Goal: Task Accomplishment & Management: Use online tool/utility

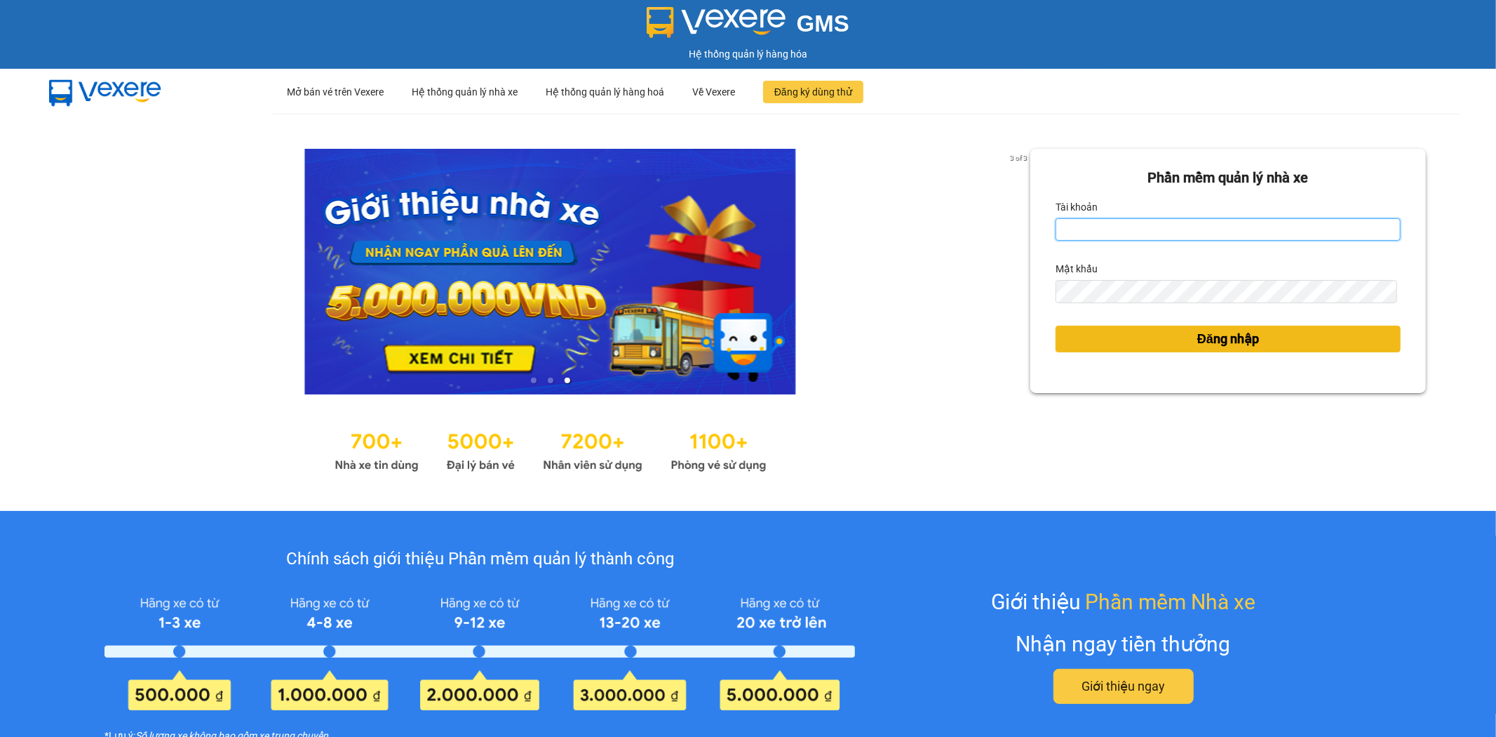
type input "baodanh.huynhgia"
click at [1240, 342] on span "Đăng nhập" at bounding box center [1228, 339] width 62 height 20
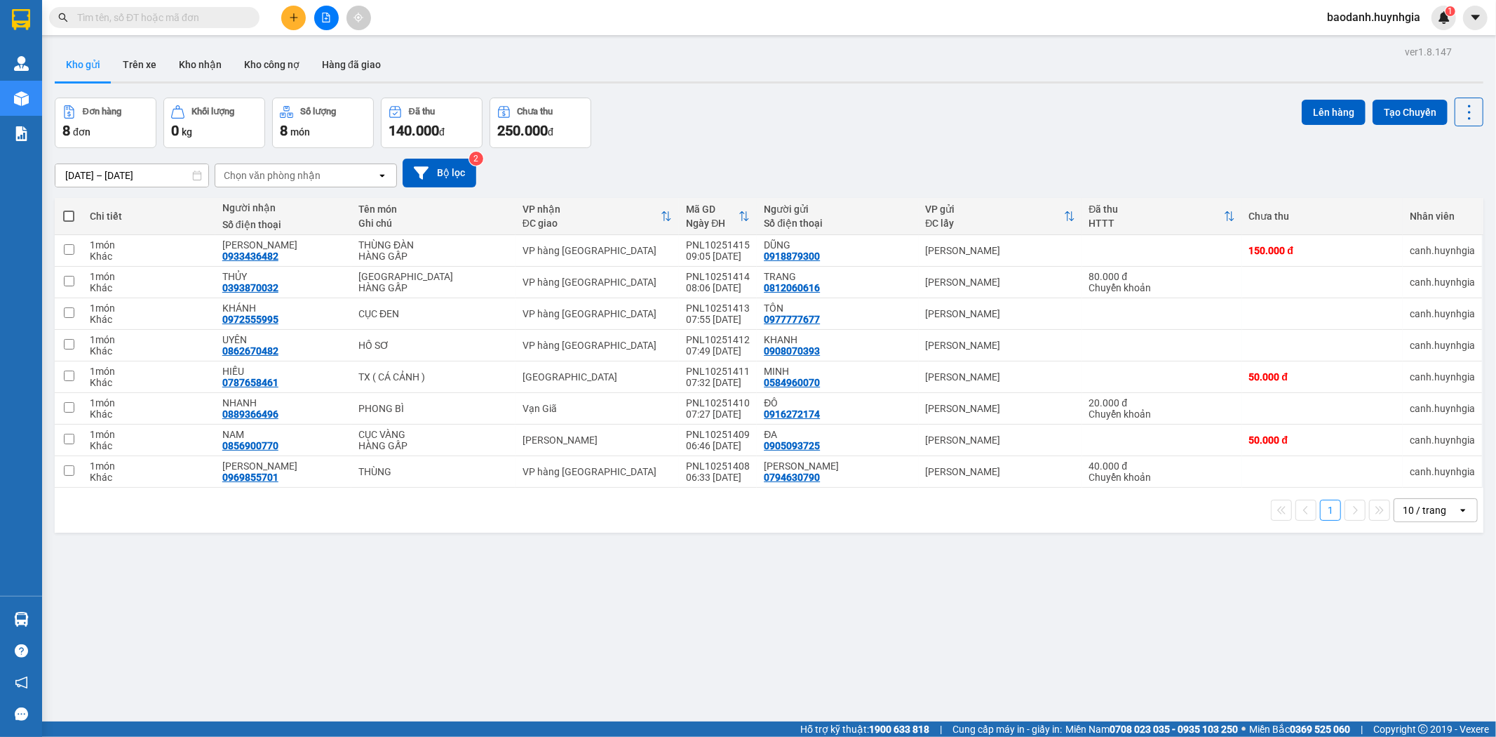
click at [1410, 512] on div "10 / trang" at bounding box center [1424, 510] width 43 height 14
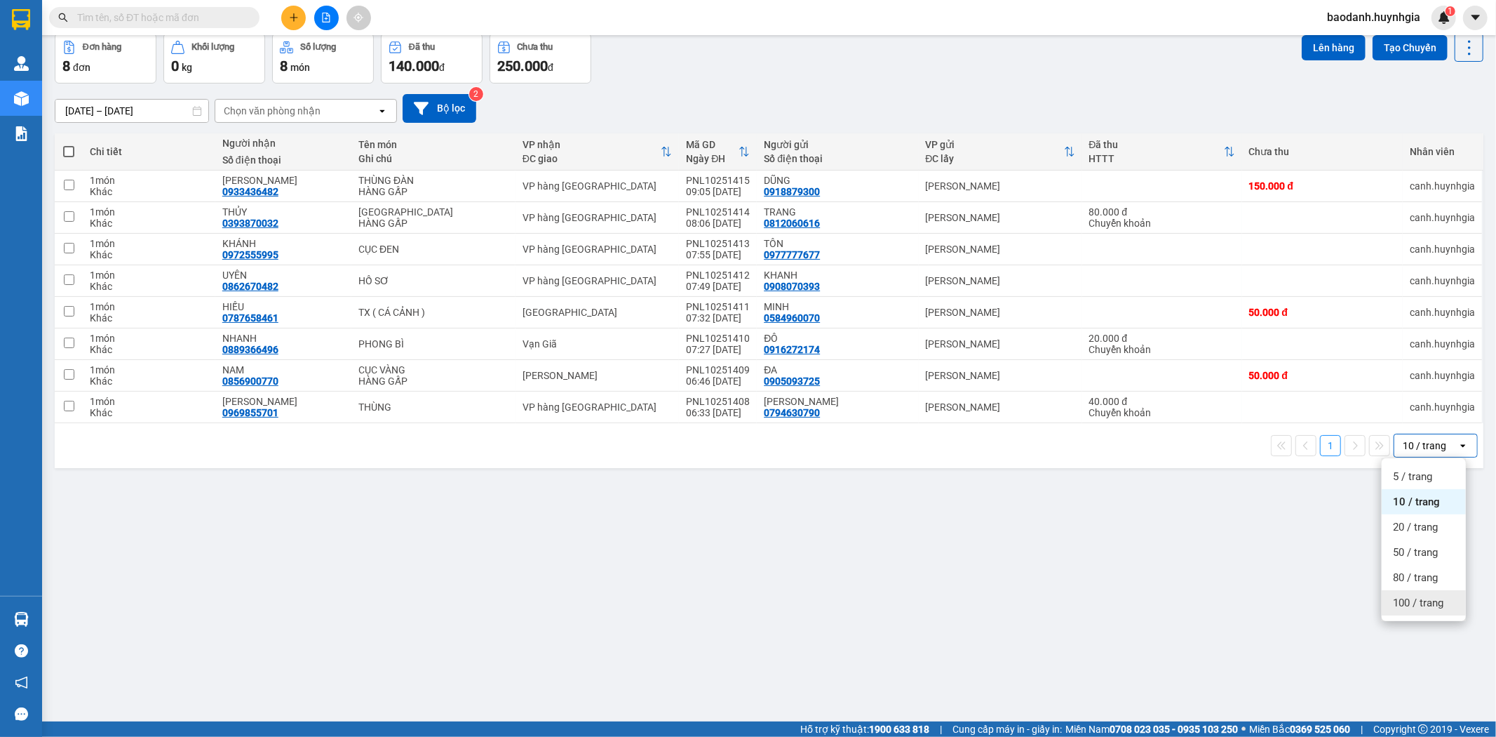
click at [1431, 604] on span "100 / trang" at bounding box center [1418, 603] width 51 height 14
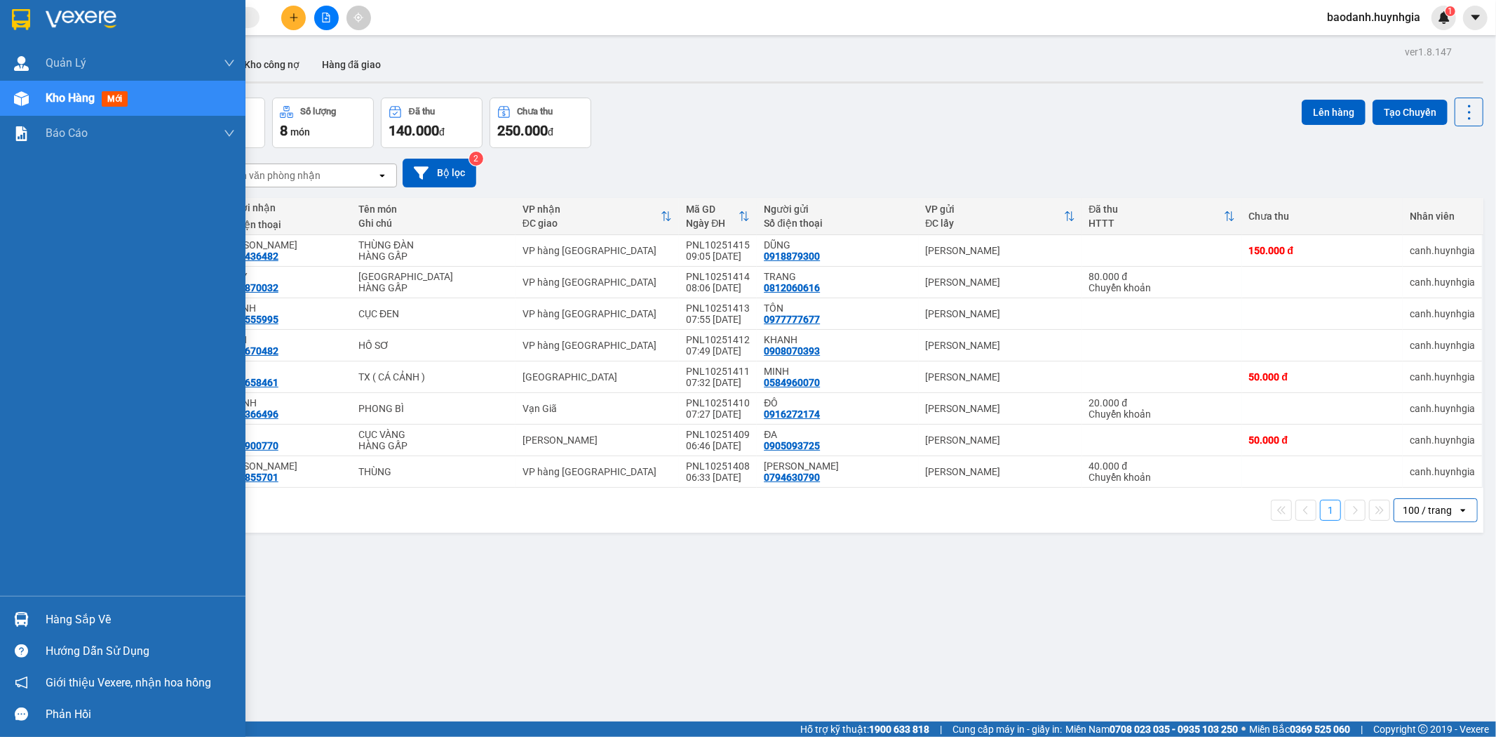
click at [53, 618] on div "Hàng sắp về" at bounding box center [140, 619] width 189 height 21
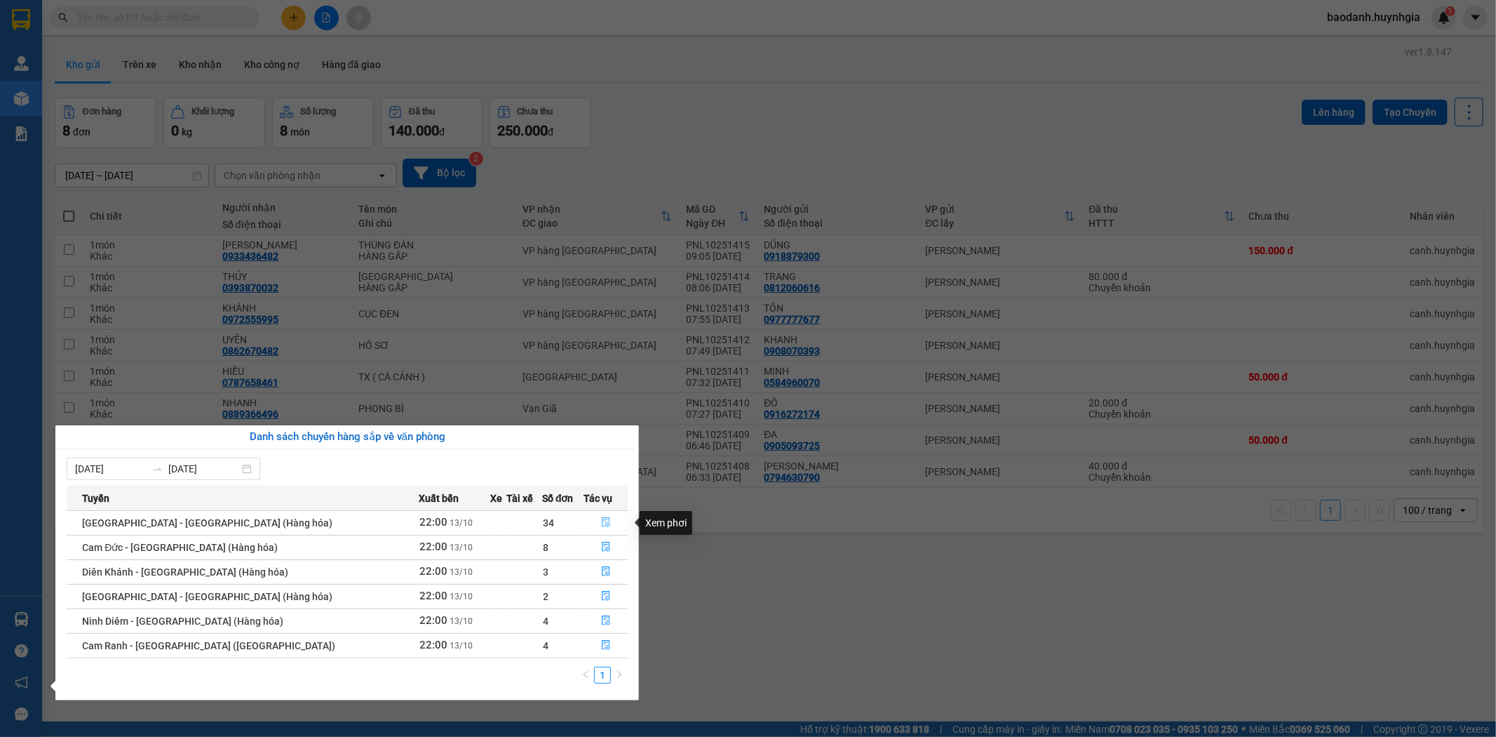
click at [601, 523] on icon "file-done" at bounding box center [606, 522] width 10 height 10
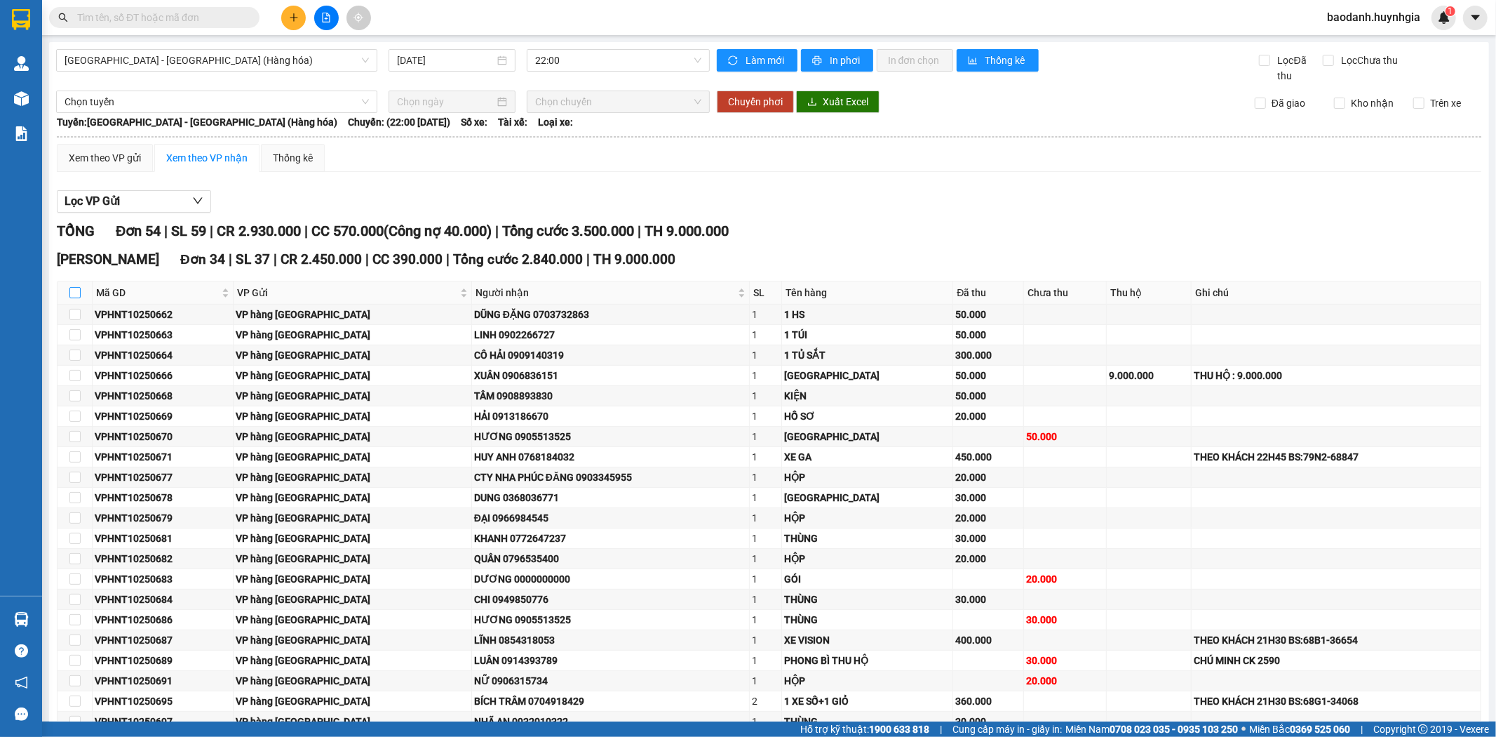
click at [72, 295] on input "checkbox" at bounding box center [74, 292] width 11 height 11
checkbox input "true"
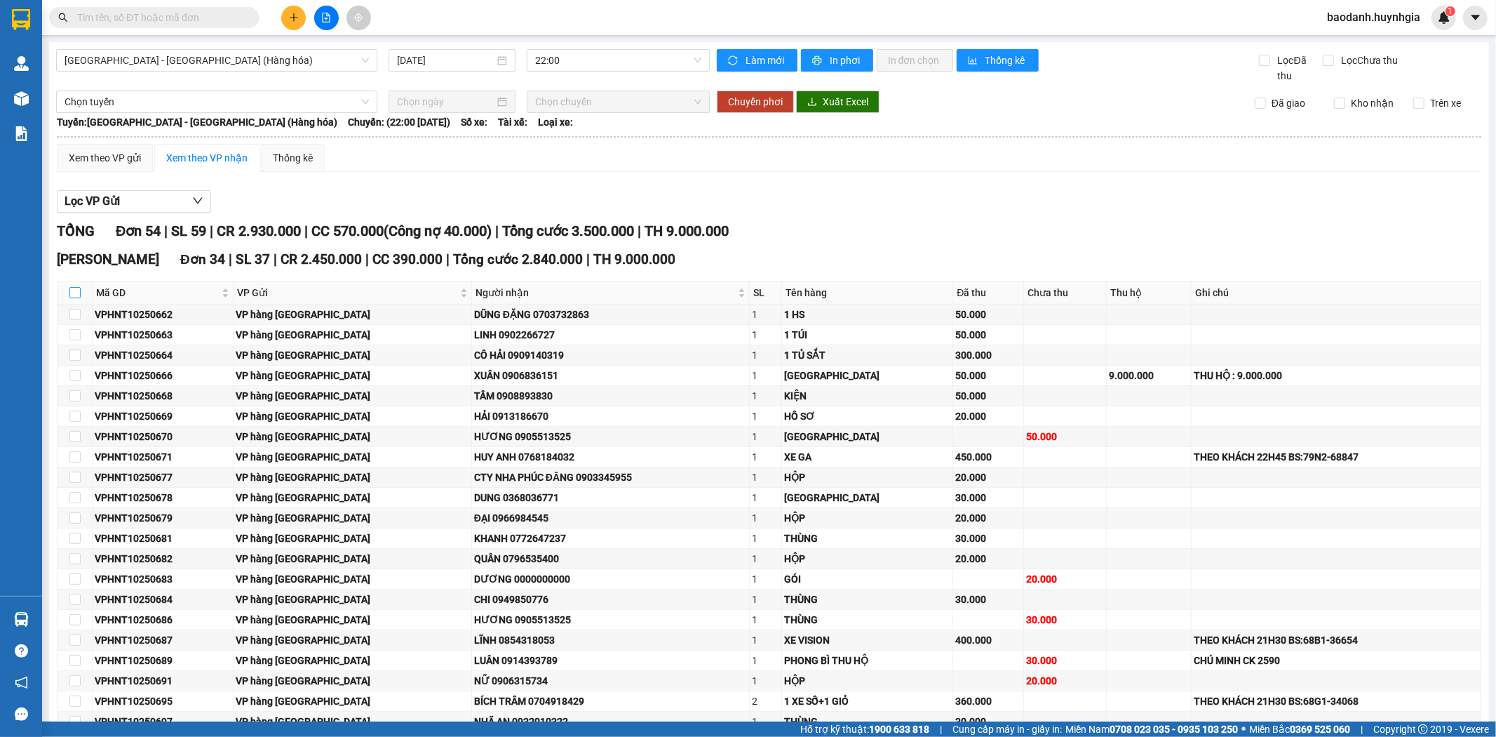
checkbox input "true"
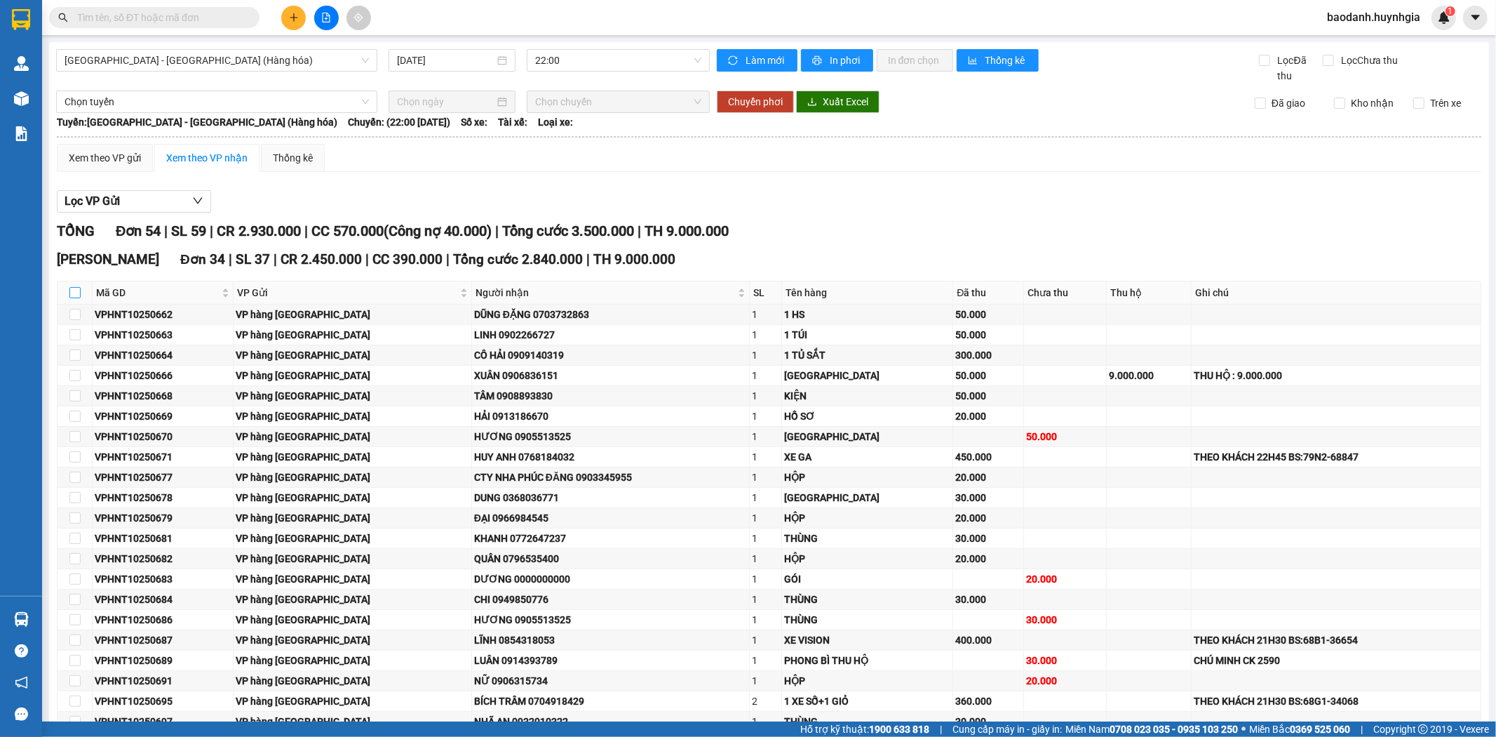
checkbox input "true"
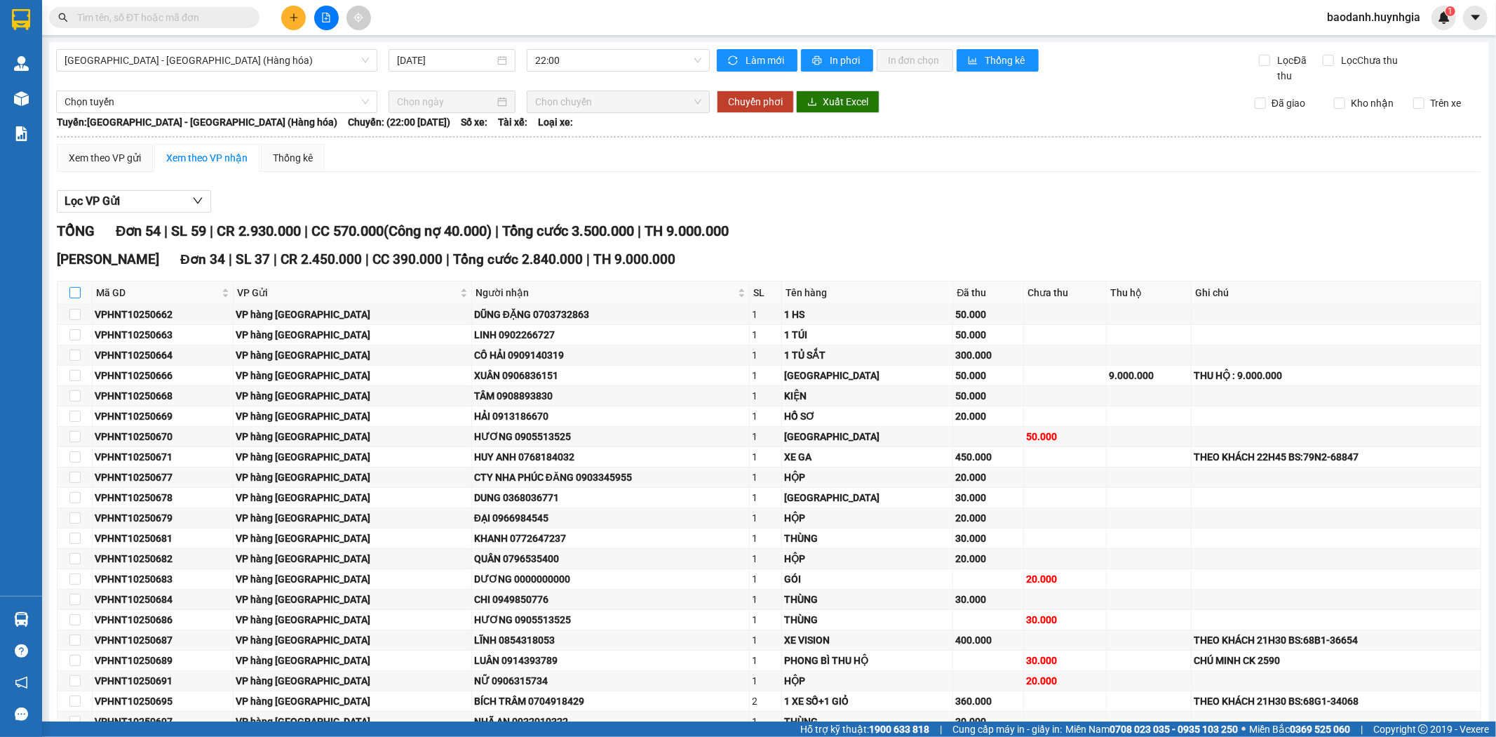
checkbox input "true"
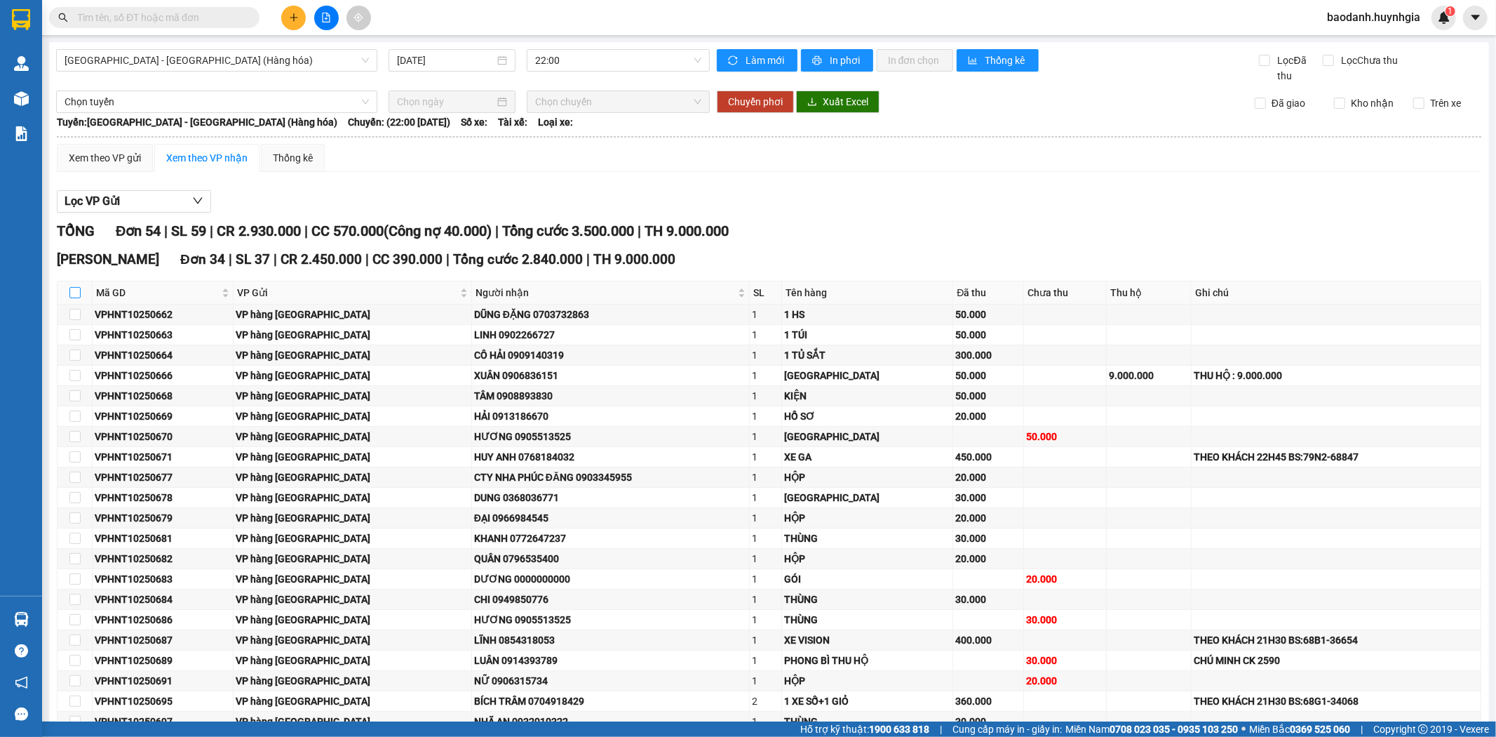
checkbox input "true"
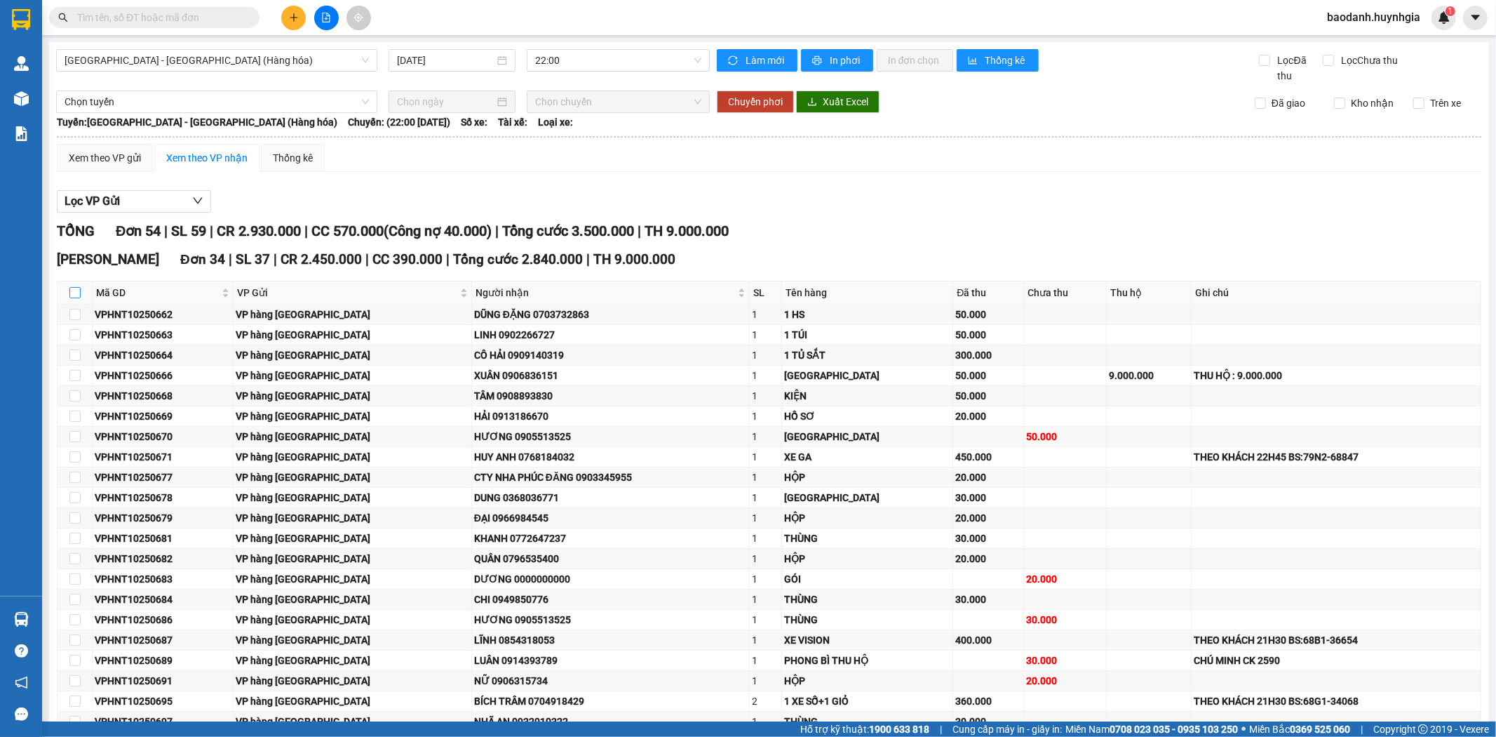
checkbox input "true"
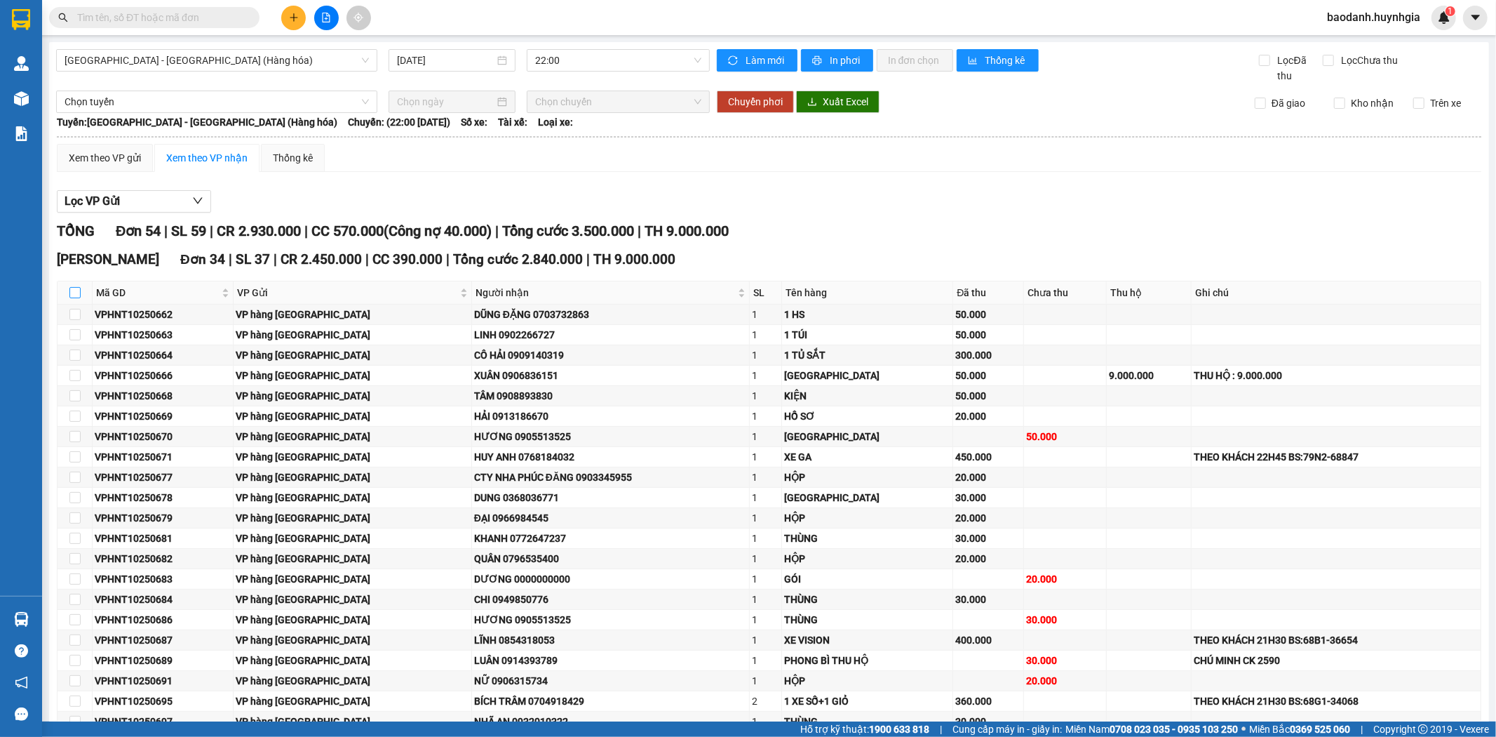
checkbox input "true"
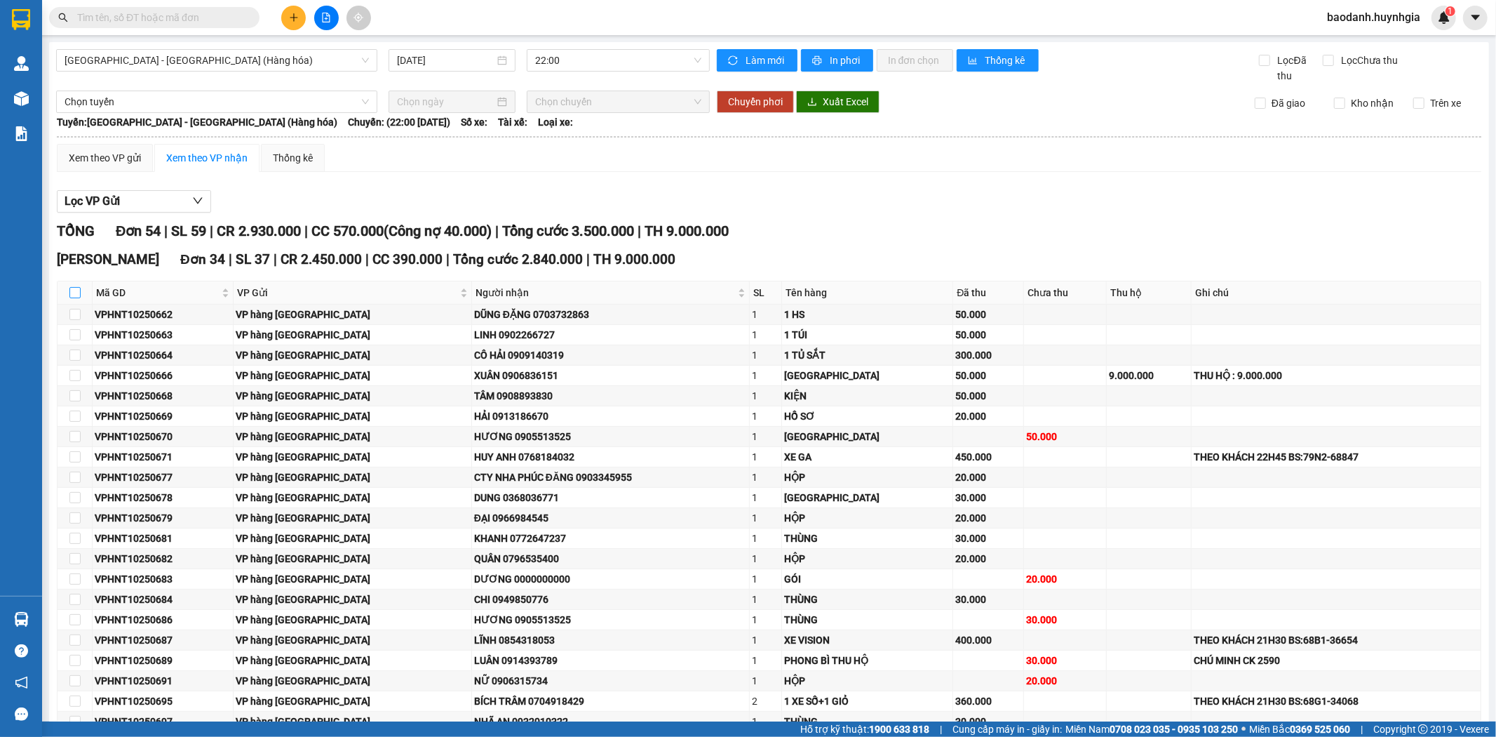
checkbox input "true"
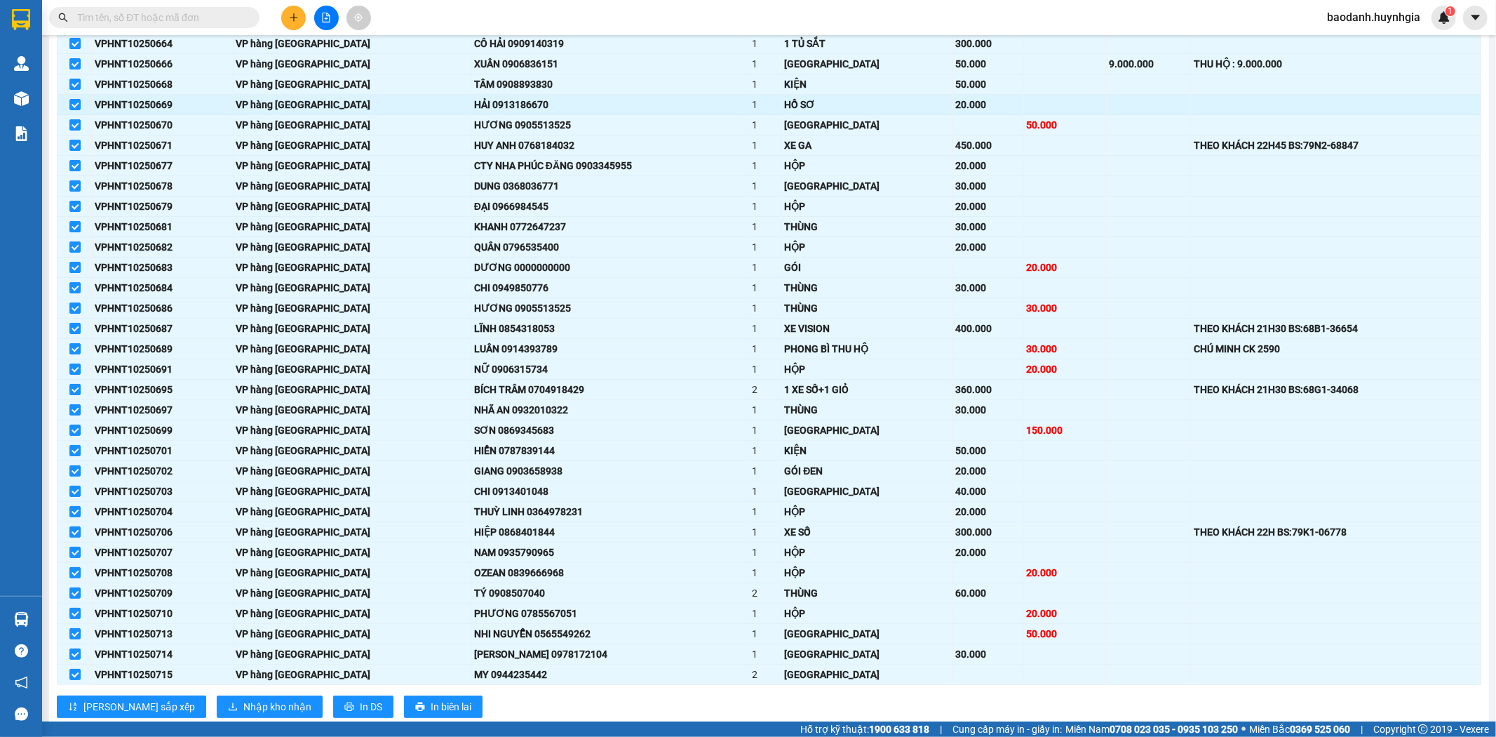
scroll to position [467, 0]
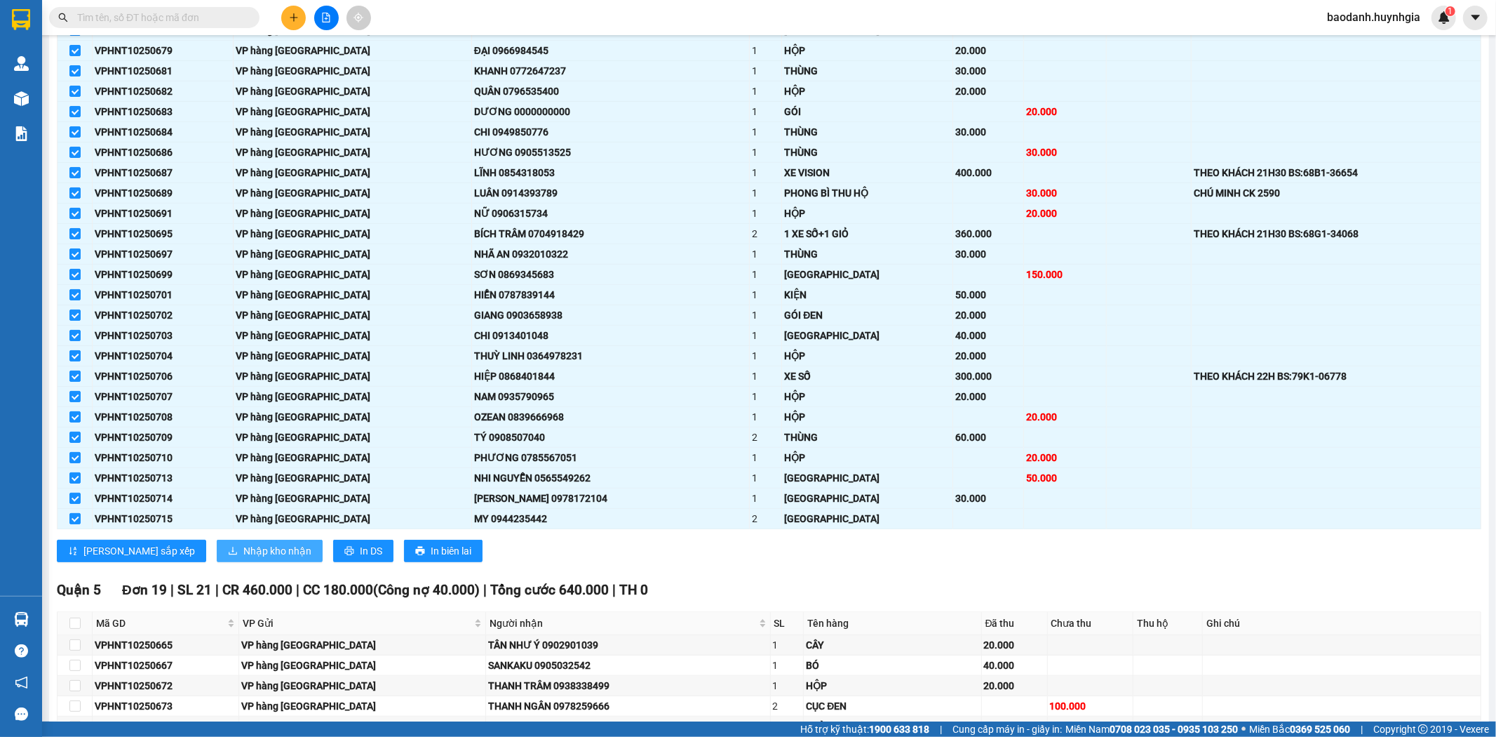
click at [243, 553] on span "Nhập kho nhận" at bounding box center [277, 550] width 68 height 15
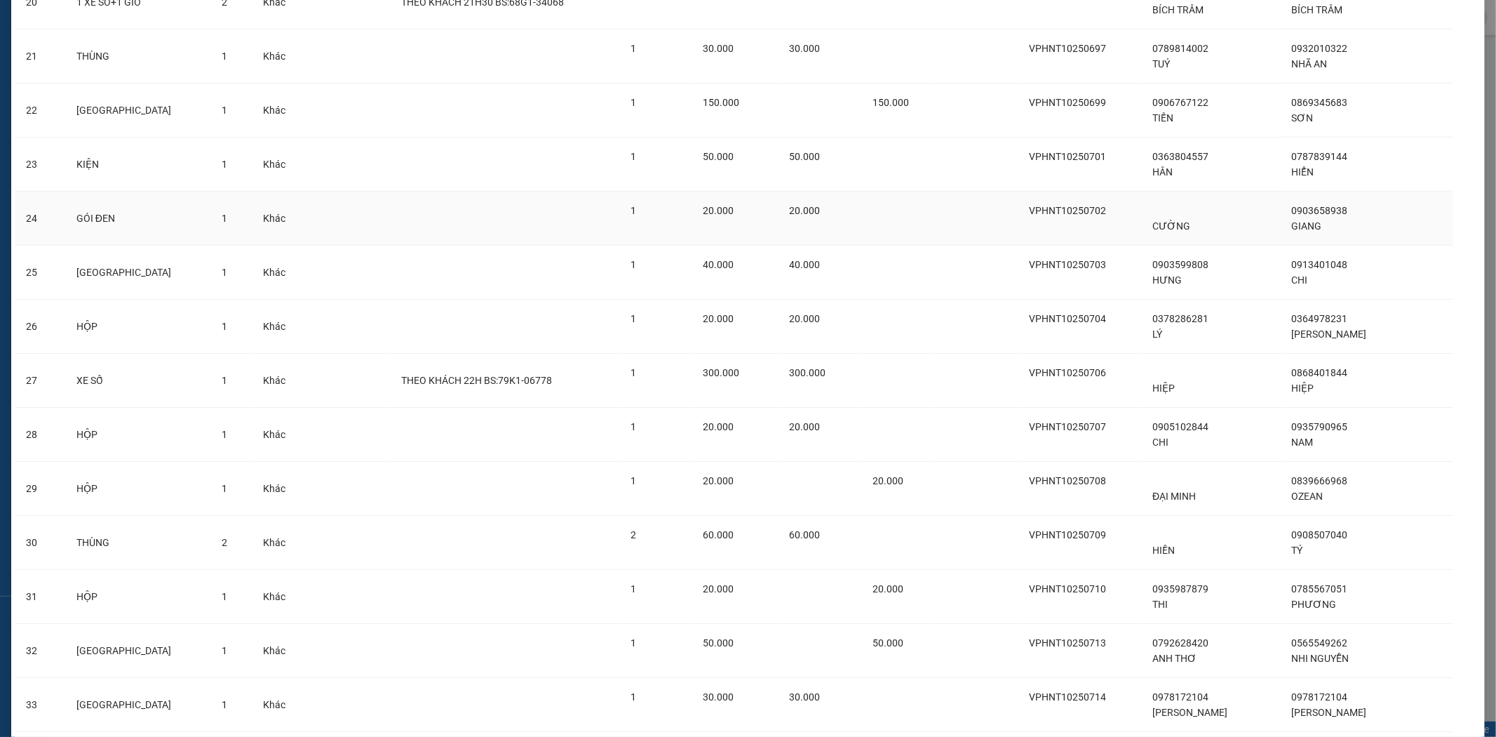
scroll to position [1321, 0]
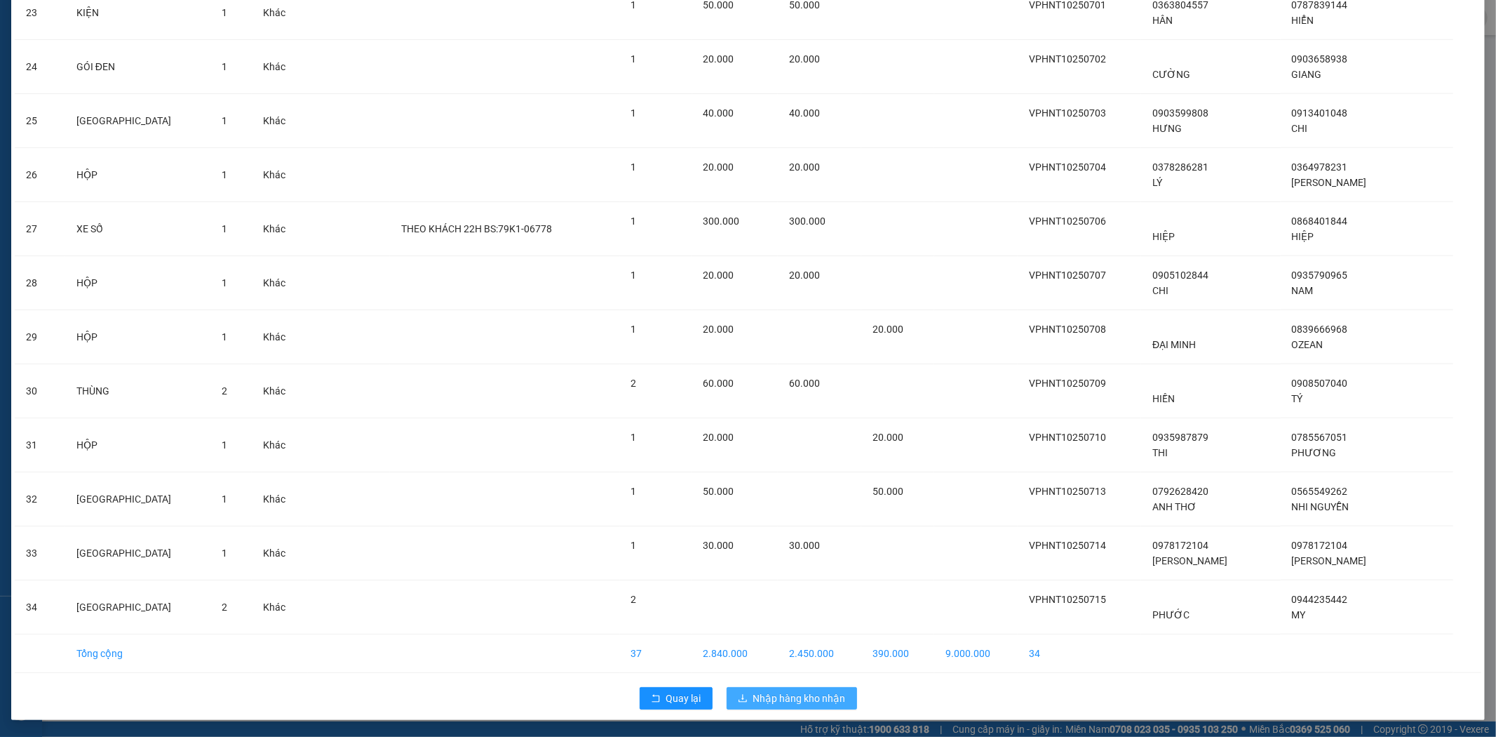
click at [756, 695] on span "Nhập hàng kho nhận" at bounding box center [799, 697] width 93 height 15
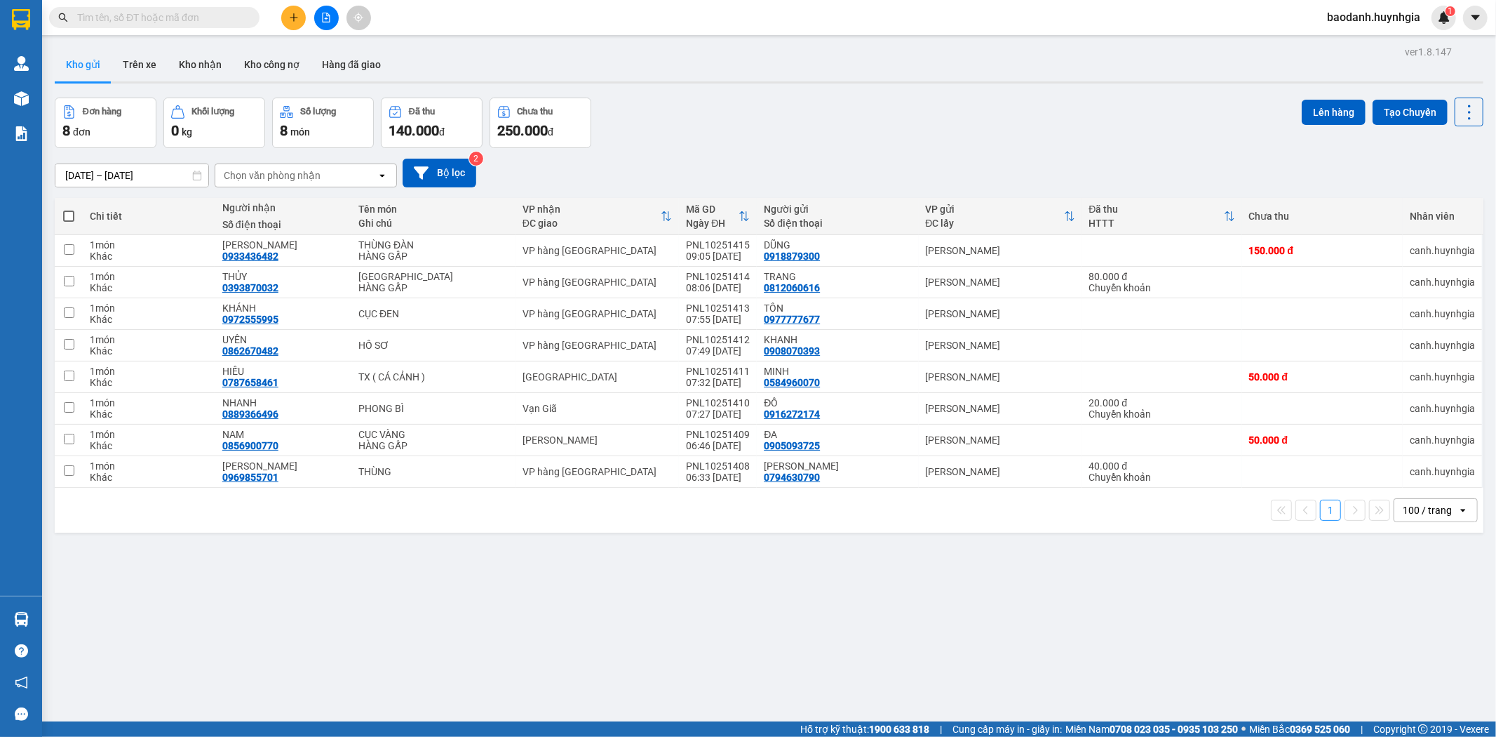
click at [65, 219] on span at bounding box center [68, 215] width 11 height 11
click at [69, 209] on input "checkbox" at bounding box center [69, 209] width 0 height 0
checkbox input "true"
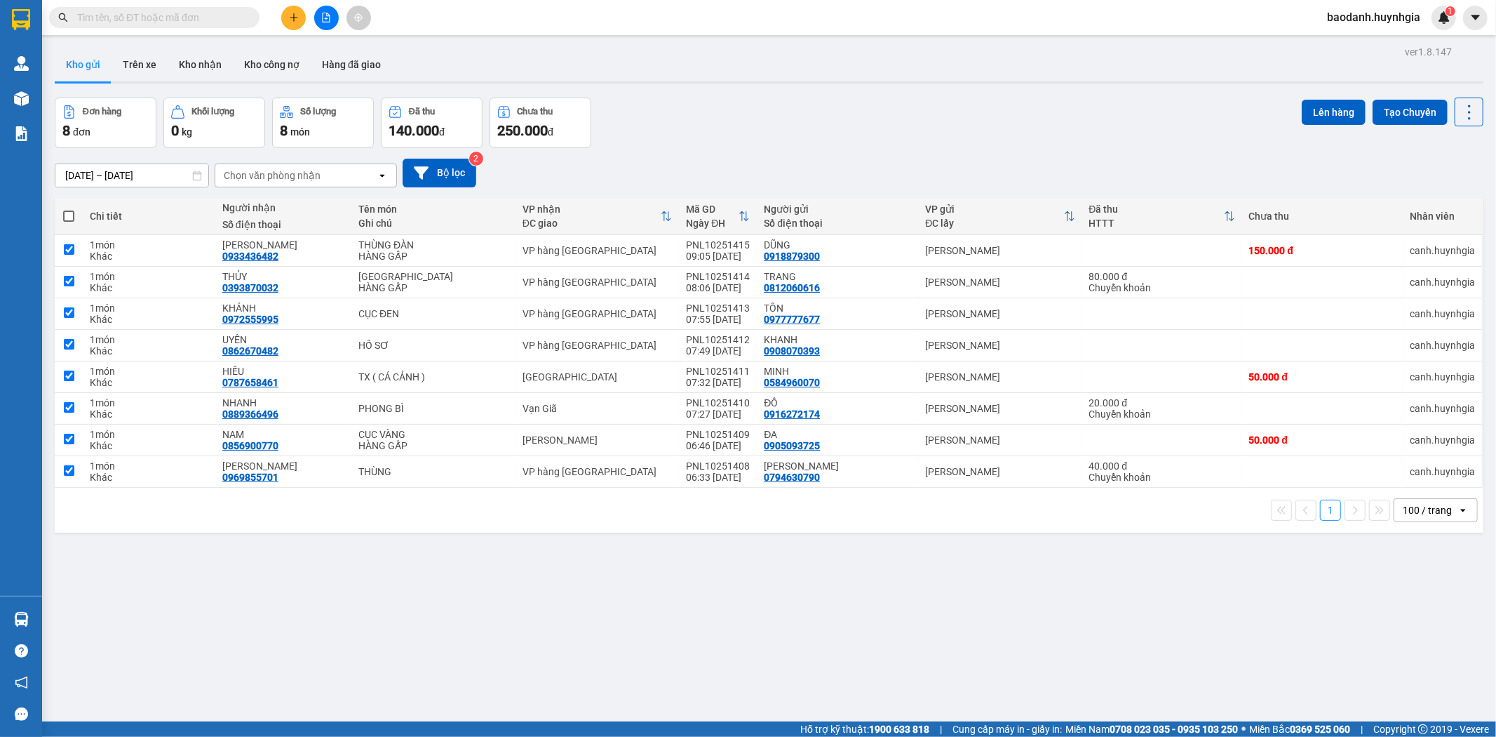
checkbox input "true"
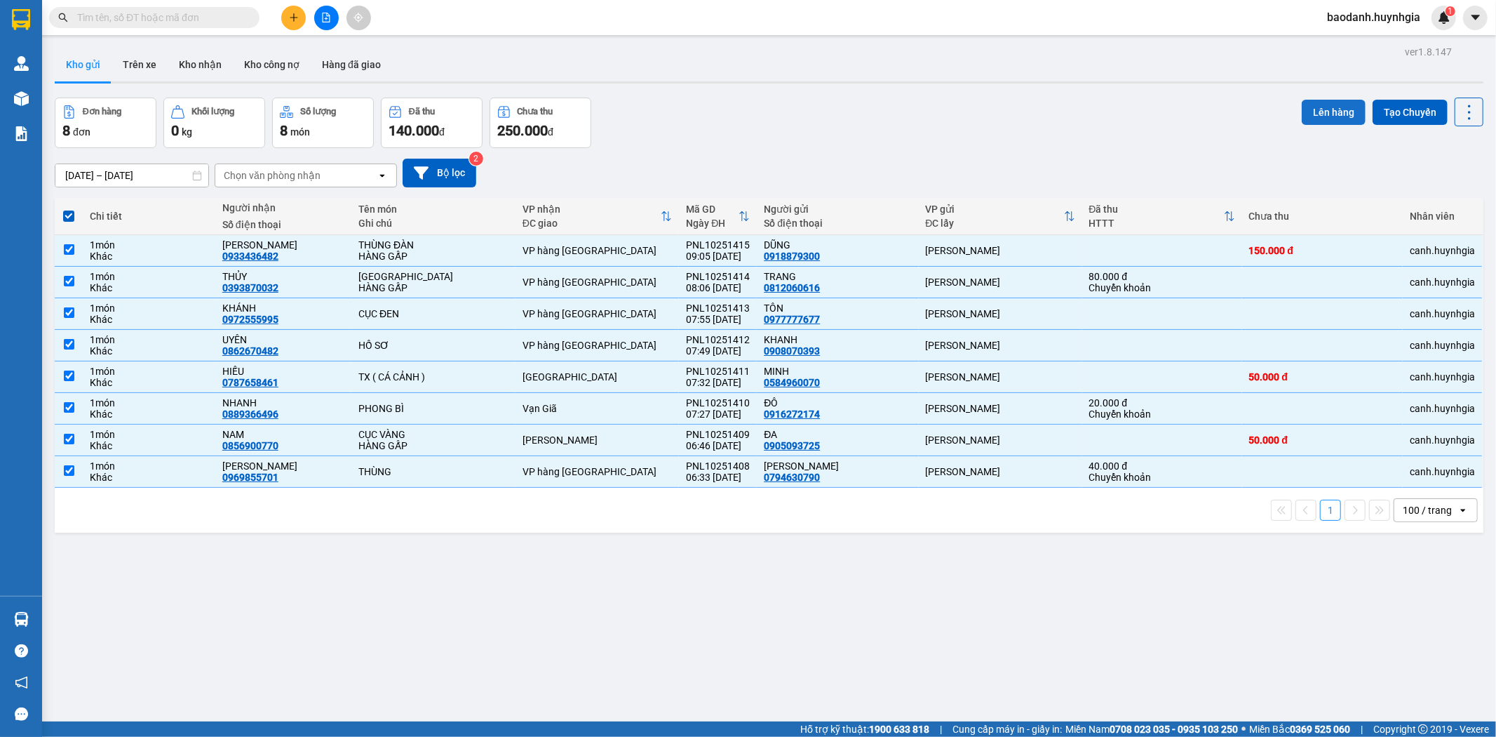
click at [1308, 114] on button "Lên hàng" at bounding box center [1334, 112] width 64 height 25
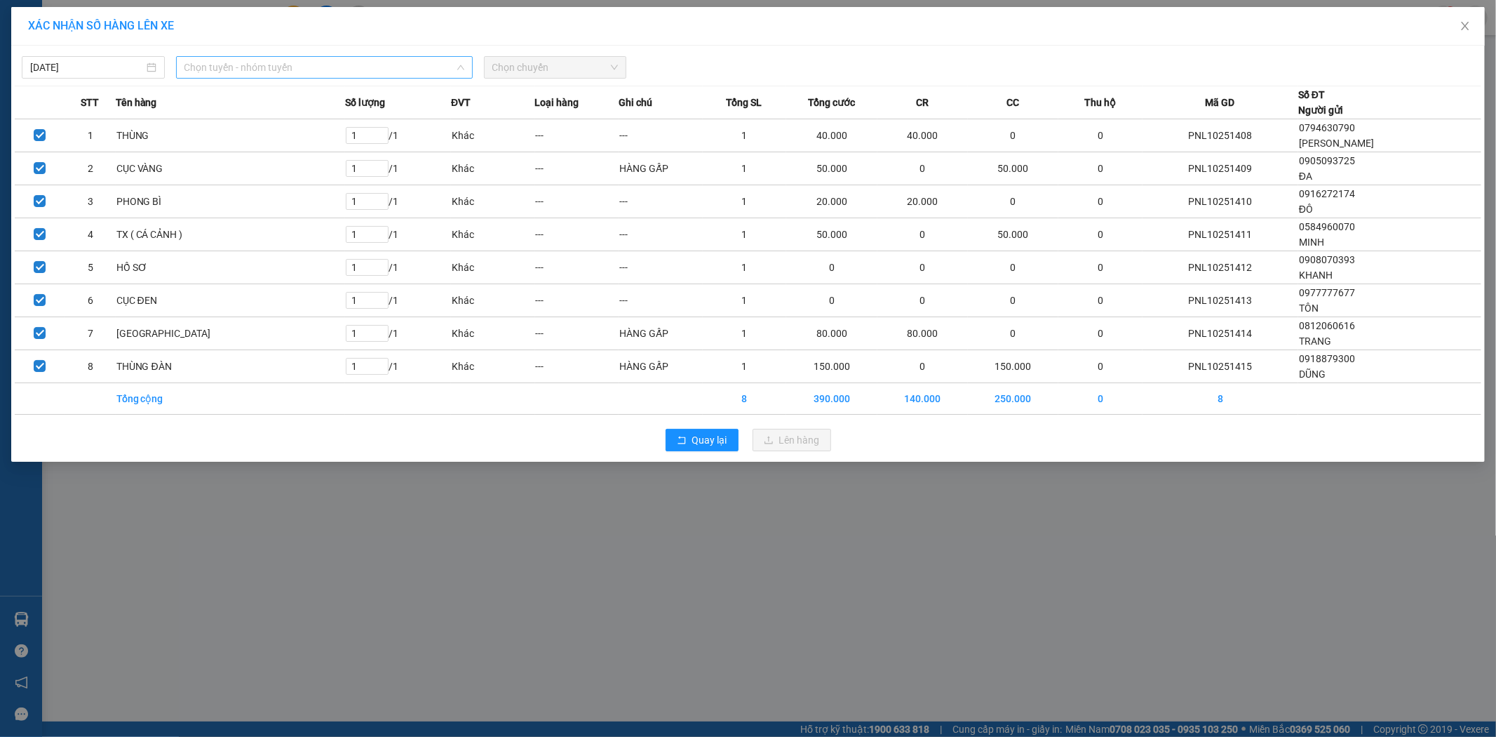
click at [296, 67] on span "Chọn tuyến - nhóm tuyến" at bounding box center [324, 67] width 280 height 21
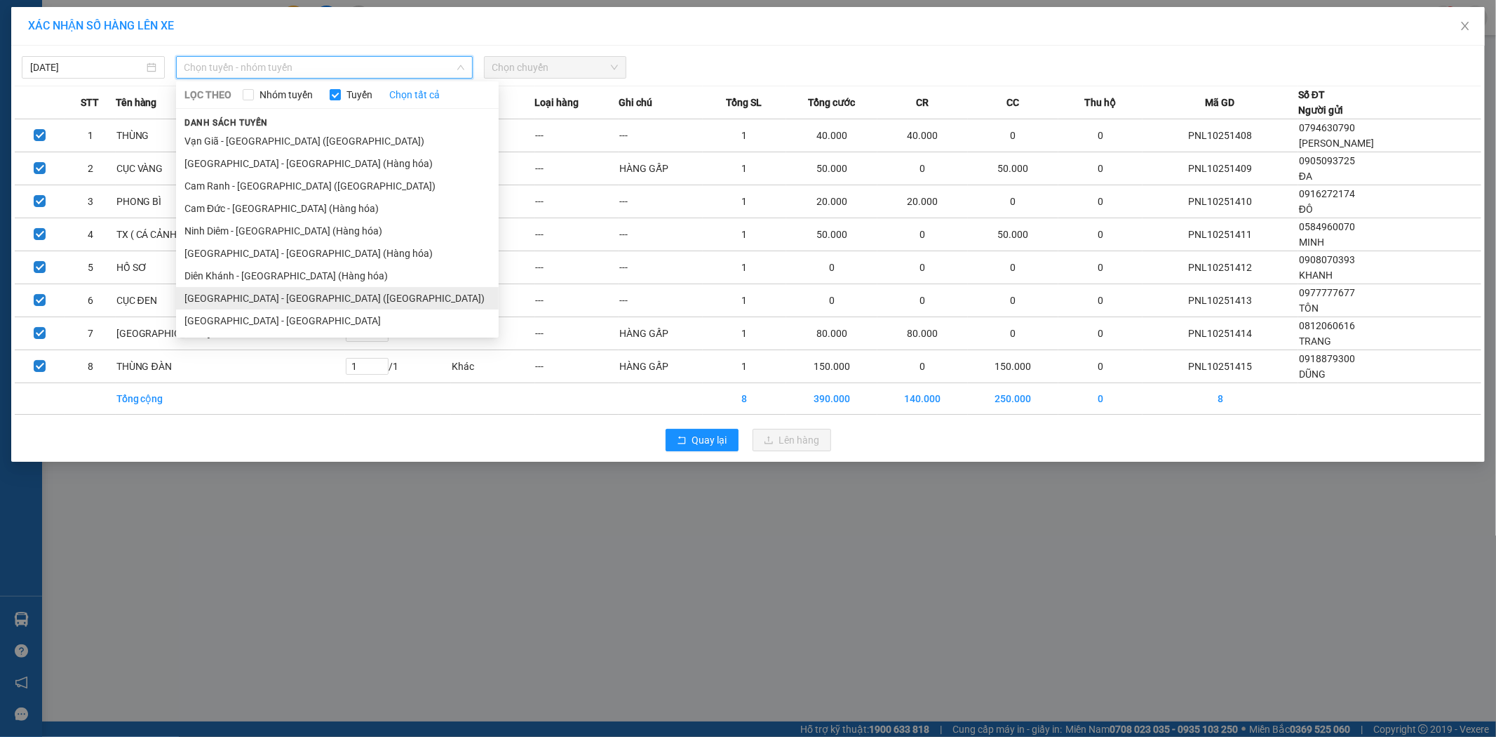
click at [267, 300] on li "[GEOGRAPHIC_DATA] - [GEOGRAPHIC_DATA] ([GEOGRAPHIC_DATA])" at bounding box center [337, 298] width 323 height 22
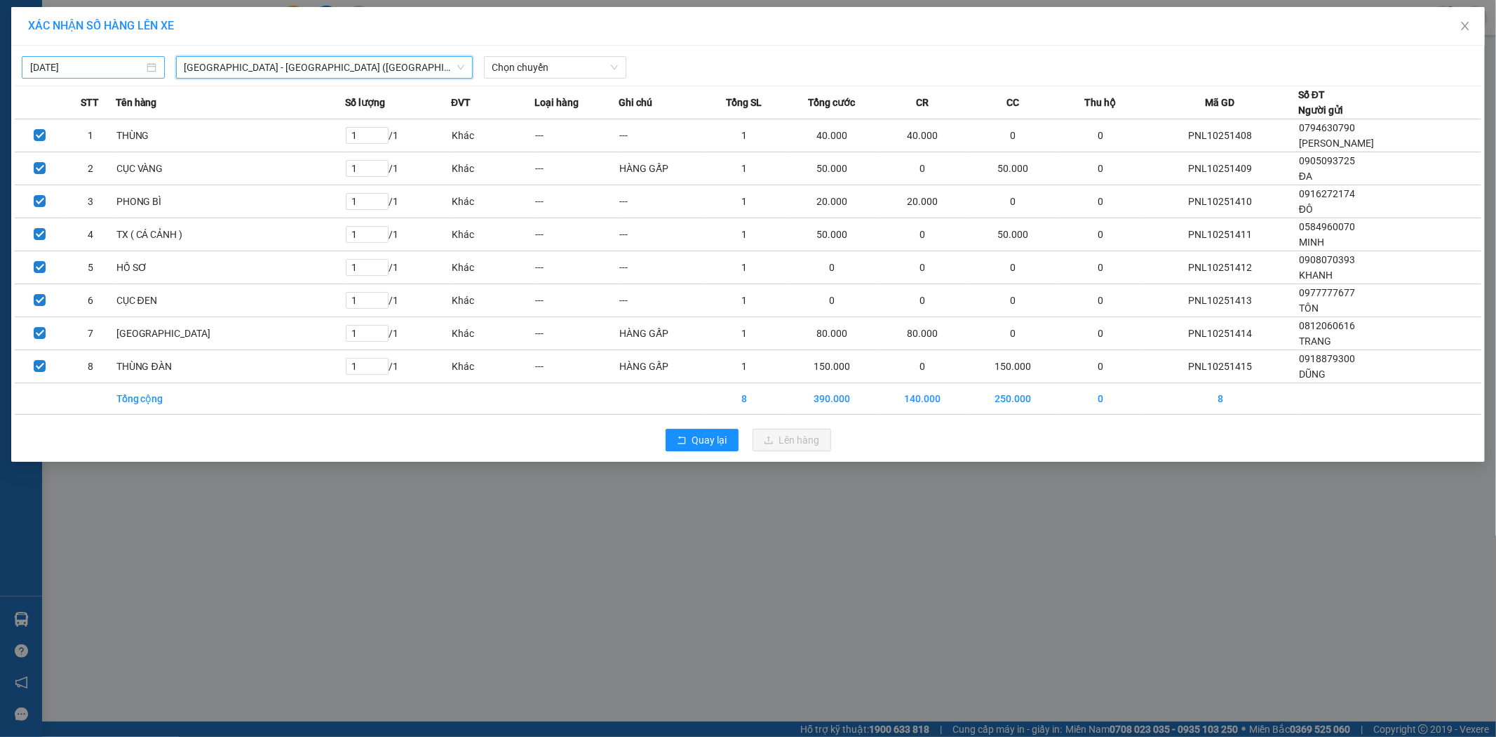
click at [114, 65] on body "Kết quả tìm kiếm ( 0 ) Bộ lọc No Data baodanh.huynhgia 1 Quản [PERSON_NAME] lý …" at bounding box center [748, 368] width 1496 height 737
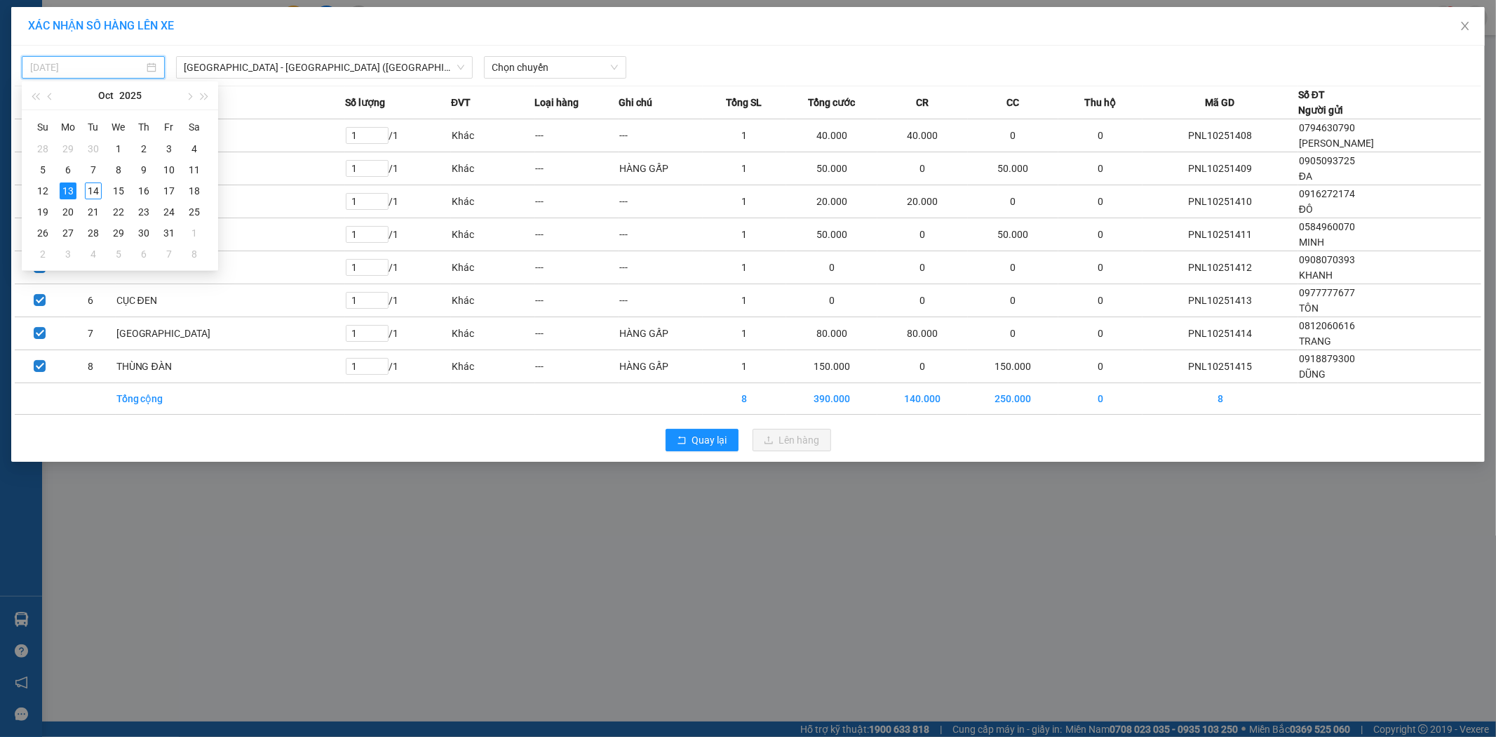
type input "[DATE]"
click at [381, 512] on div "XÁC NHẬN SỐ HÀNG LÊN XE [DATE] [GEOGRAPHIC_DATA] - [GEOGRAPHIC_DATA] ([GEOGRAPH…" at bounding box center [748, 368] width 1496 height 737
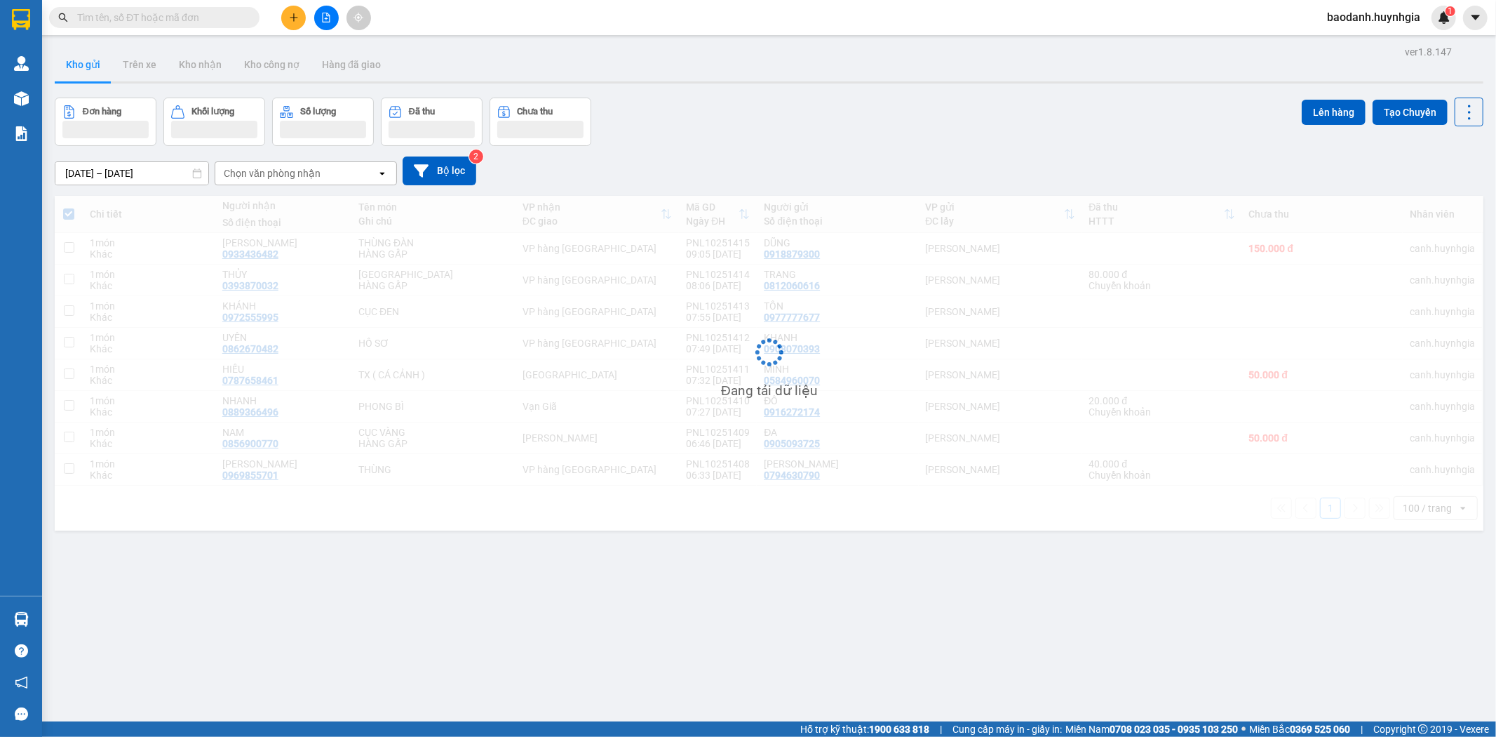
click at [549, 72] on div "Kho gửi Trên xe Kho nhận Kho công nợ Hàng đã giao" at bounding box center [769, 66] width 1429 height 37
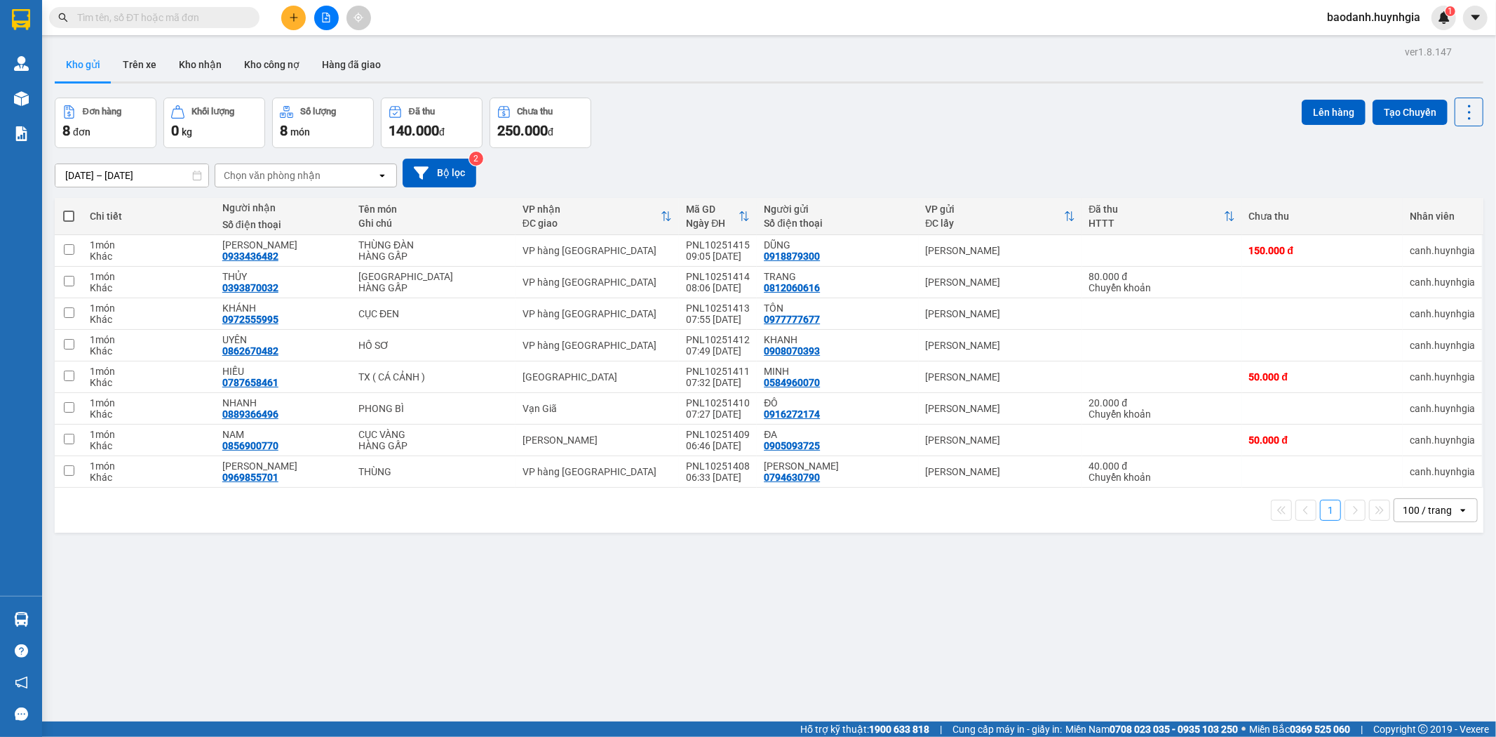
click at [72, 219] on span at bounding box center [68, 215] width 11 height 11
click at [69, 209] on input "checkbox" at bounding box center [69, 209] width 0 height 0
checkbox input "true"
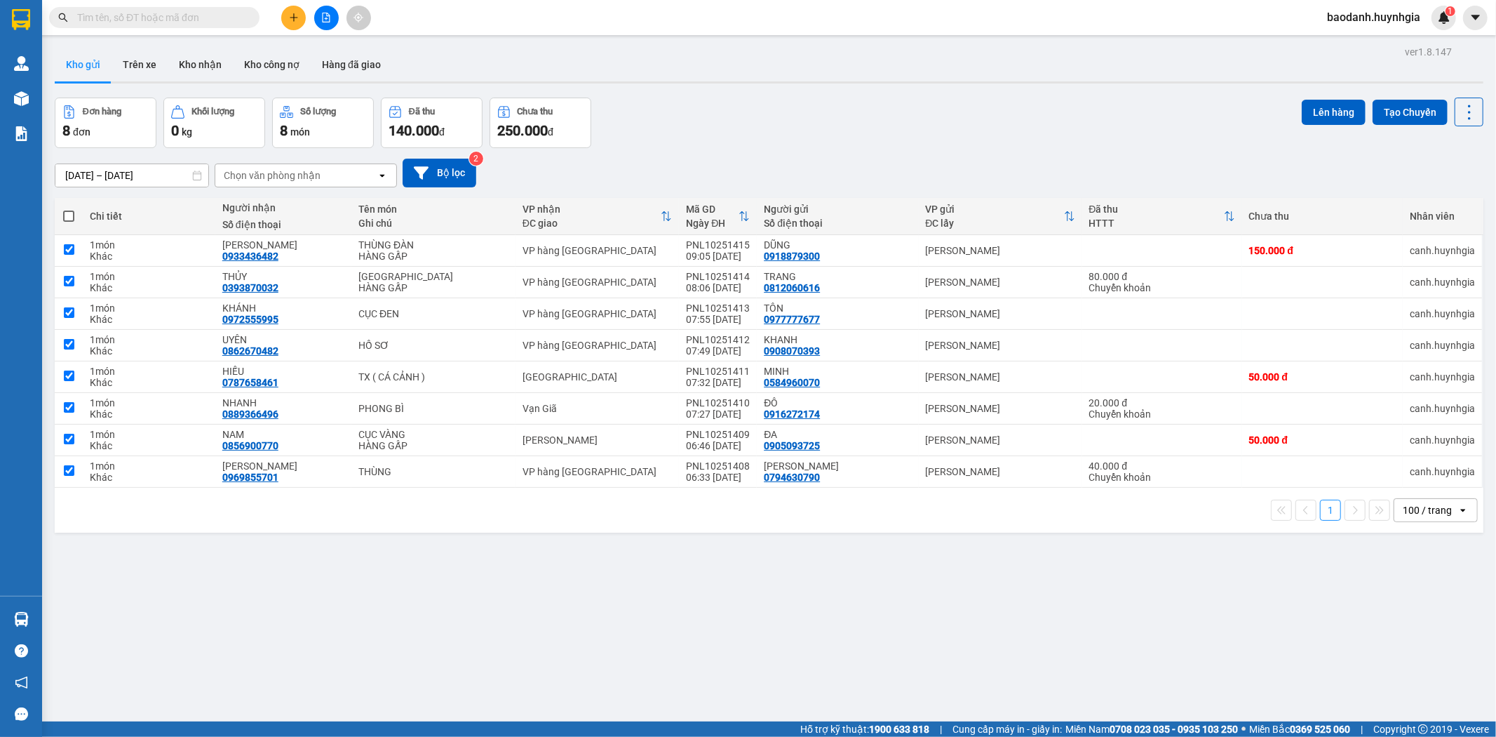
checkbox input "true"
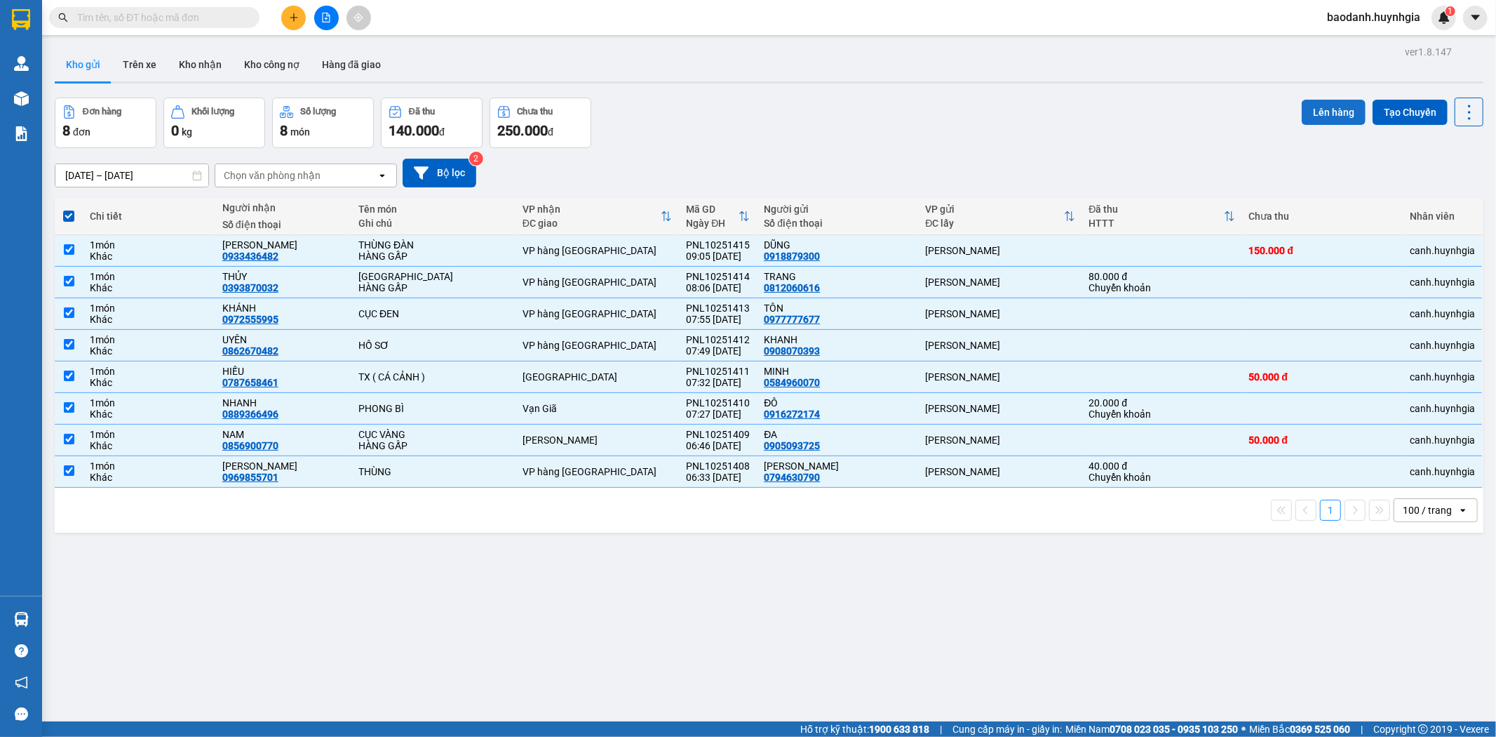
click at [1312, 111] on button "Lên hàng" at bounding box center [1334, 112] width 64 height 25
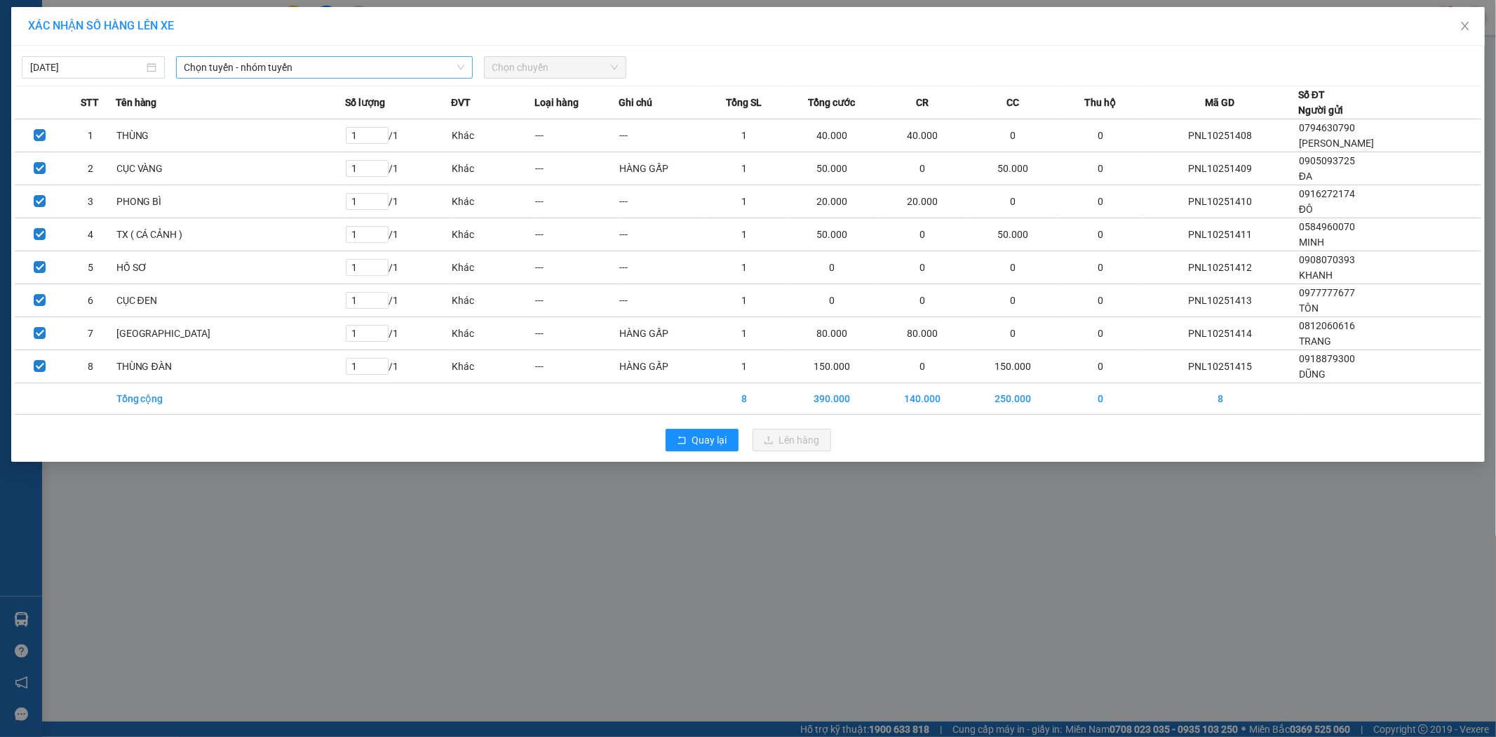
click at [382, 71] on span "Chọn tuyến - nhóm tuyến" at bounding box center [324, 67] width 280 height 21
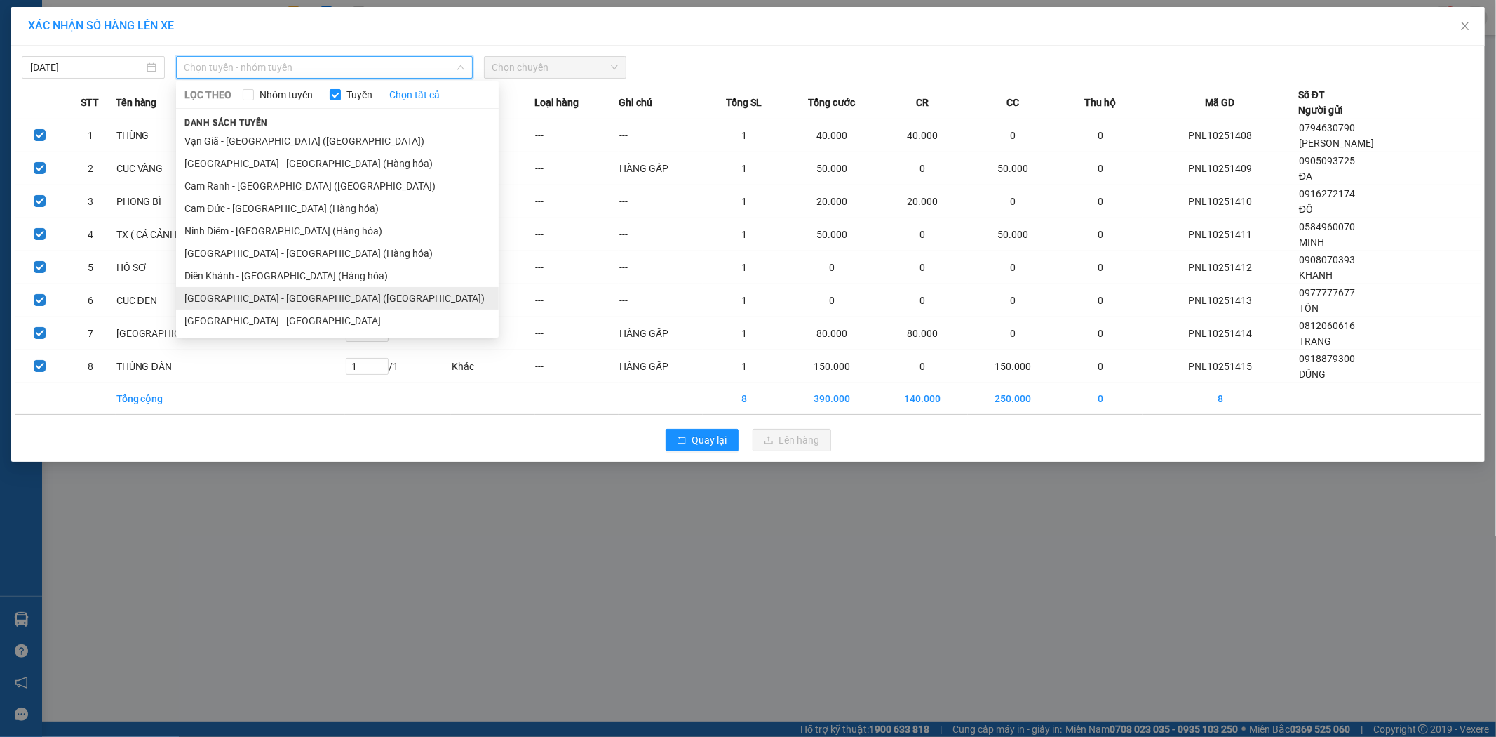
click at [241, 297] on li "[GEOGRAPHIC_DATA] - [GEOGRAPHIC_DATA] ([GEOGRAPHIC_DATA])" at bounding box center [337, 298] width 323 height 22
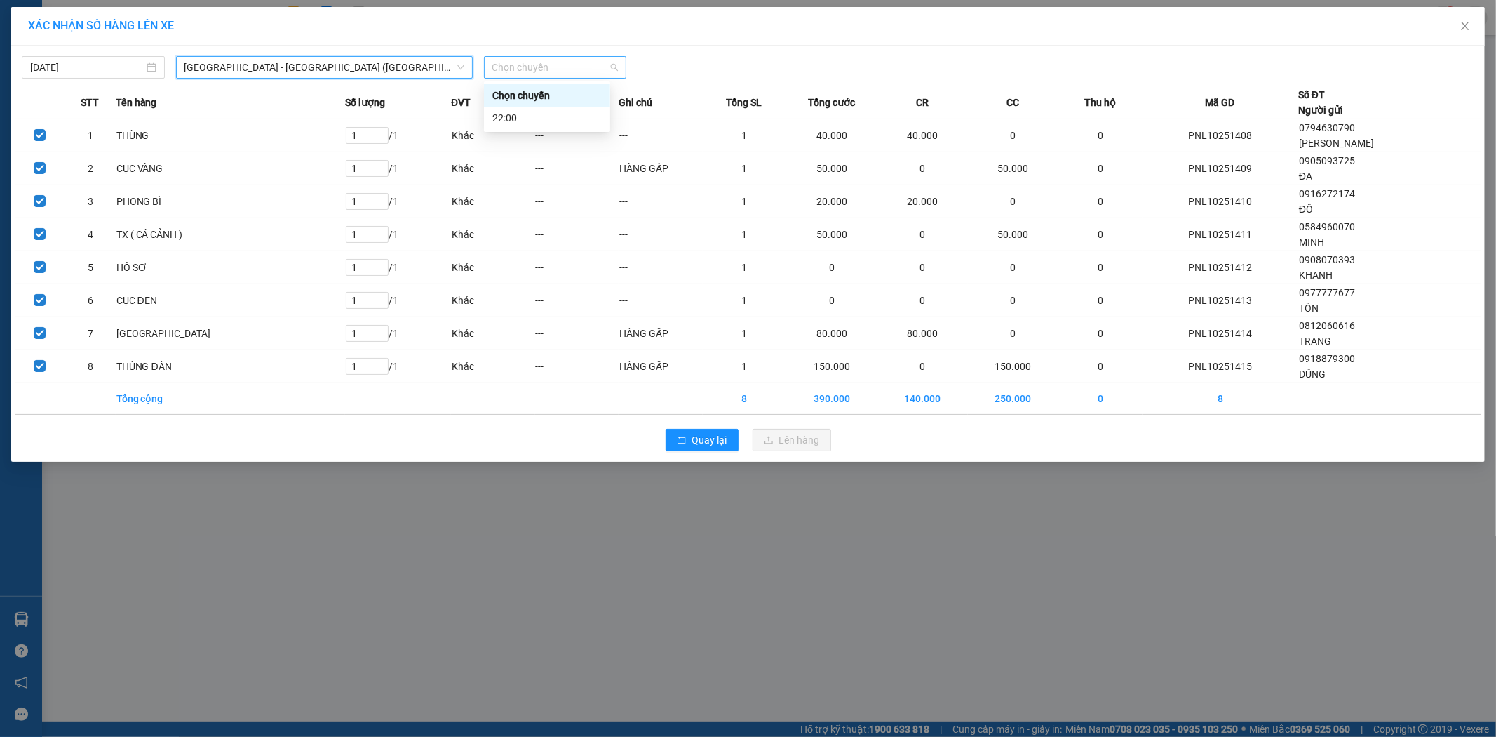
click at [540, 74] on span "Chọn chuyến" at bounding box center [555, 67] width 126 height 21
click at [529, 115] on div "22:00" at bounding box center [546, 117] width 109 height 15
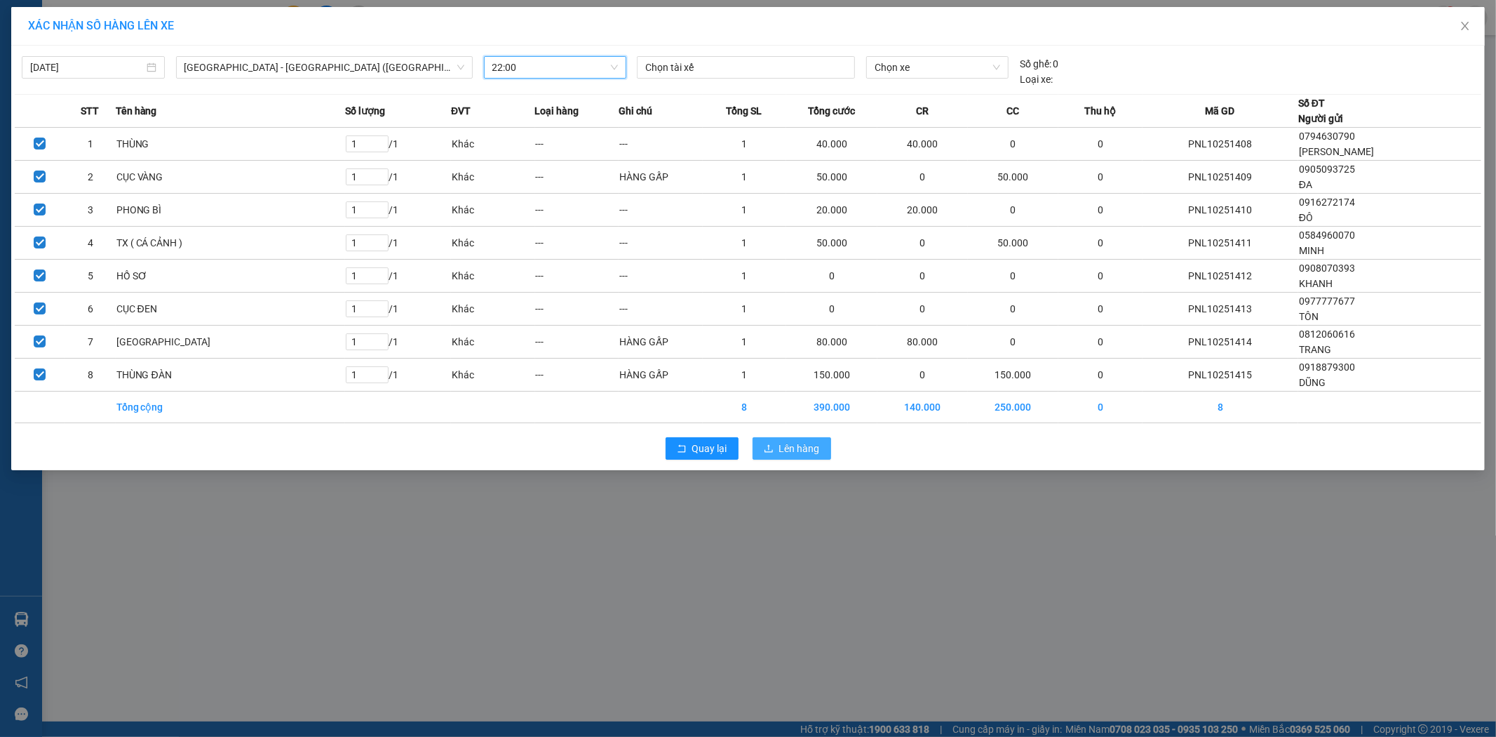
click at [815, 442] on span "Lên hàng" at bounding box center [799, 448] width 41 height 15
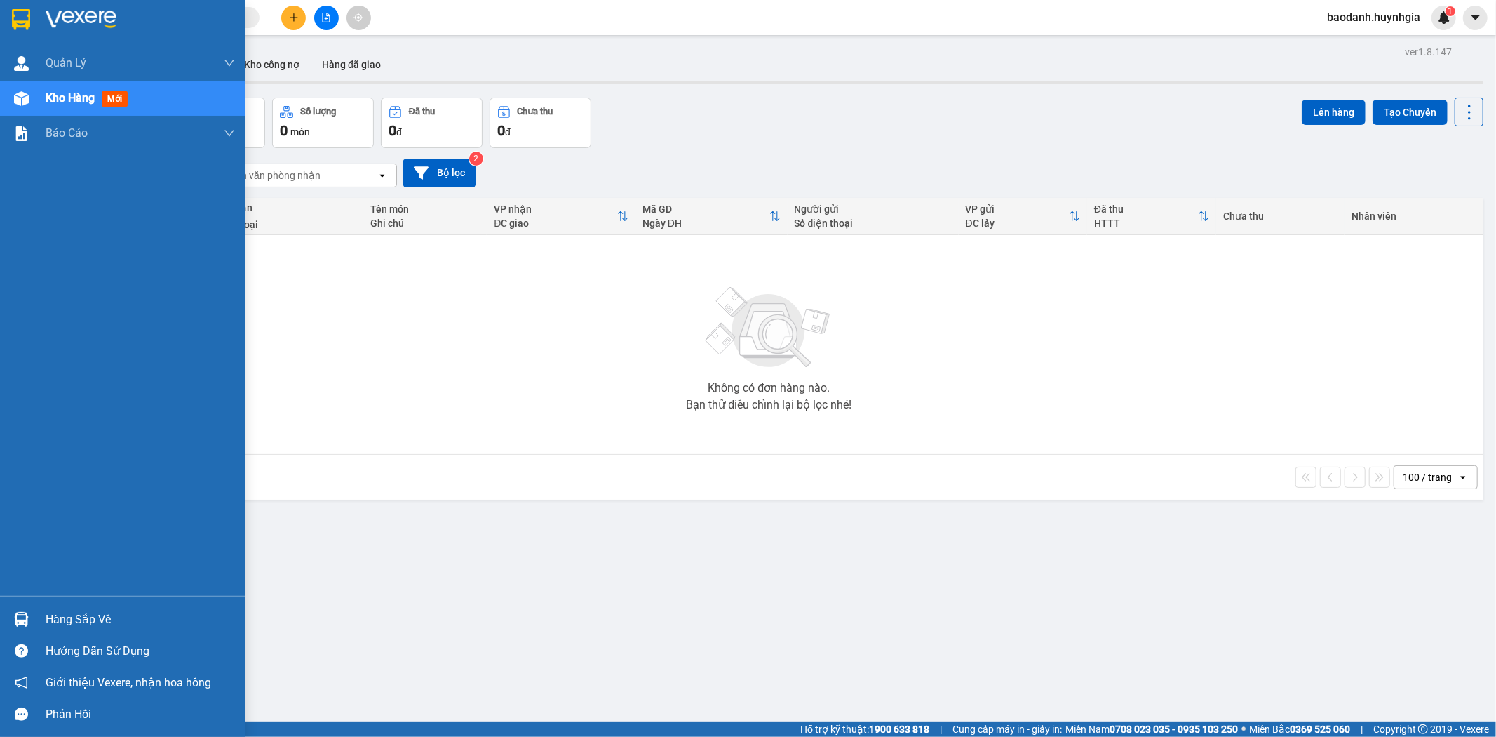
click at [52, 622] on div "Hàng sắp về" at bounding box center [140, 619] width 189 height 21
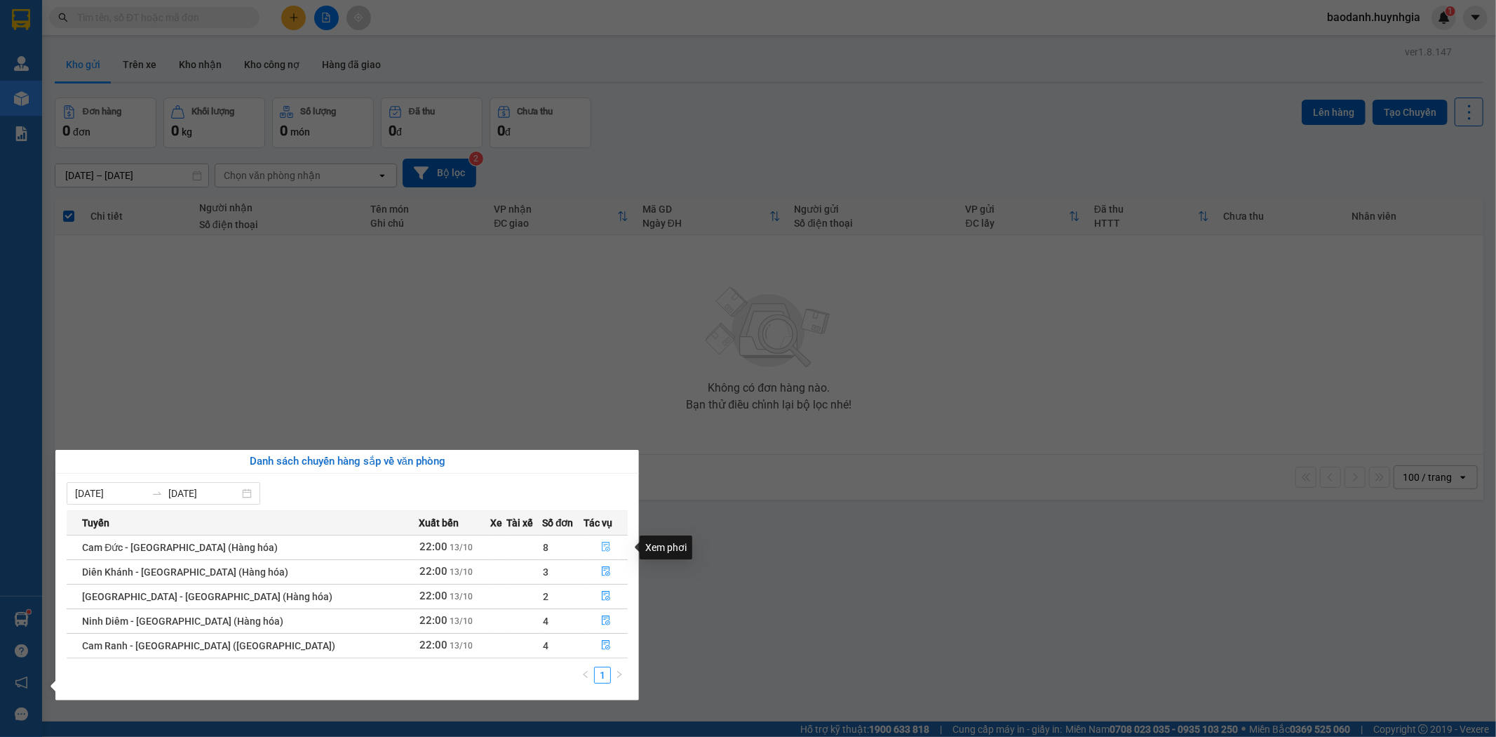
click at [602, 549] on icon "file-done" at bounding box center [606, 547] width 8 height 10
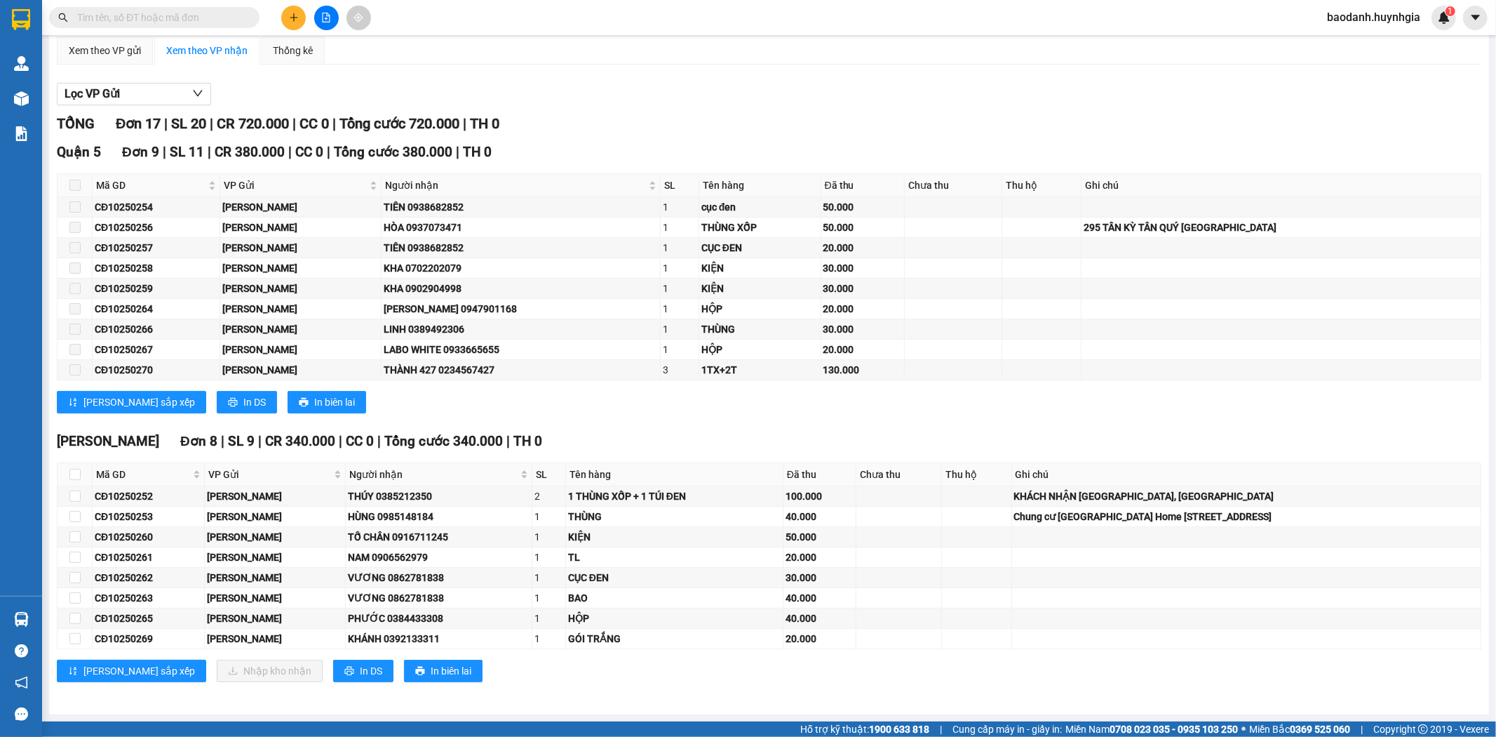
scroll to position [31, 0]
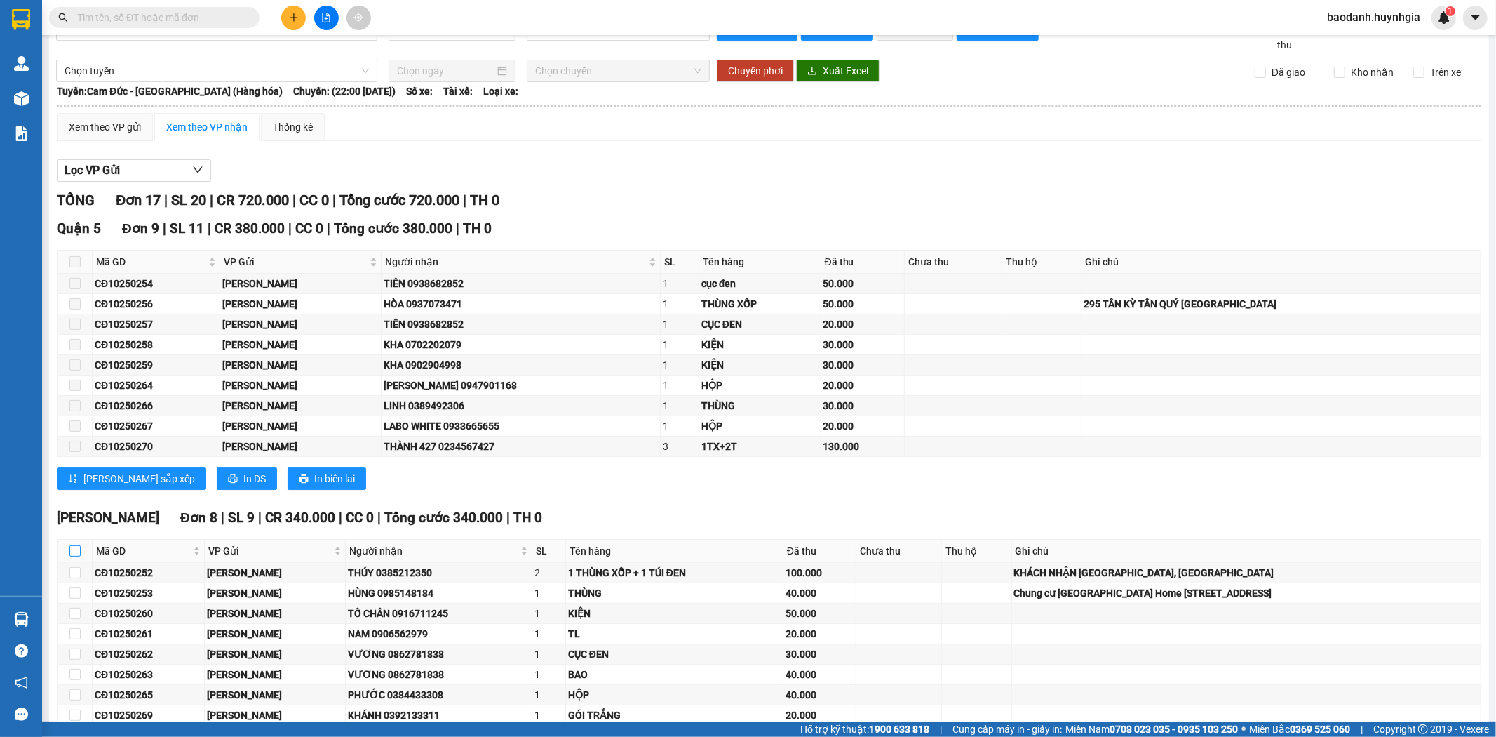
click at [77, 553] on input "checkbox" at bounding box center [74, 550] width 11 height 11
checkbox input "true"
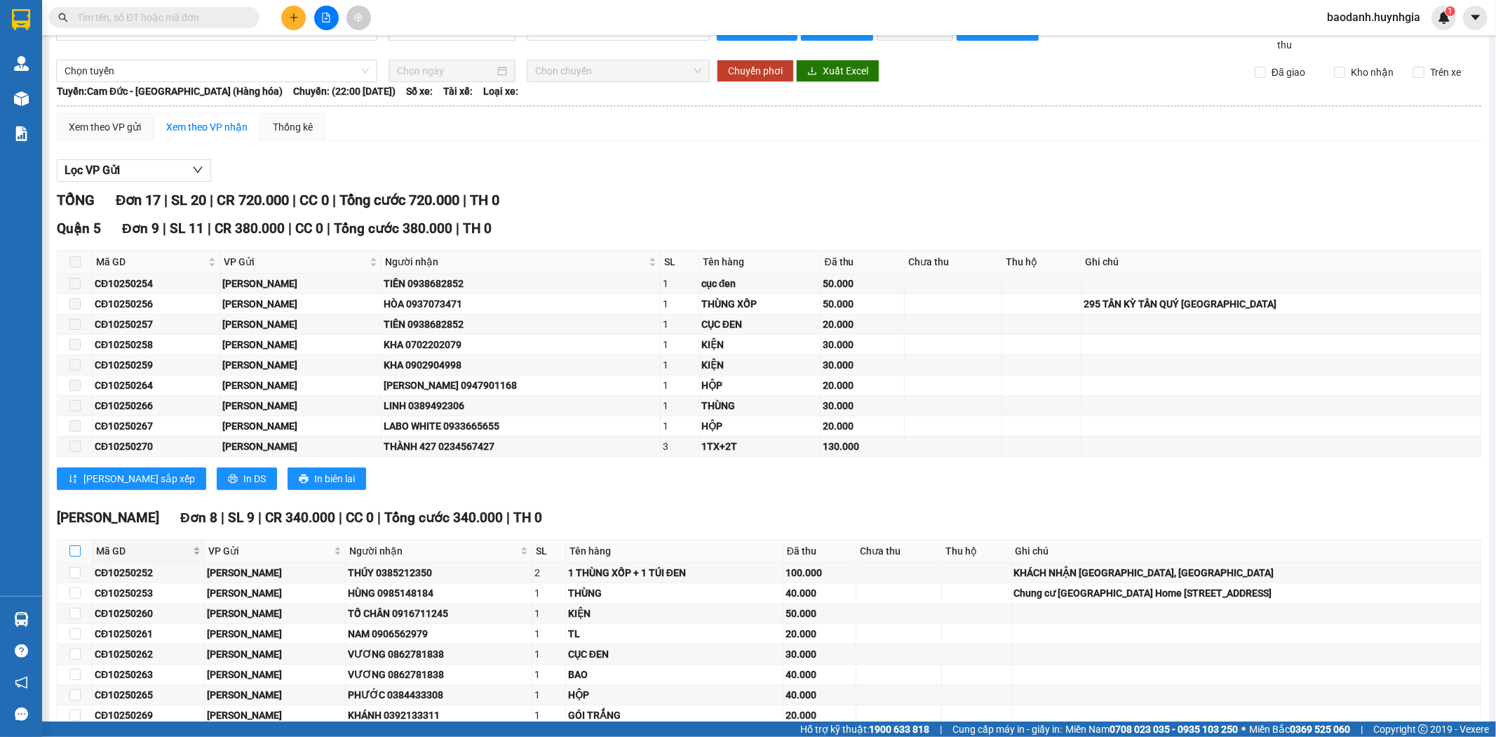
checkbox input "true"
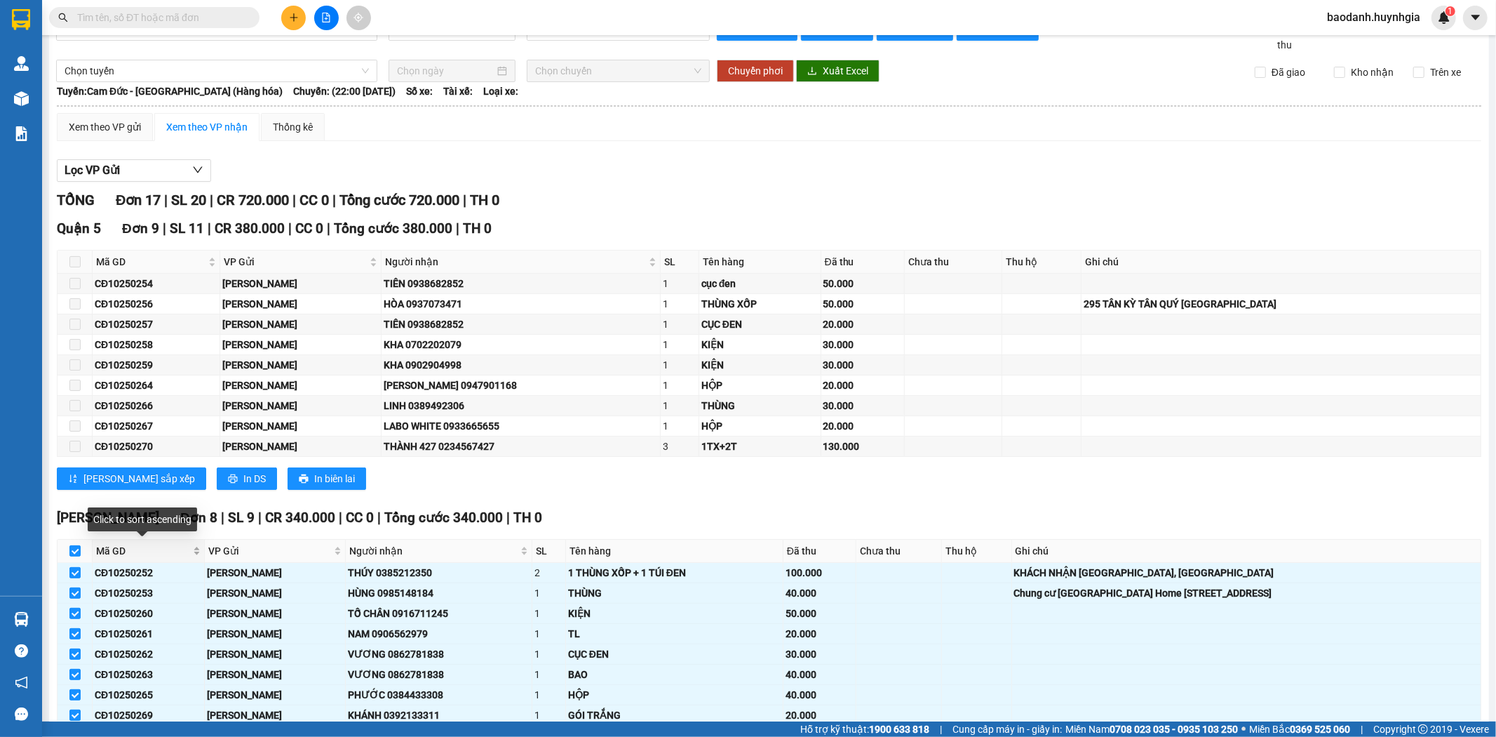
scroll to position [109, 0]
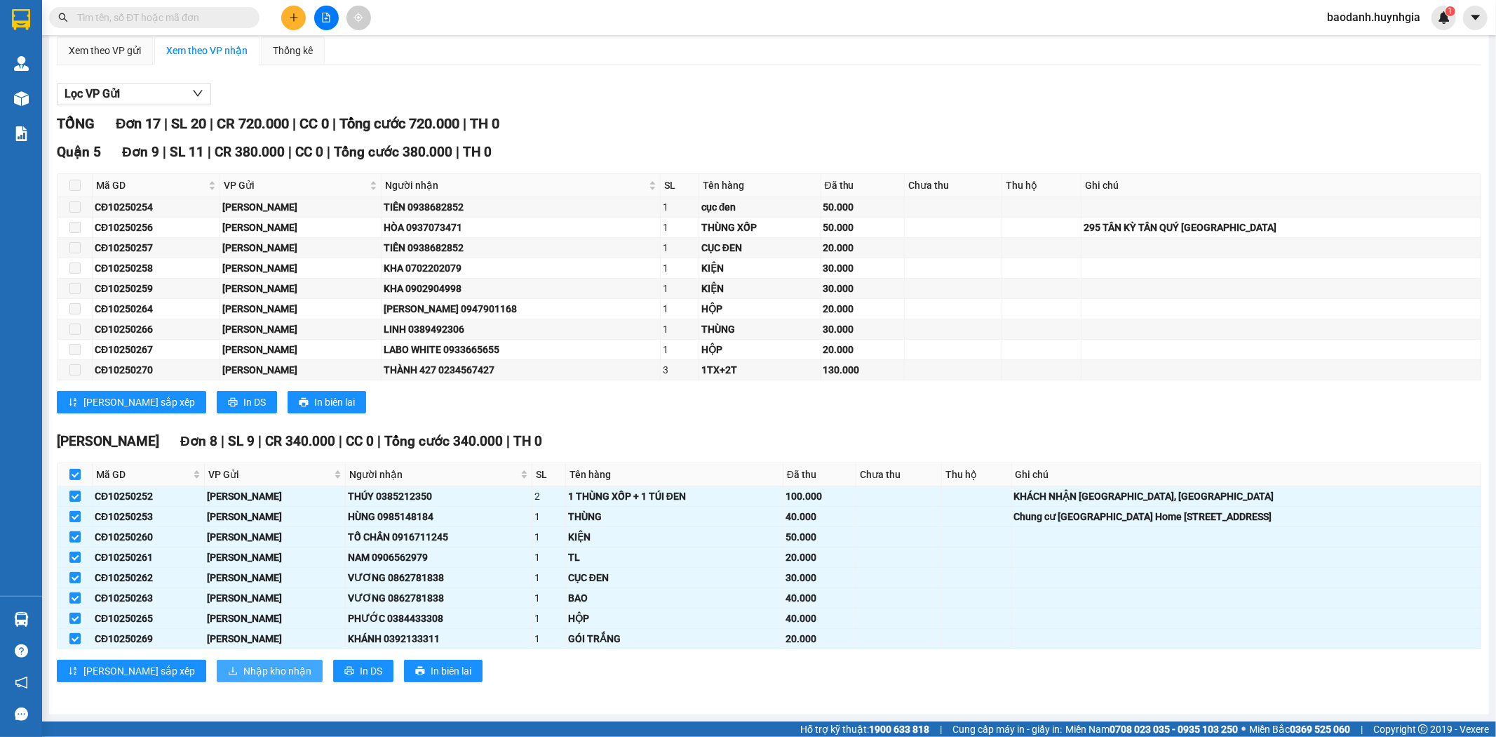
click at [243, 669] on span "Nhập kho nhận" at bounding box center [277, 670] width 68 height 15
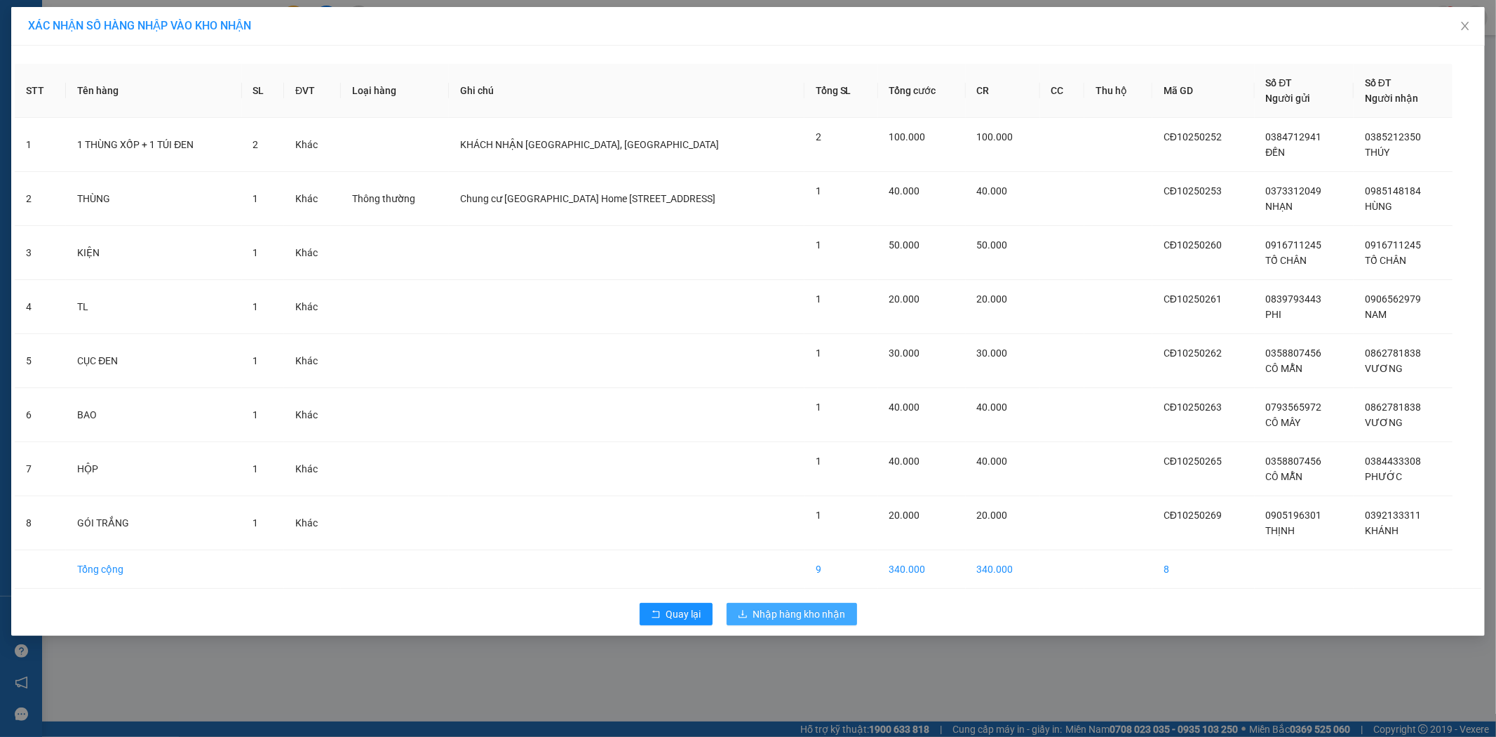
click at [754, 619] on span "Nhập hàng kho nhận" at bounding box center [799, 613] width 93 height 15
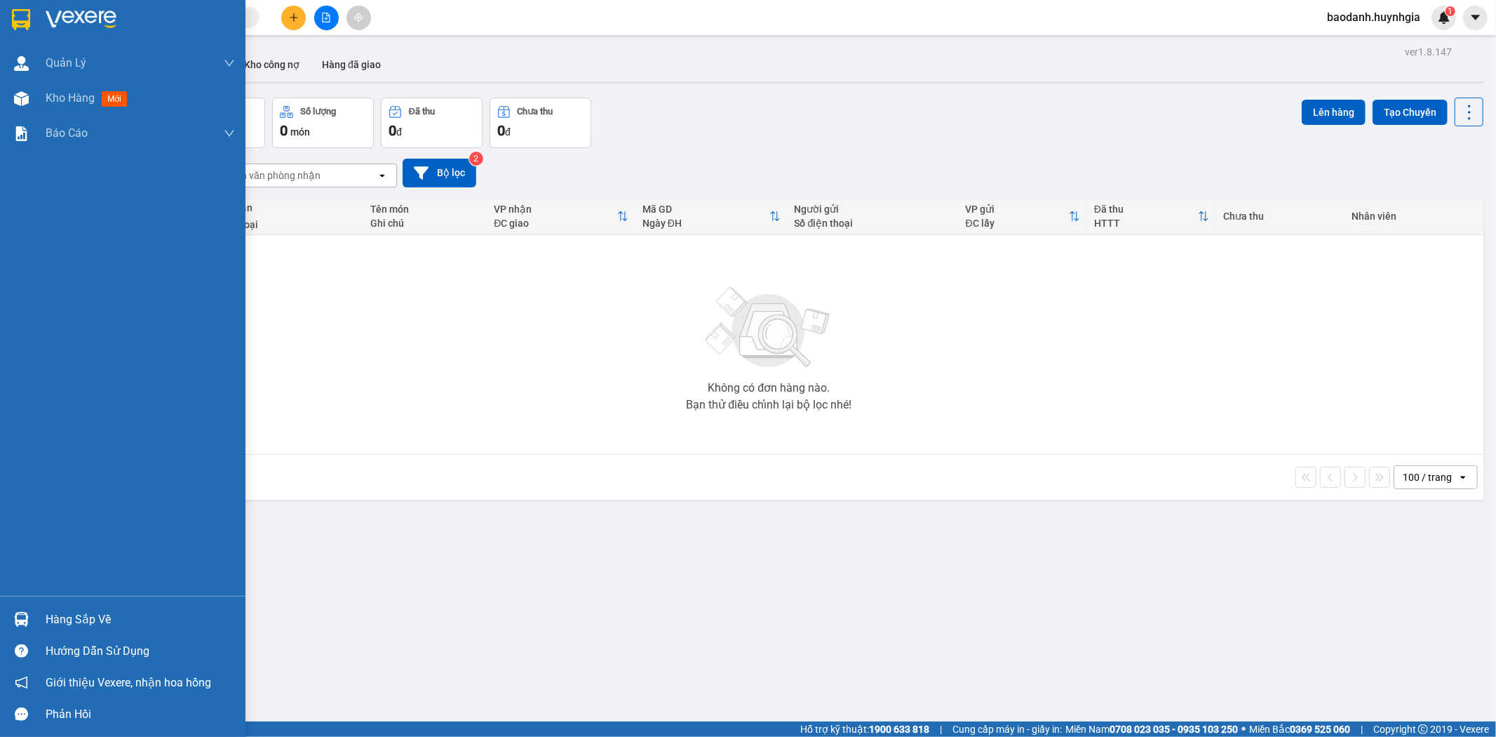
click at [39, 619] on div "Hàng sắp về" at bounding box center [123, 619] width 246 height 32
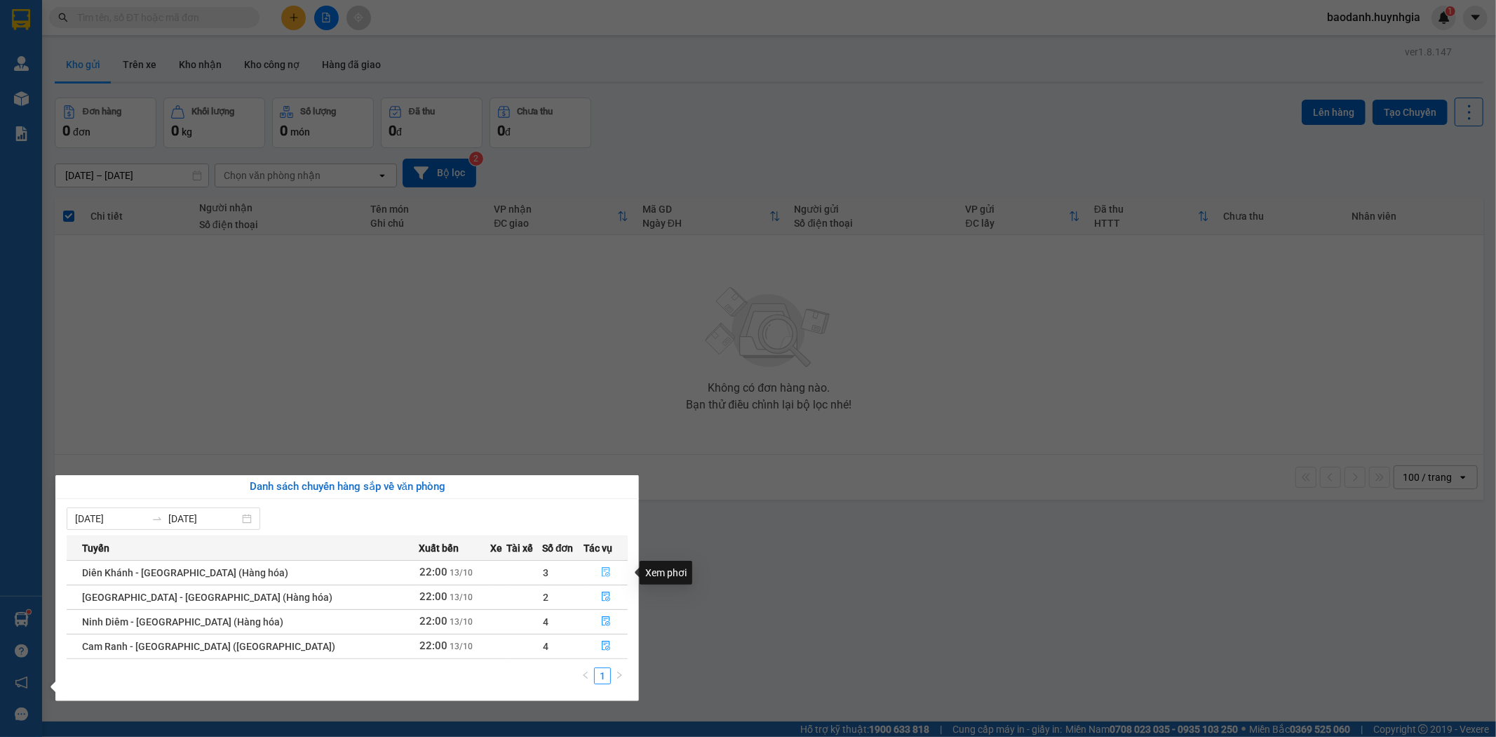
click at [601, 572] on icon "file-done" at bounding box center [606, 572] width 10 height 10
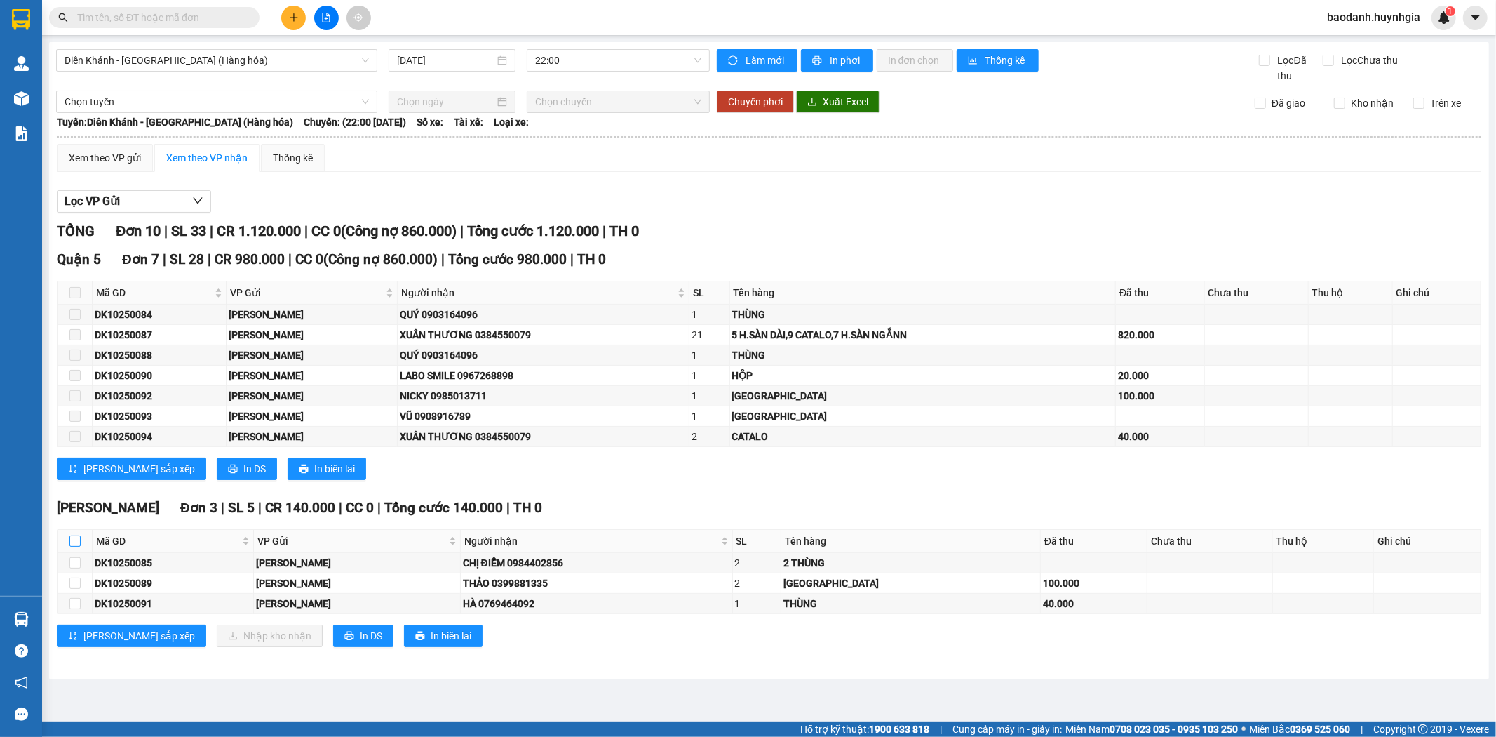
click at [77, 540] on input "checkbox" at bounding box center [74, 540] width 11 height 11
checkbox input "true"
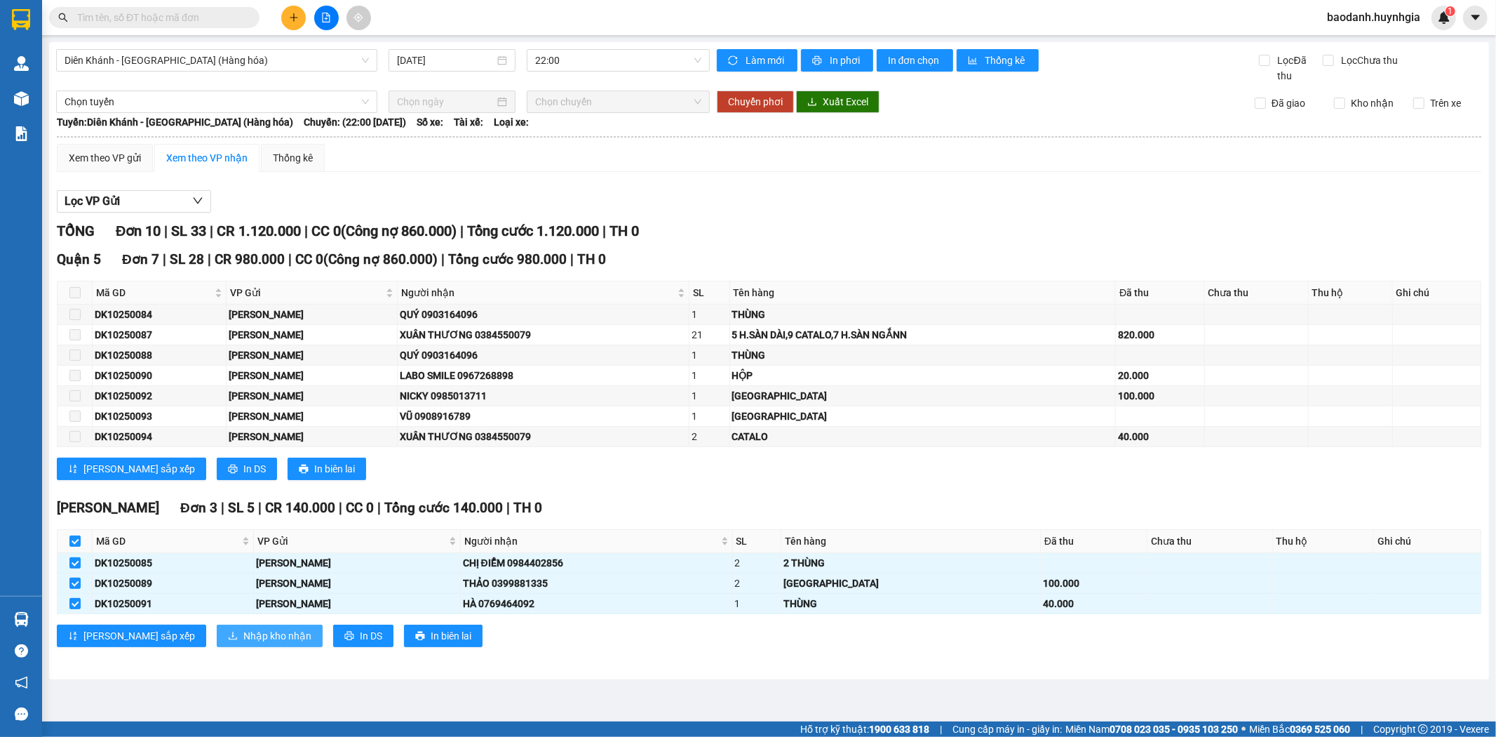
click at [243, 640] on span "Nhập kho nhận" at bounding box center [277, 635] width 68 height 15
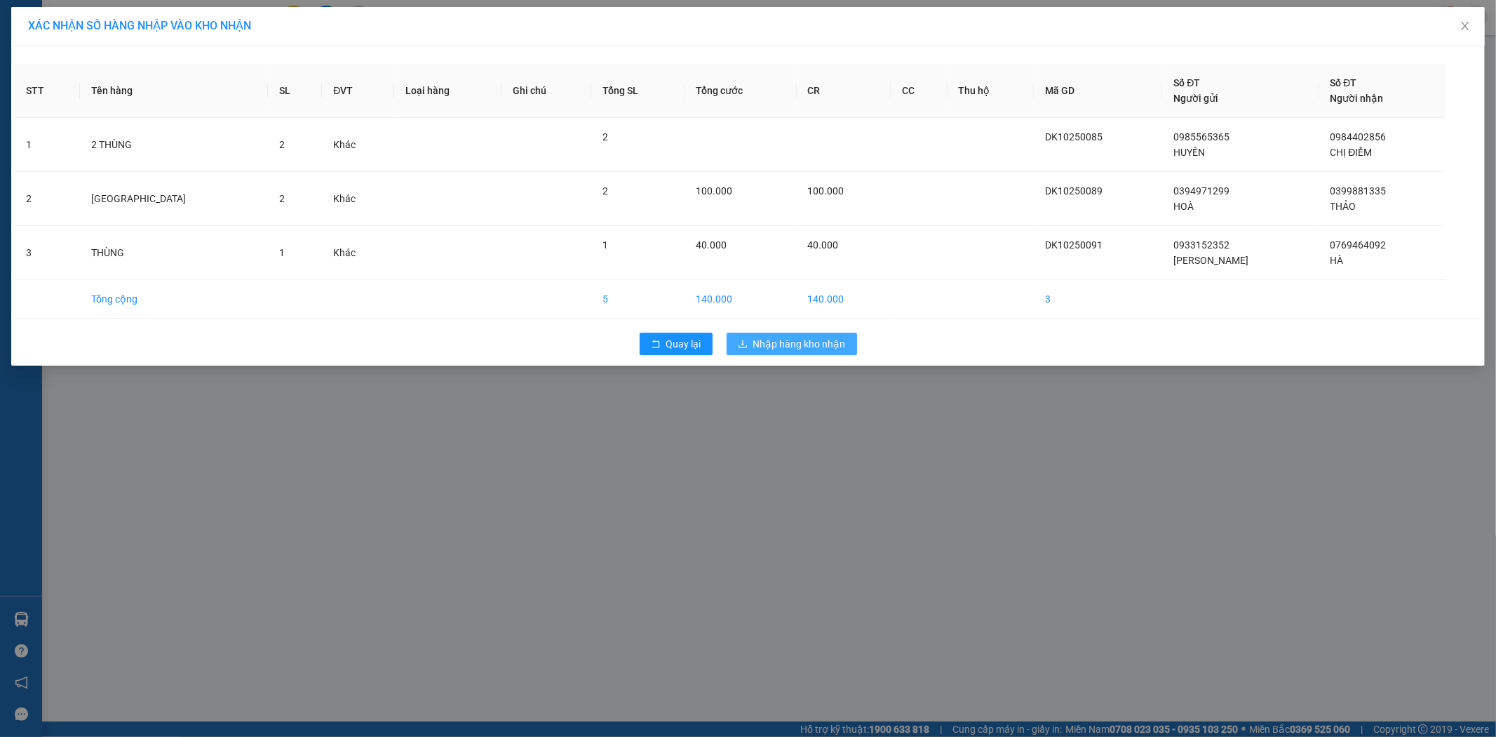
click at [777, 348] on span "Nhập hàng kho nhận" at bounding box center [799, 343] width 93 height 15
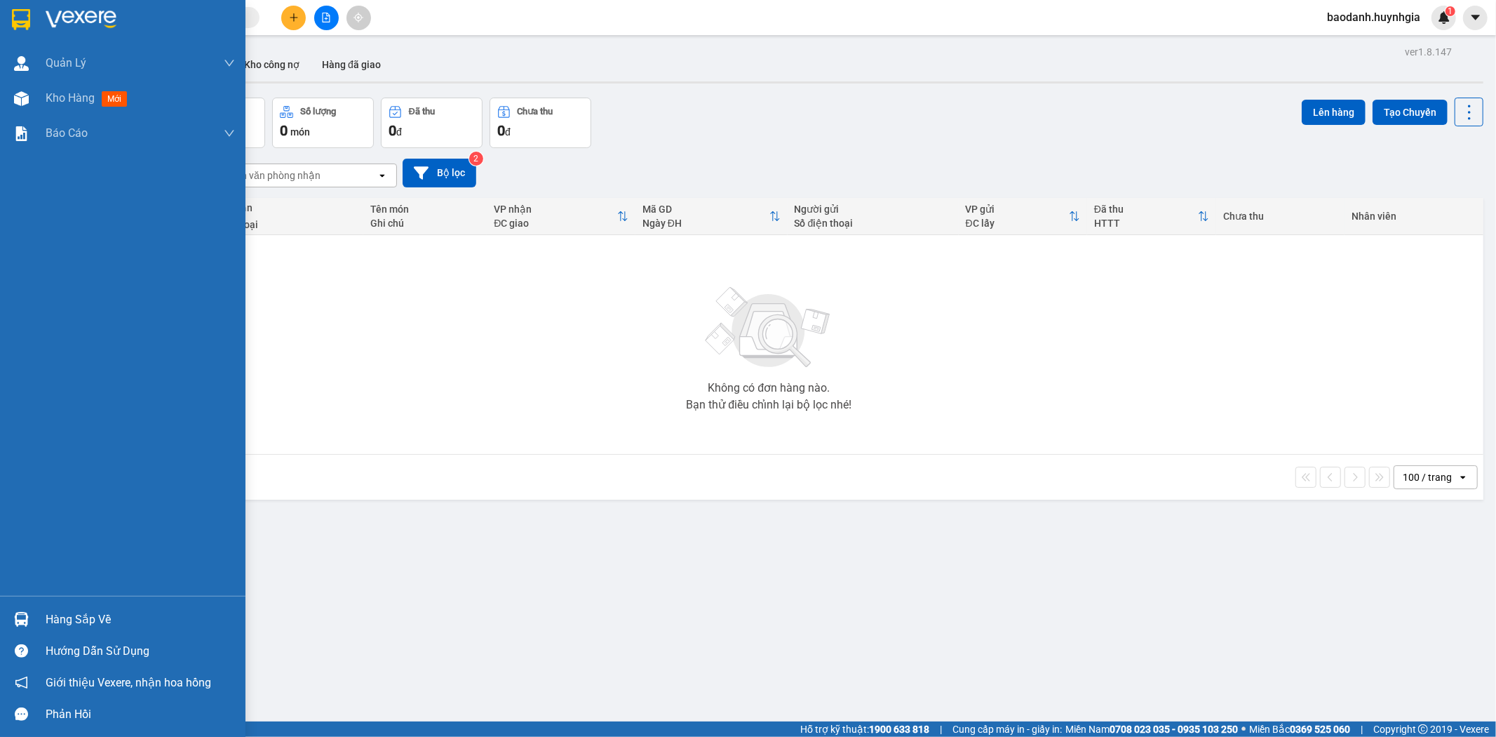
click at [59, 615] on div "Hàng sắp về" at bounding box center [140, 619] width 189 height 21
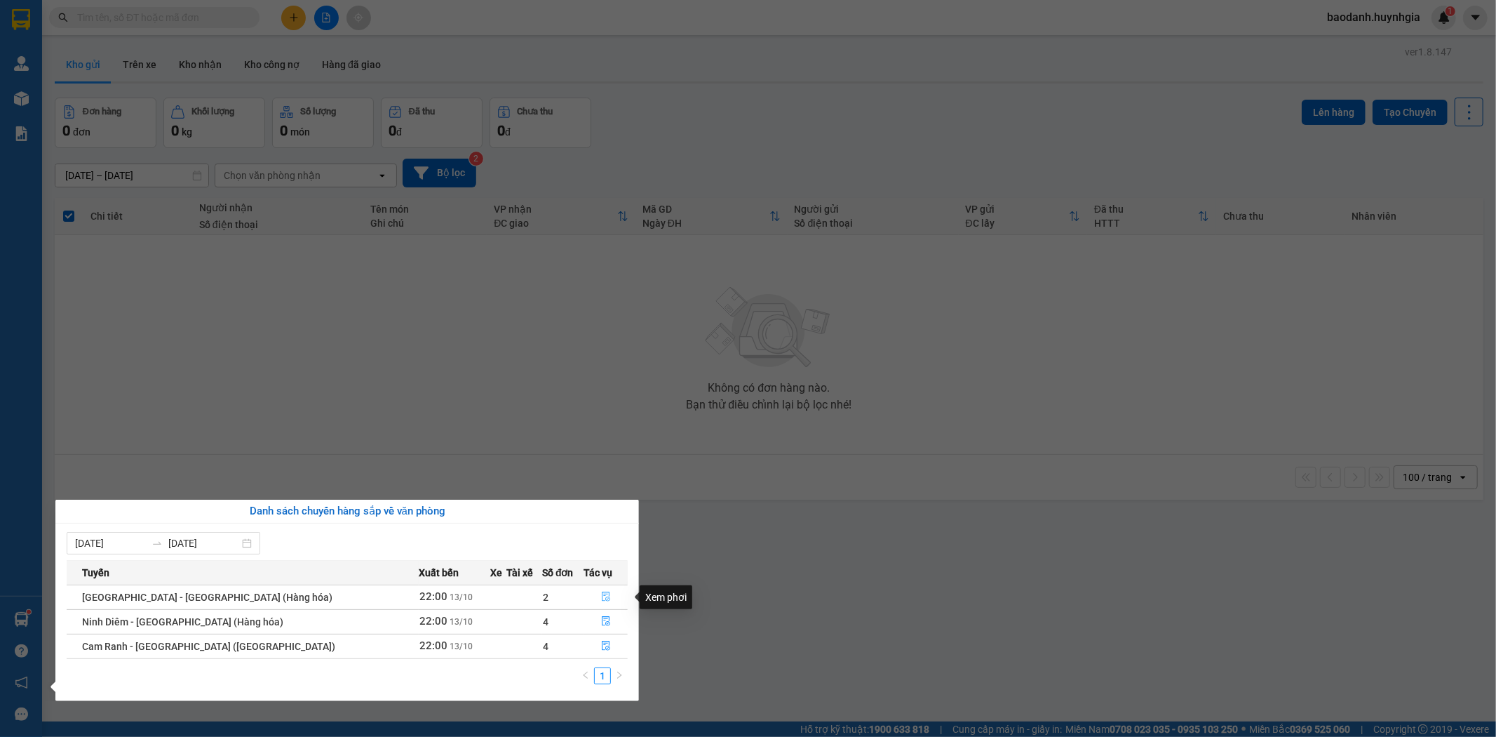
click at [602, 600] on icon "file-done" at bounding box center [606, 596] width 10 height 10
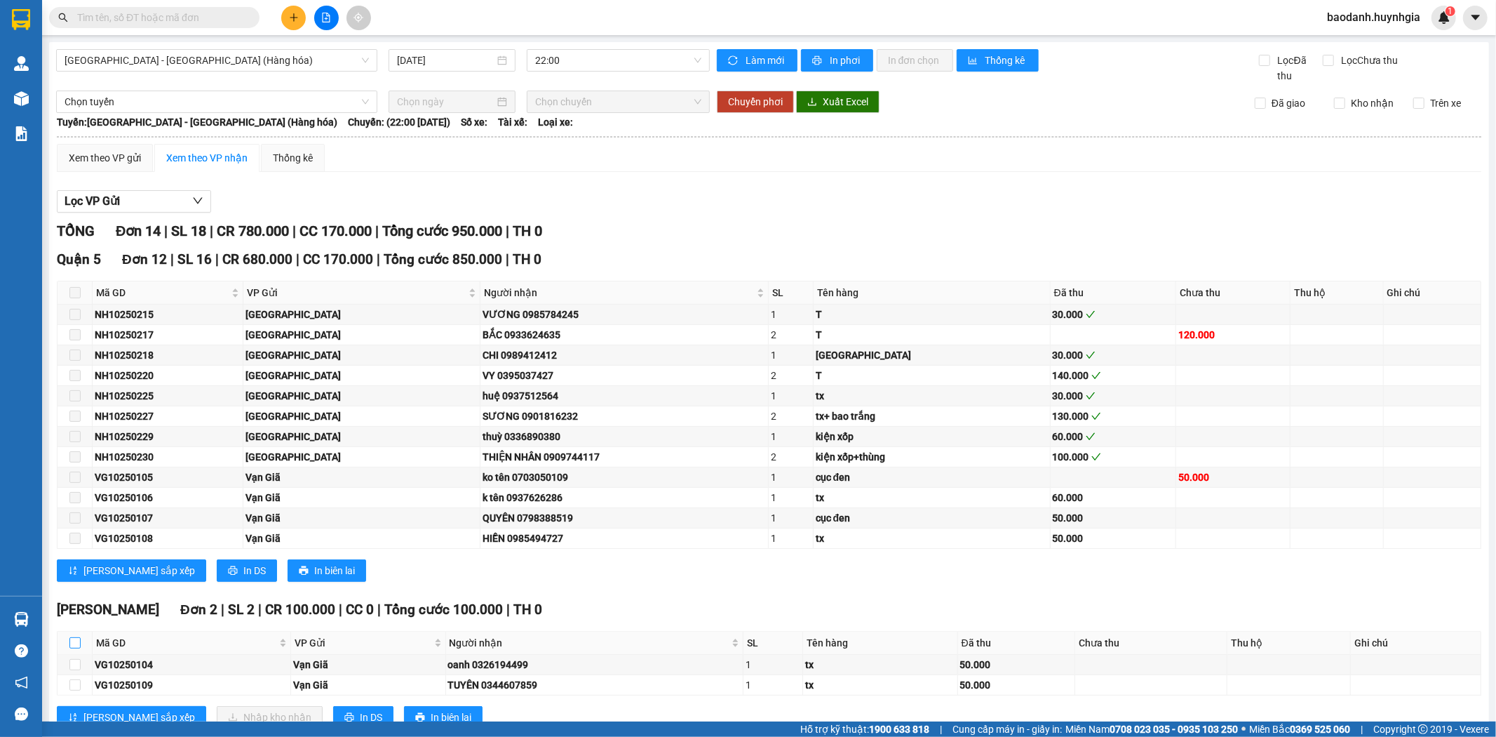
click at [75, 643] on input "checkbox" at bounding box center [74, 642] width 11 height 11
checkbox input "true"
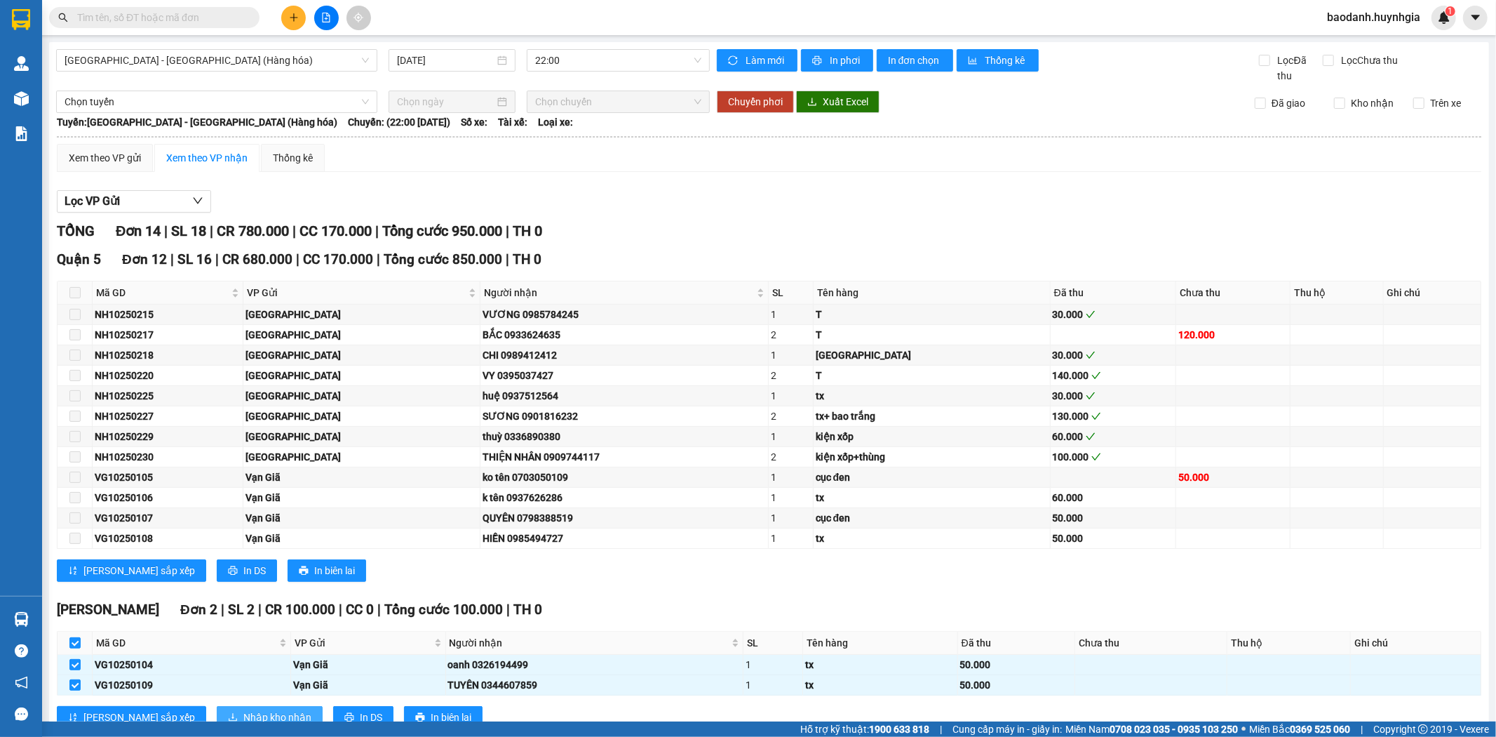
click at [217, 709] on button "Nhập kho nhận" at bounding box center [270, 717] width 106 height 22
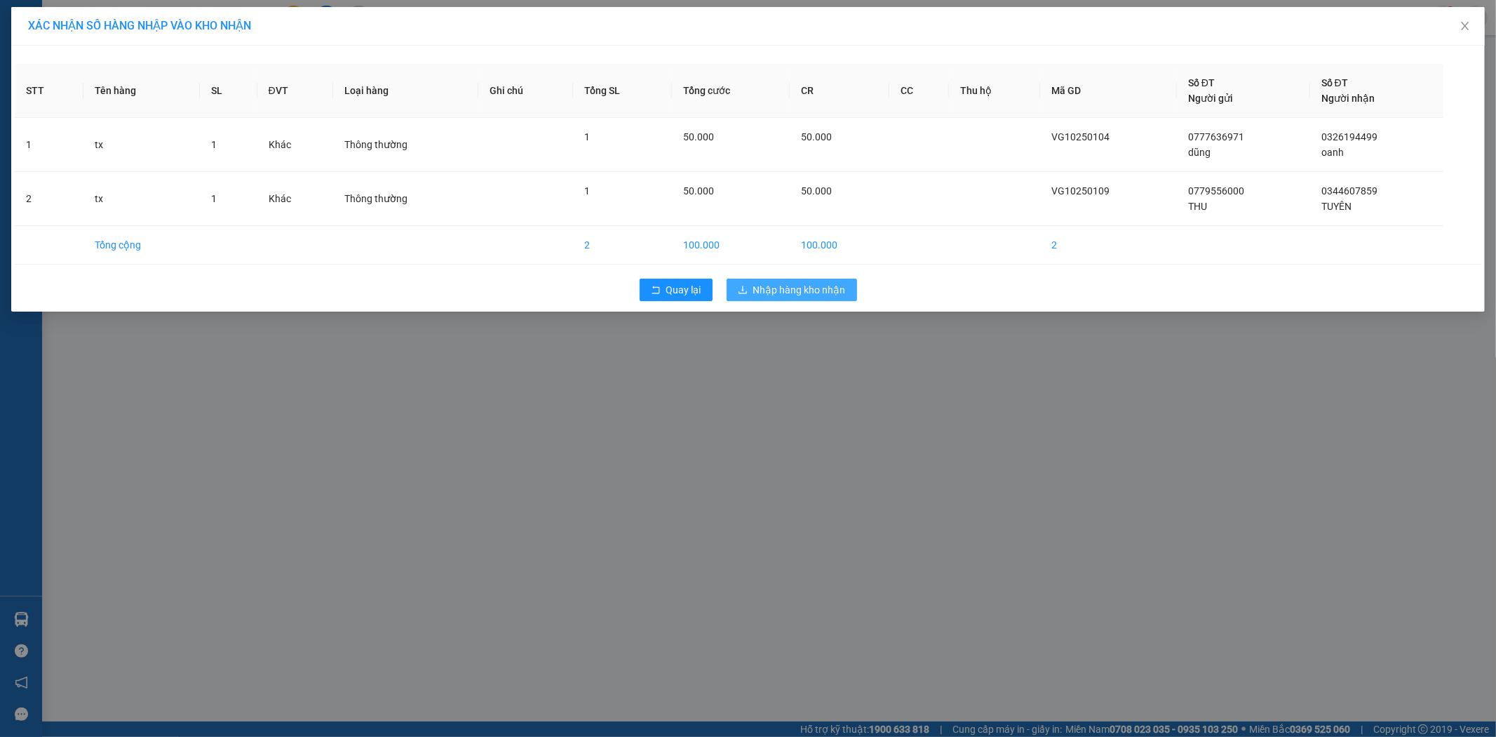
click at [781, 292] on span "Nhập hàng kho nhận" at bounding box center [799, 289] width 93 height 15
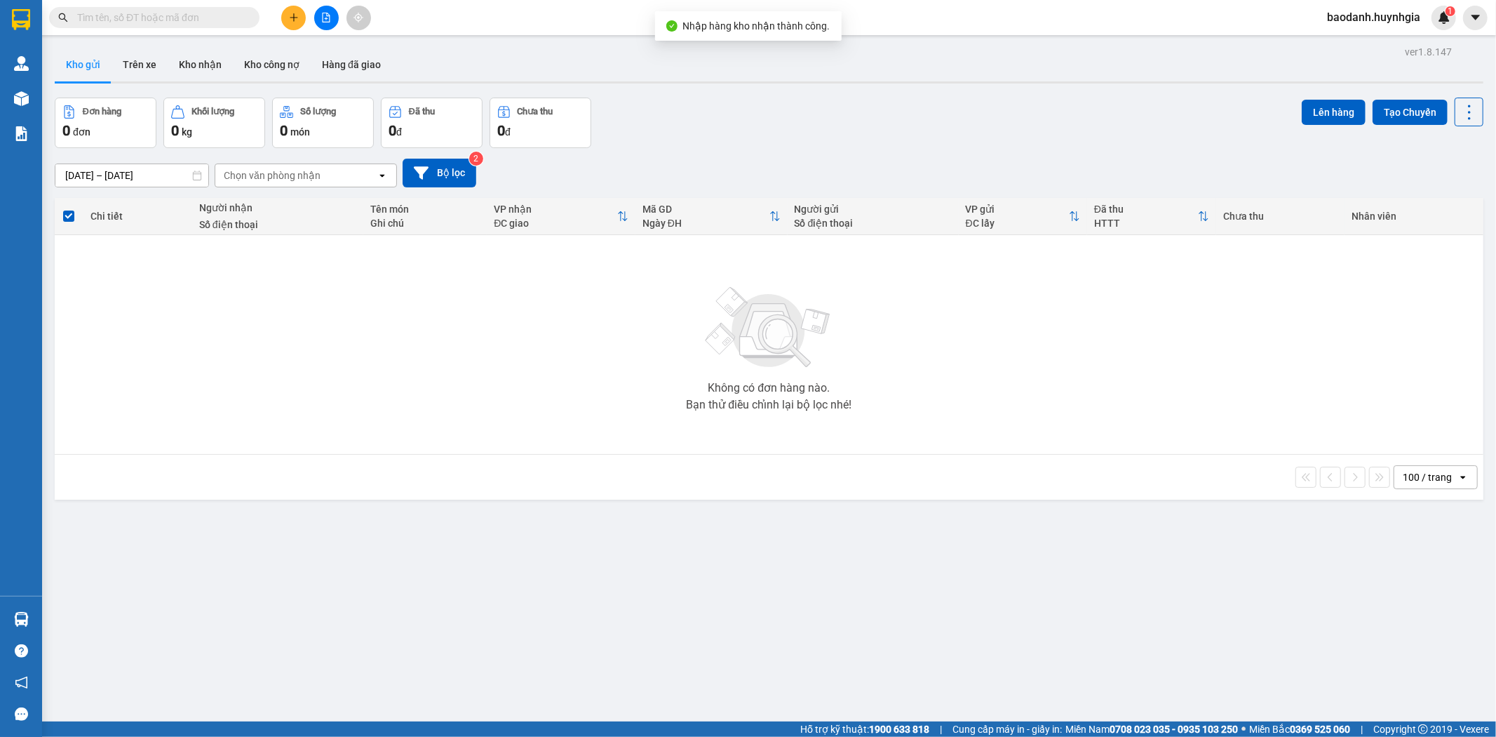
click at [58, 620] on div "ver 1.8.147 Kho gửi Trên xe Kho nhận Kho công nợ Hàng đã giao Đơn hàng 0 đơn Kh…" at bounding box center [769, 410] width 1440 height 737
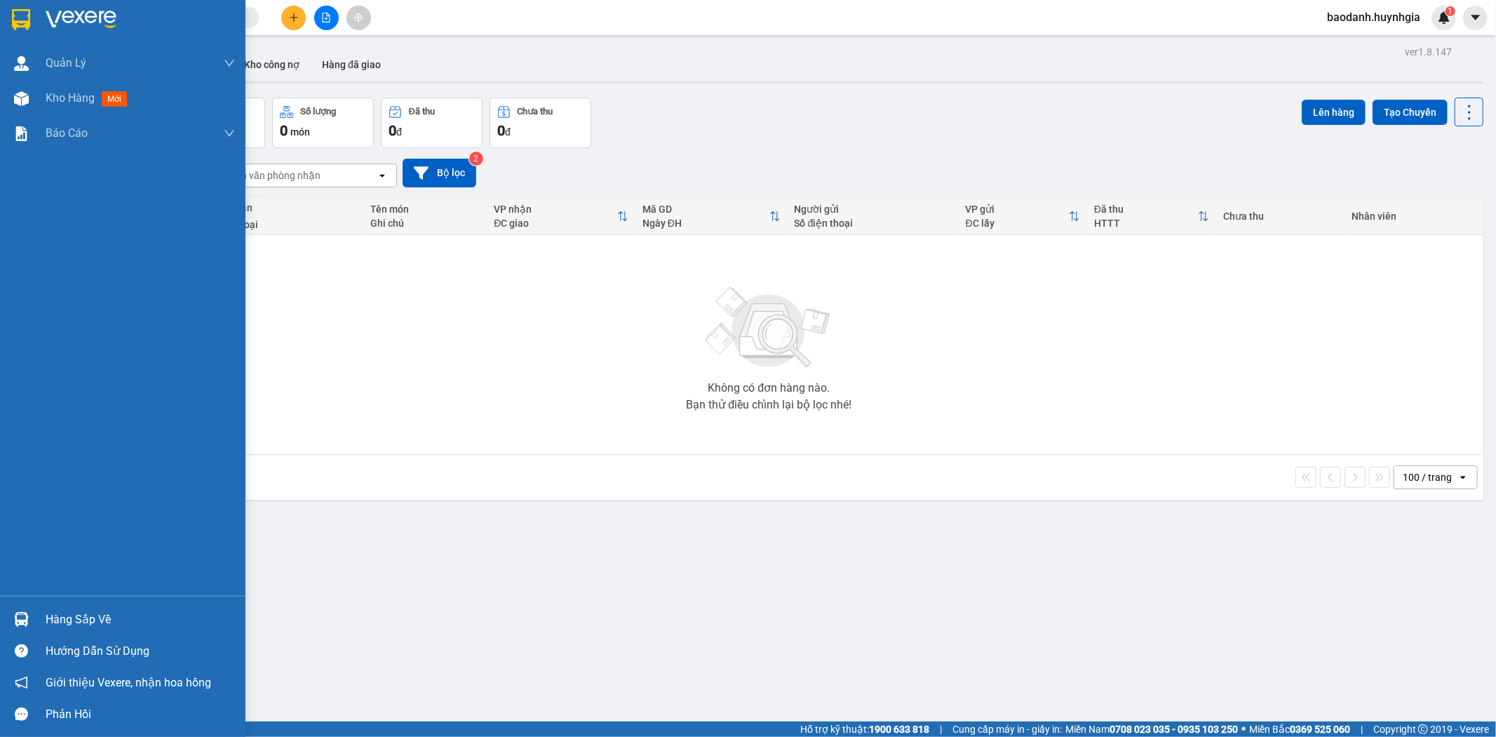
click at [64, 618] on div "Hàng sắp về" at bounding box center [140, 619] width 189 height 21
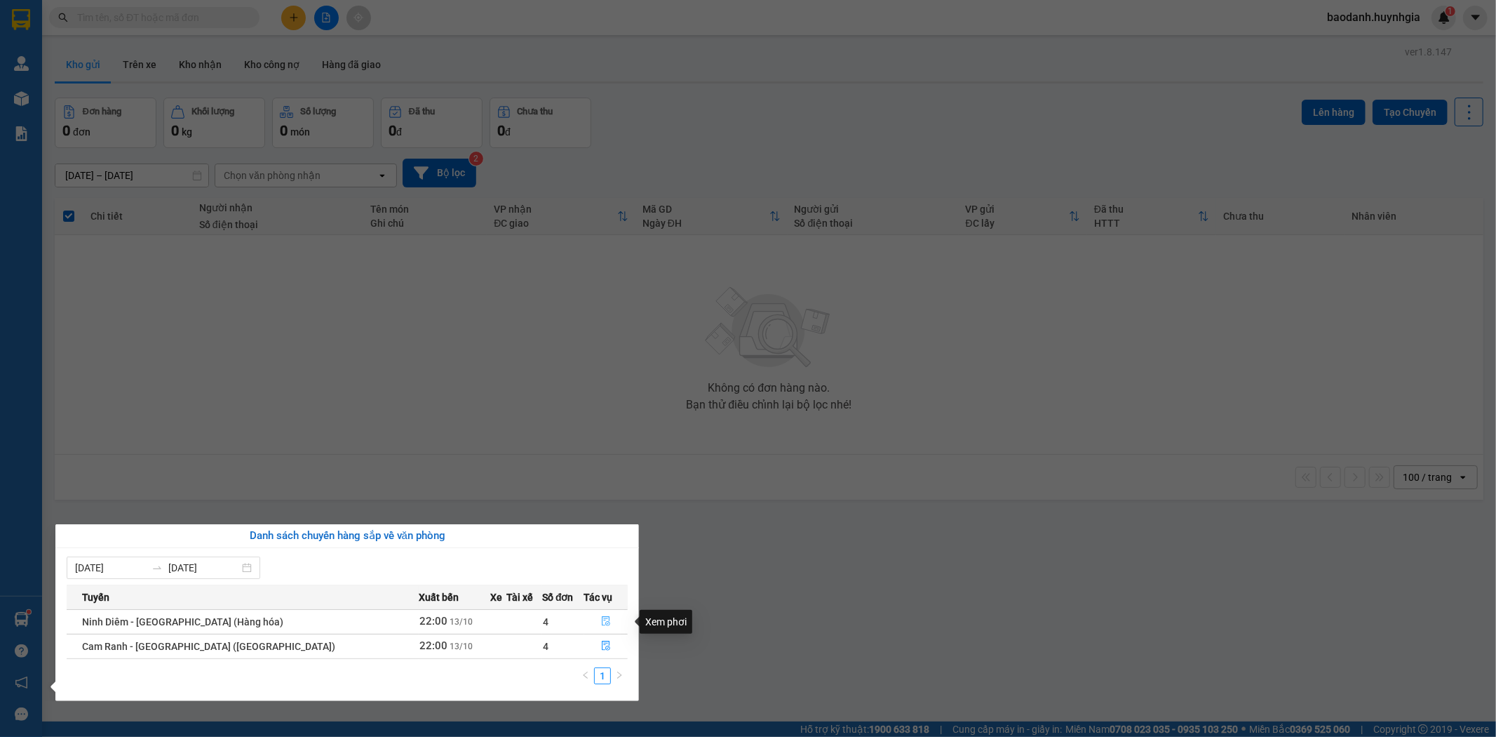
click at [601, 618] on icon "file-done" at bounding box center [606, 621] width 10 height 10
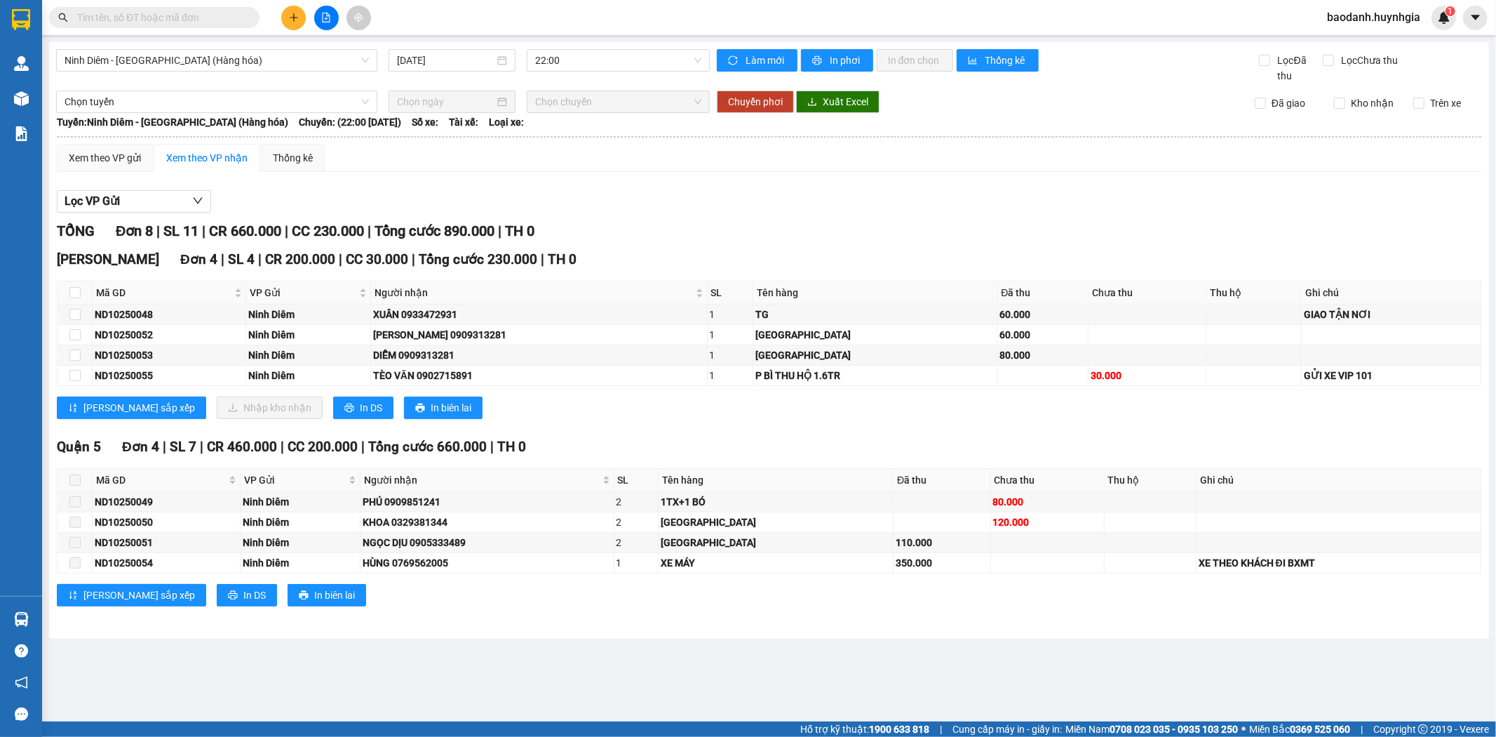
click at [67, 292] on th at bounding box center [75, 292] width 35 height 23
click at [79, 293] on input "checkbox" at bounding box center [74, 292] width 11 height 11
checkbox input "true"
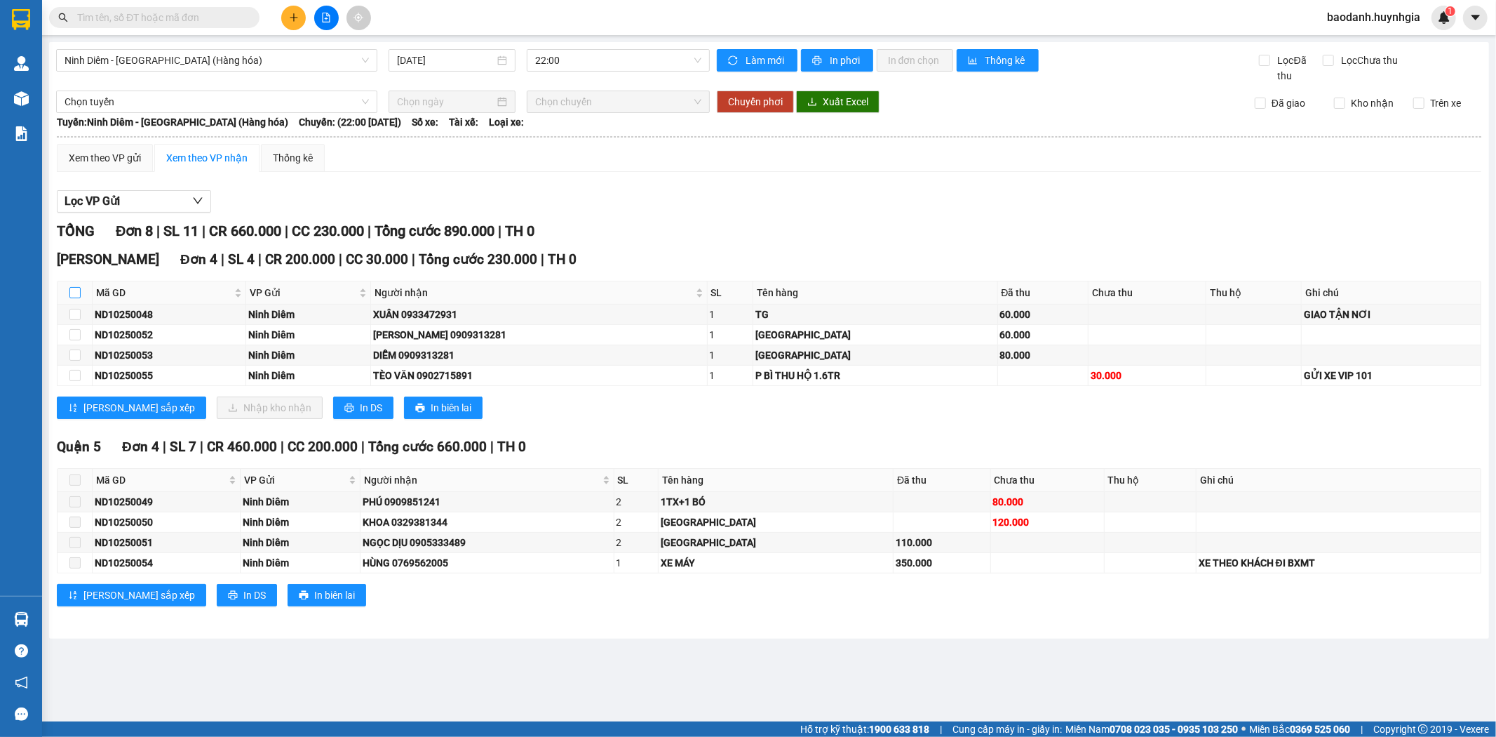
checkbox input "true"
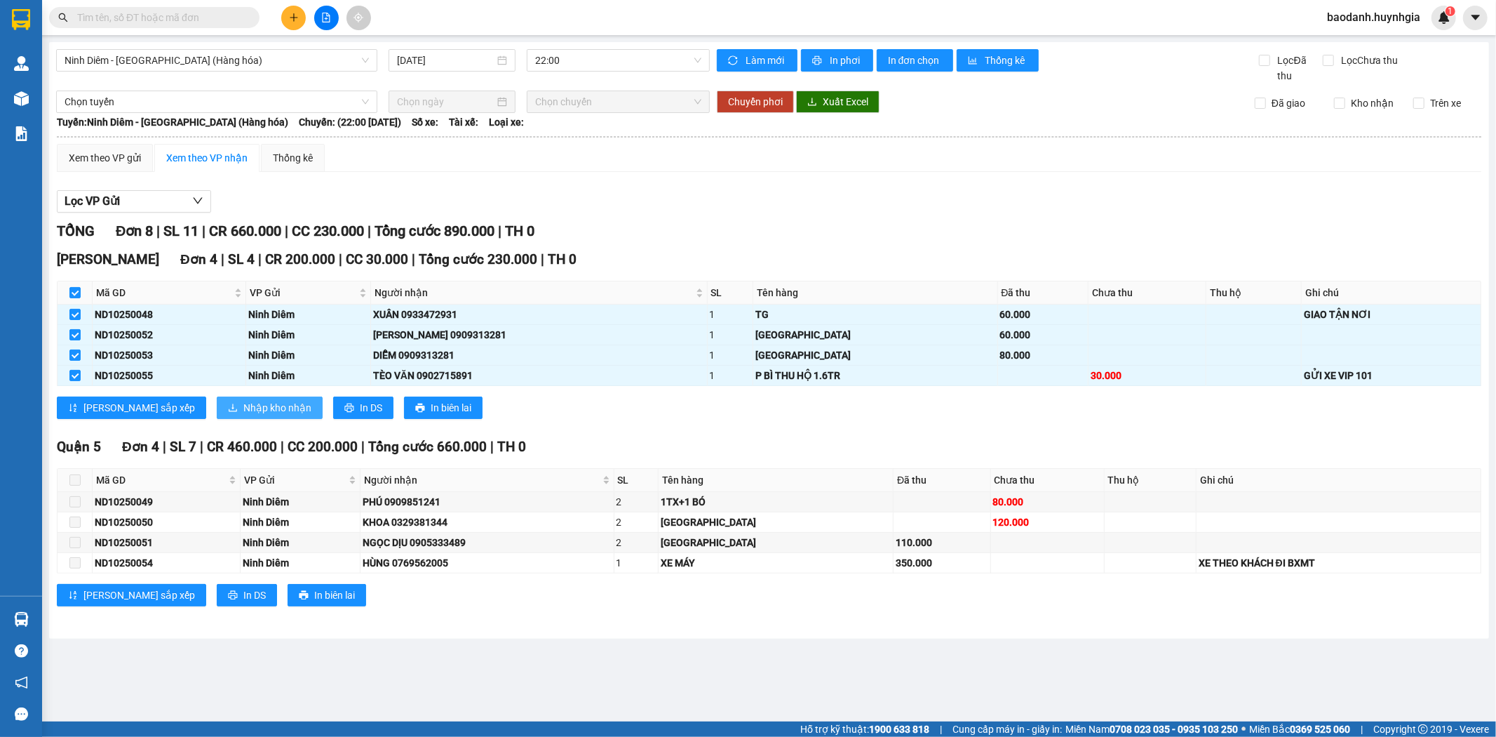
click at [217, 410] on button "Nhập kho nhận" at bounding box center [270, 407] width 106 height 22
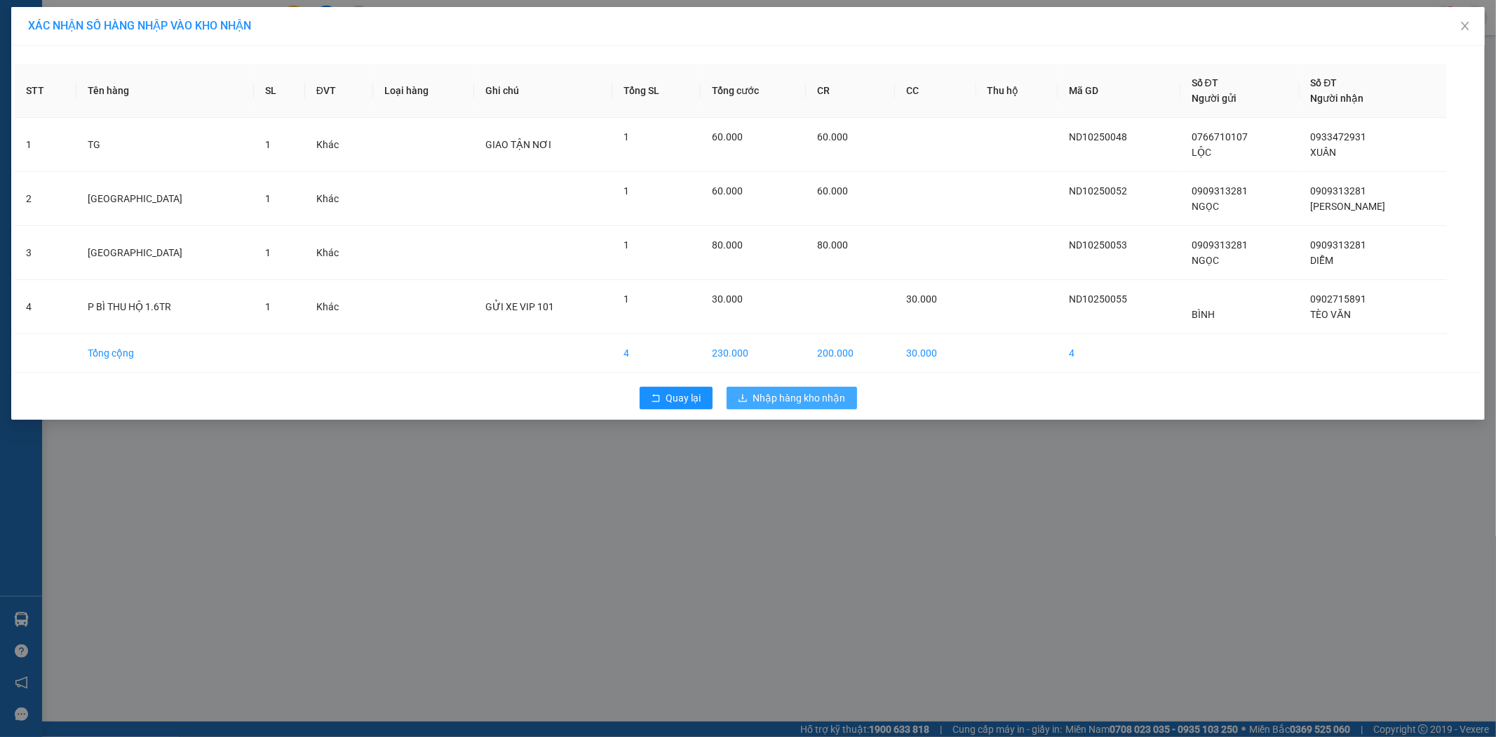
click at [784, 395] on span "Nhập hàng kho nhận" at bounding box center [799, 397] width 93 height 15
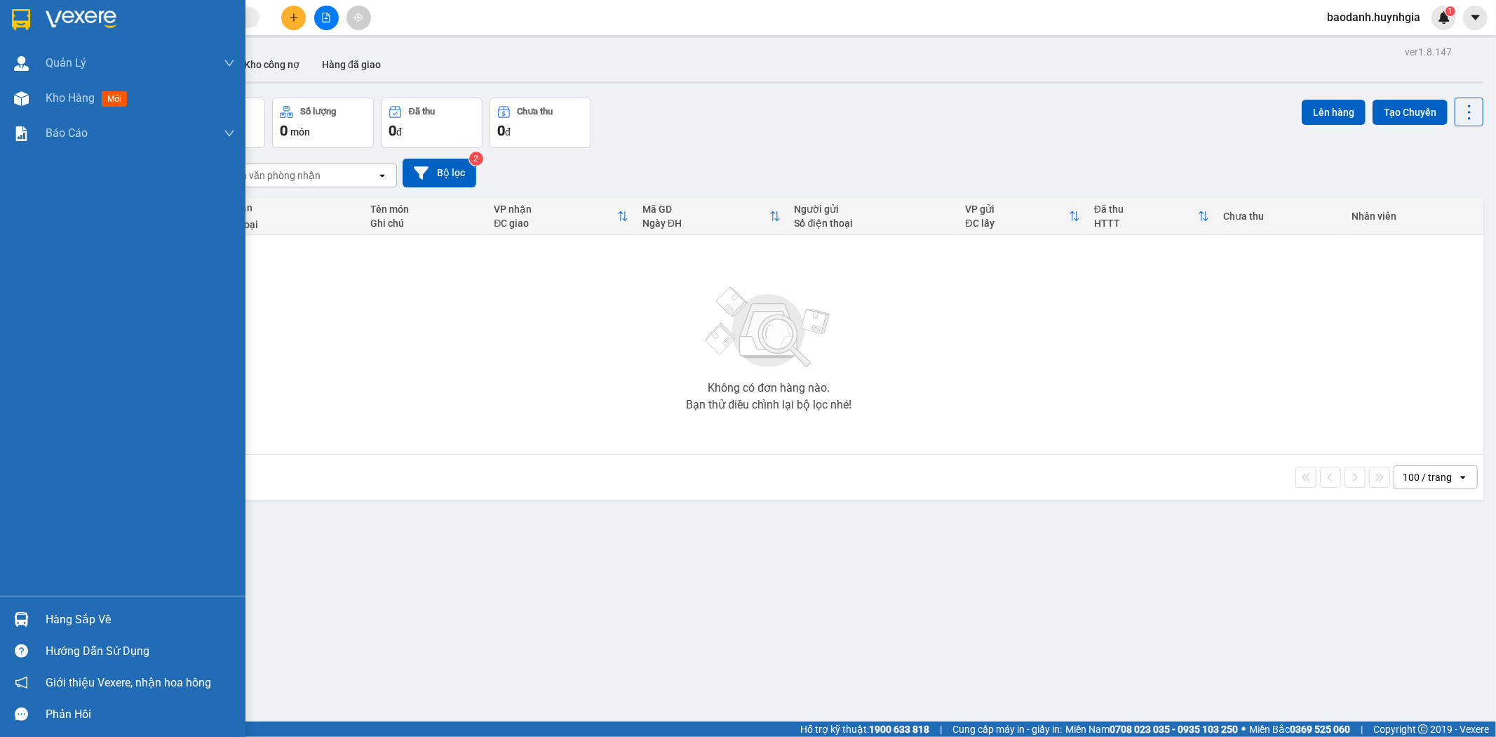
click at [72, 619] on div "Hàng sắp về" at bounding box center [140, 619] width 189 height 21
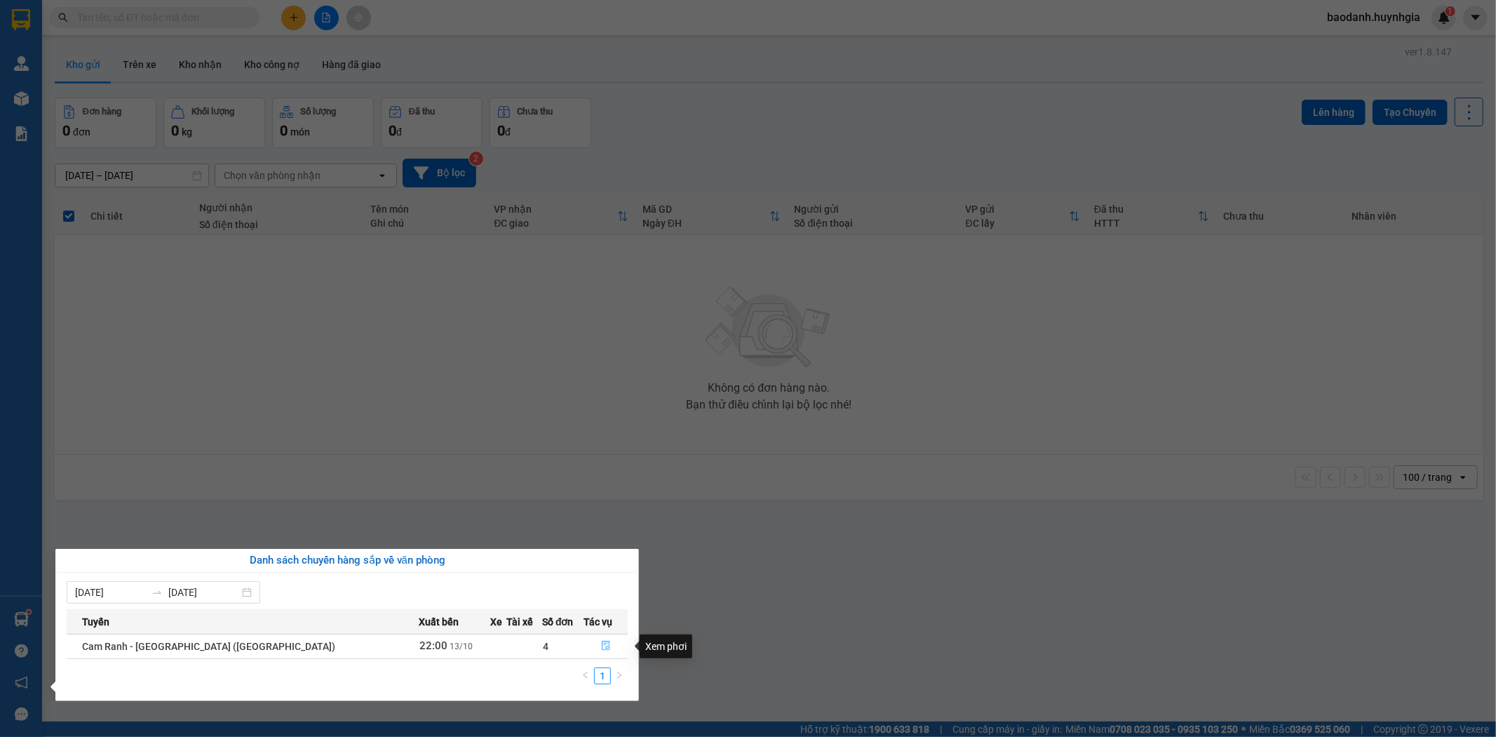
click at [601, 647] on icon "file-done" at bounding box center [606, 645] width 10 height 10
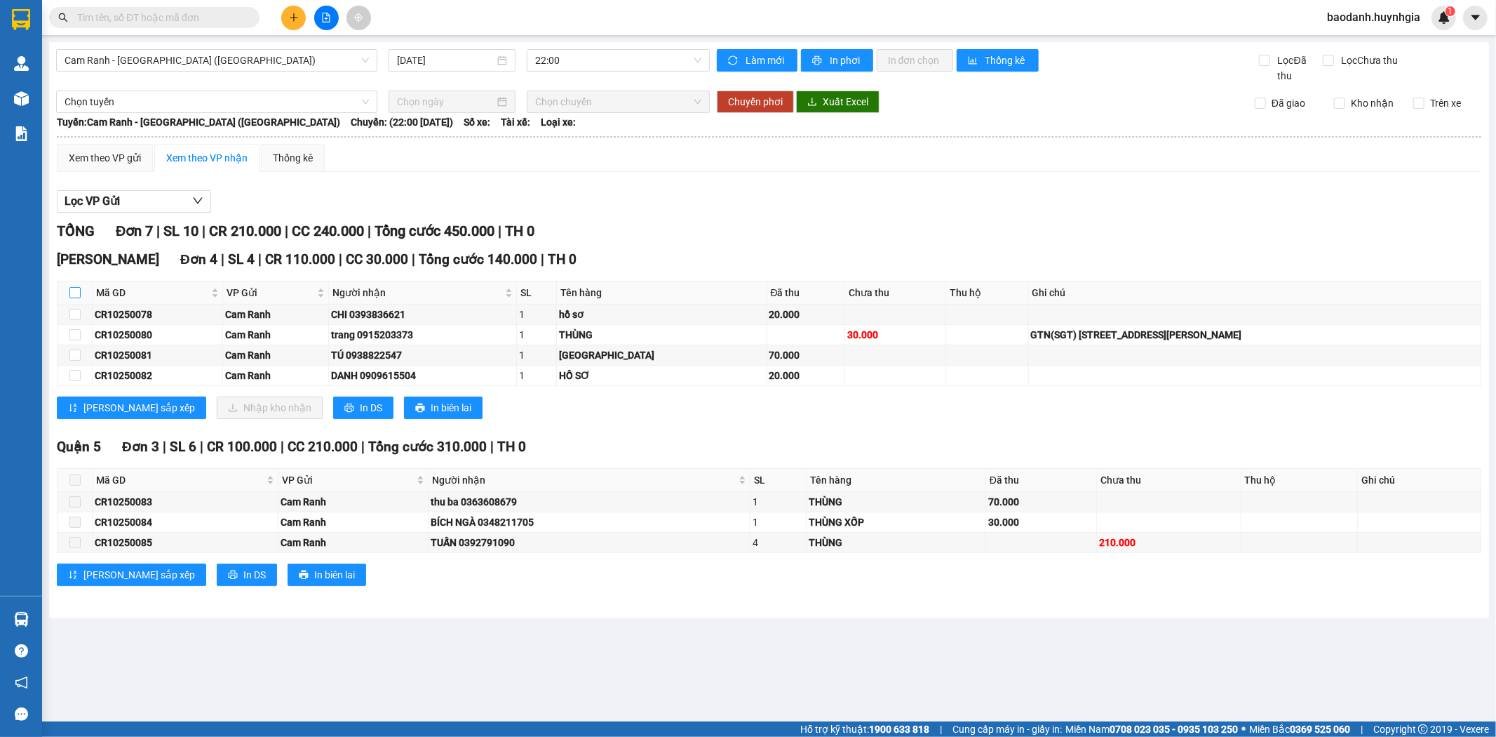
click at [72, 292] on input "checkbox" at bounding box center [74, 292] width 11 height 11
checkbox input "true"
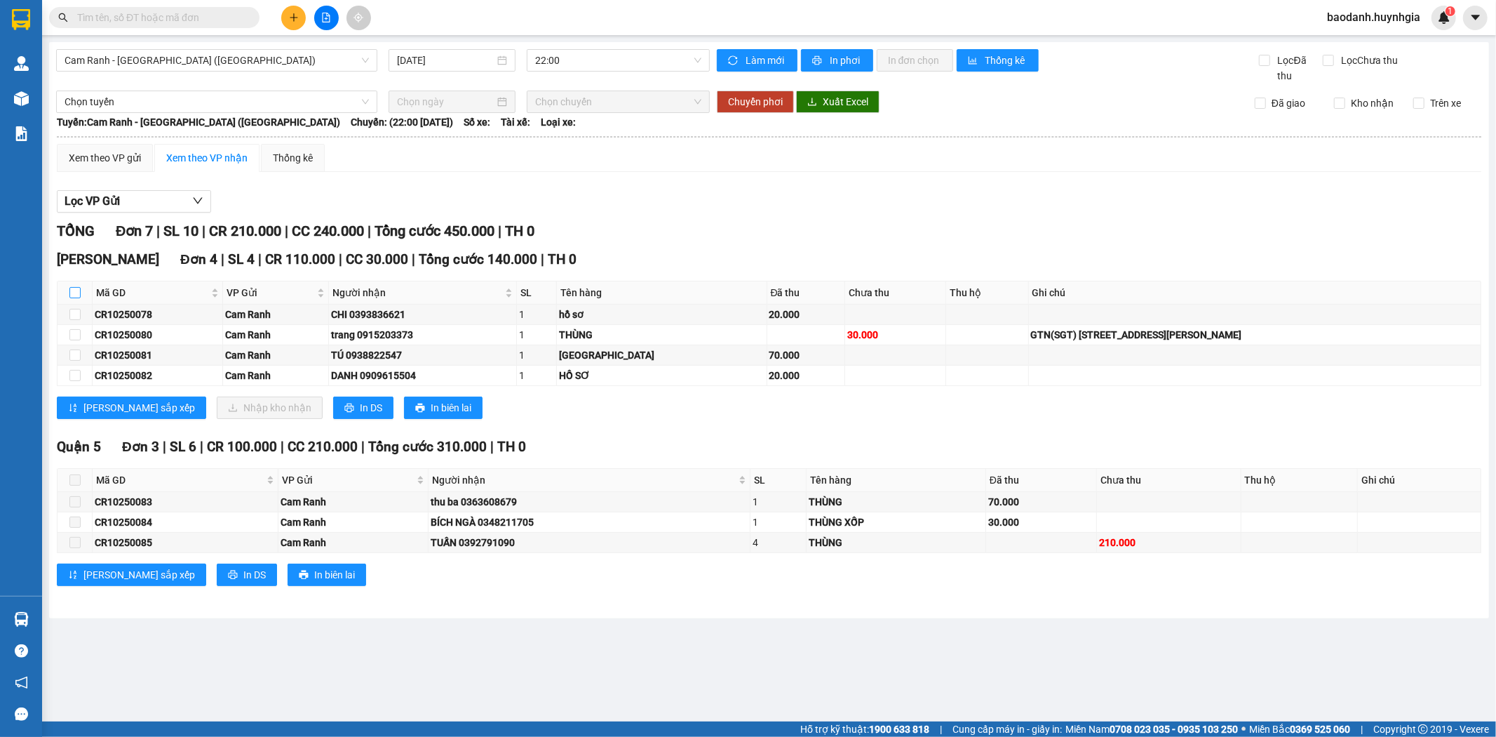
checkbox input "true"
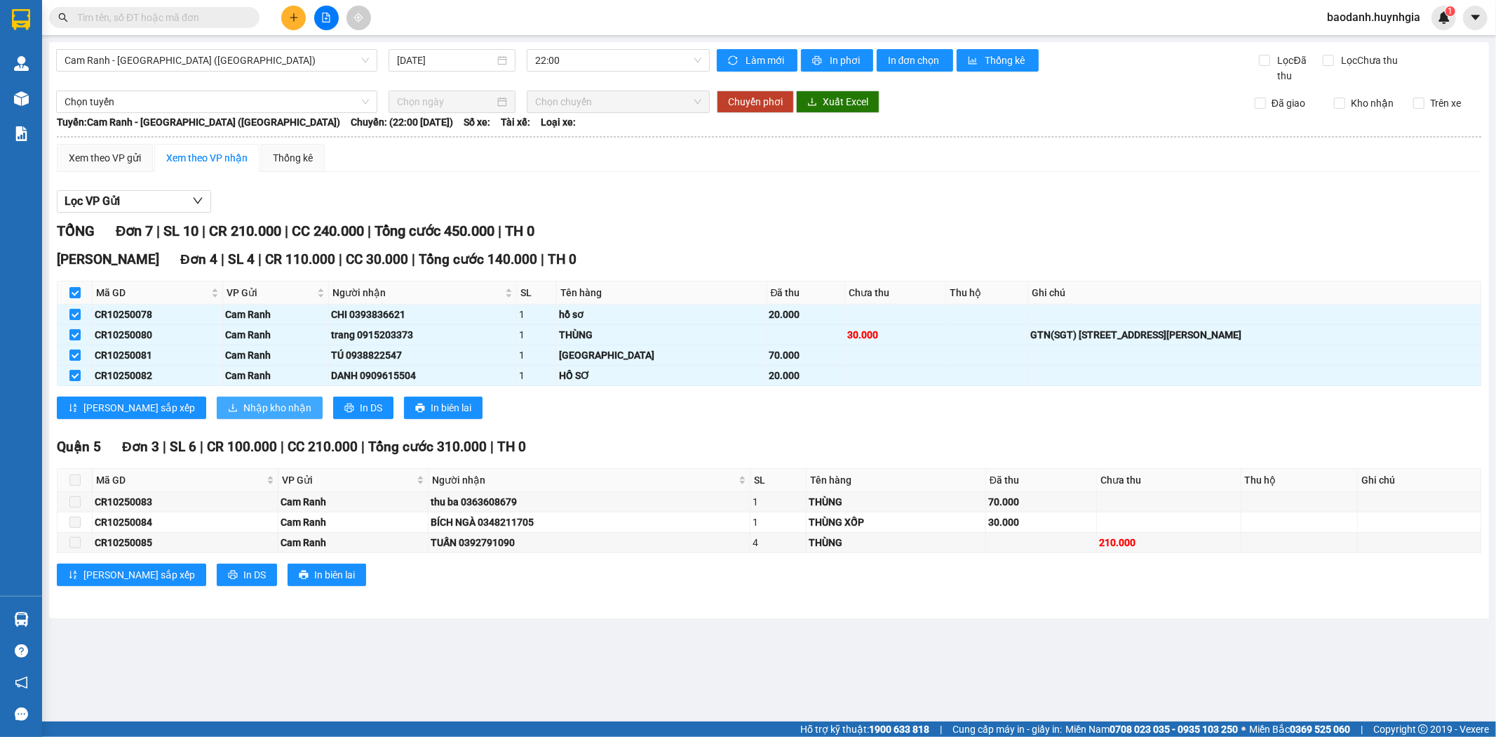
click at [243, 410] on span "Nhập kho nhận" at bounding box center [277, 407] width 68 height 15
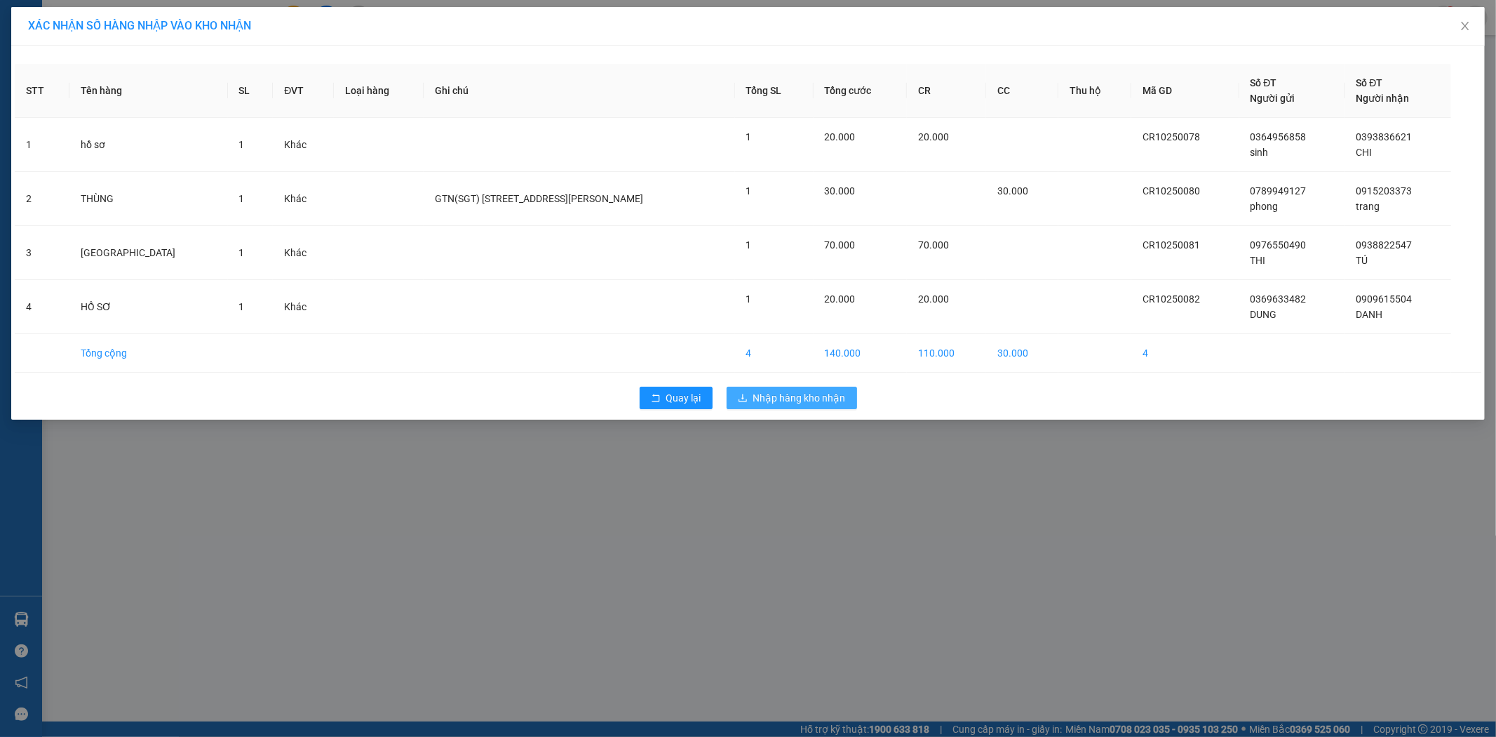
click at [814, 397] on span "Nhập hàng kho nhận" at bounding box center [799, 397] width 93 height 15
